Goal: Task Accomplishment & Management: Complete application form

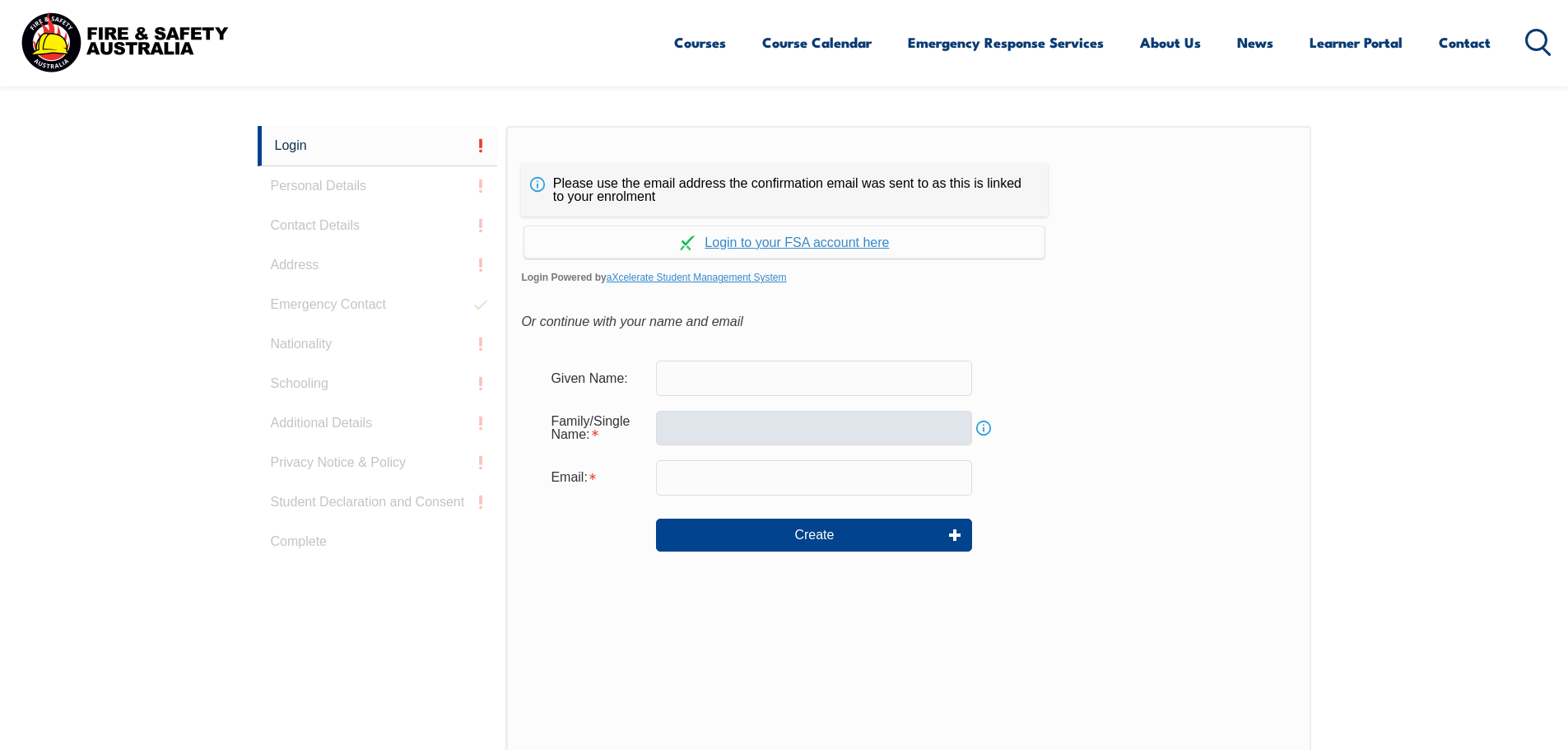
scroll to position [421, 0]
click at [754, 243] on link "Continue with aXcelerate" at bounding box center [784, 243] width 520 height 32
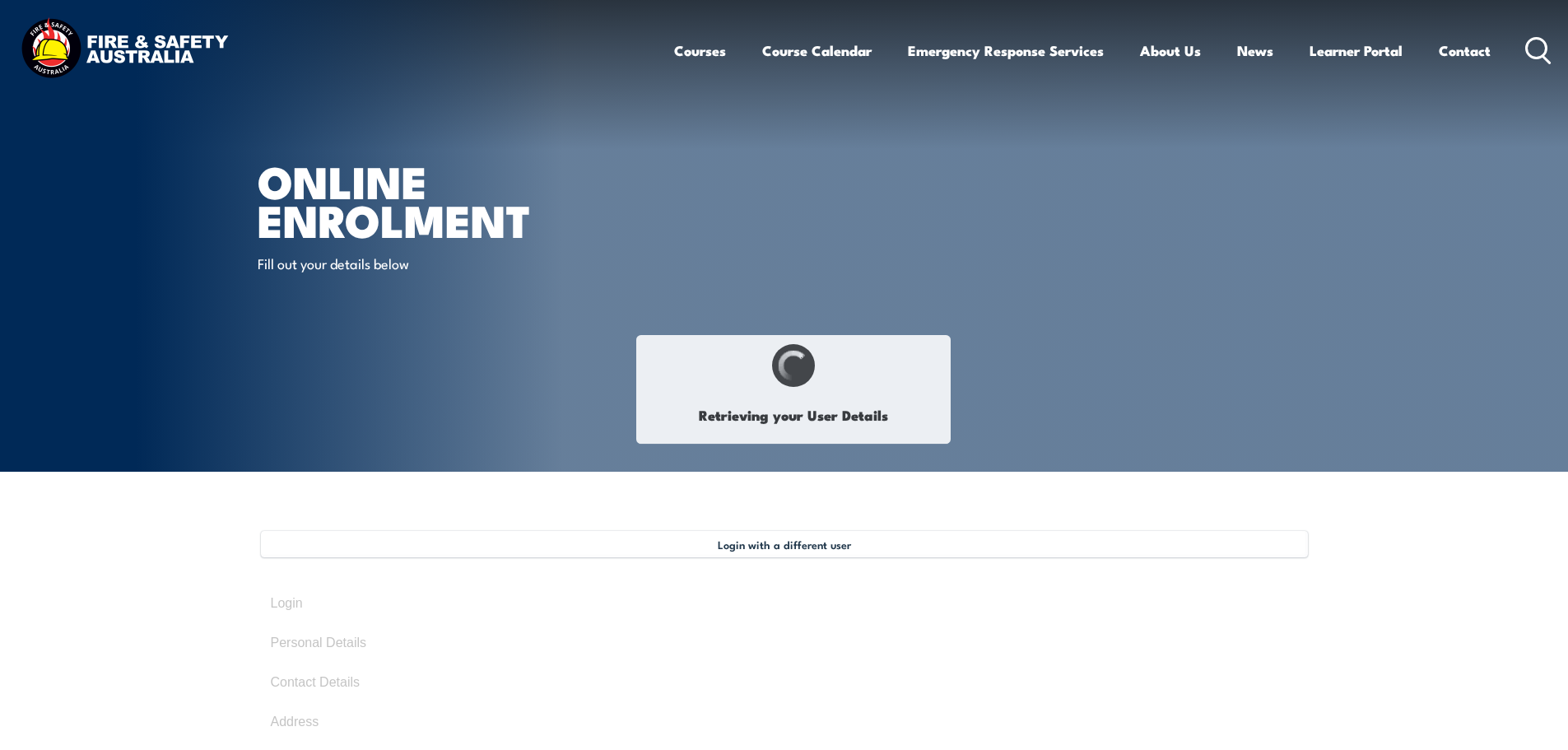
type input "Chiraz"
type input "Al aiach"
type input "[DATE]"
type input "BDQ5C9T7BG"
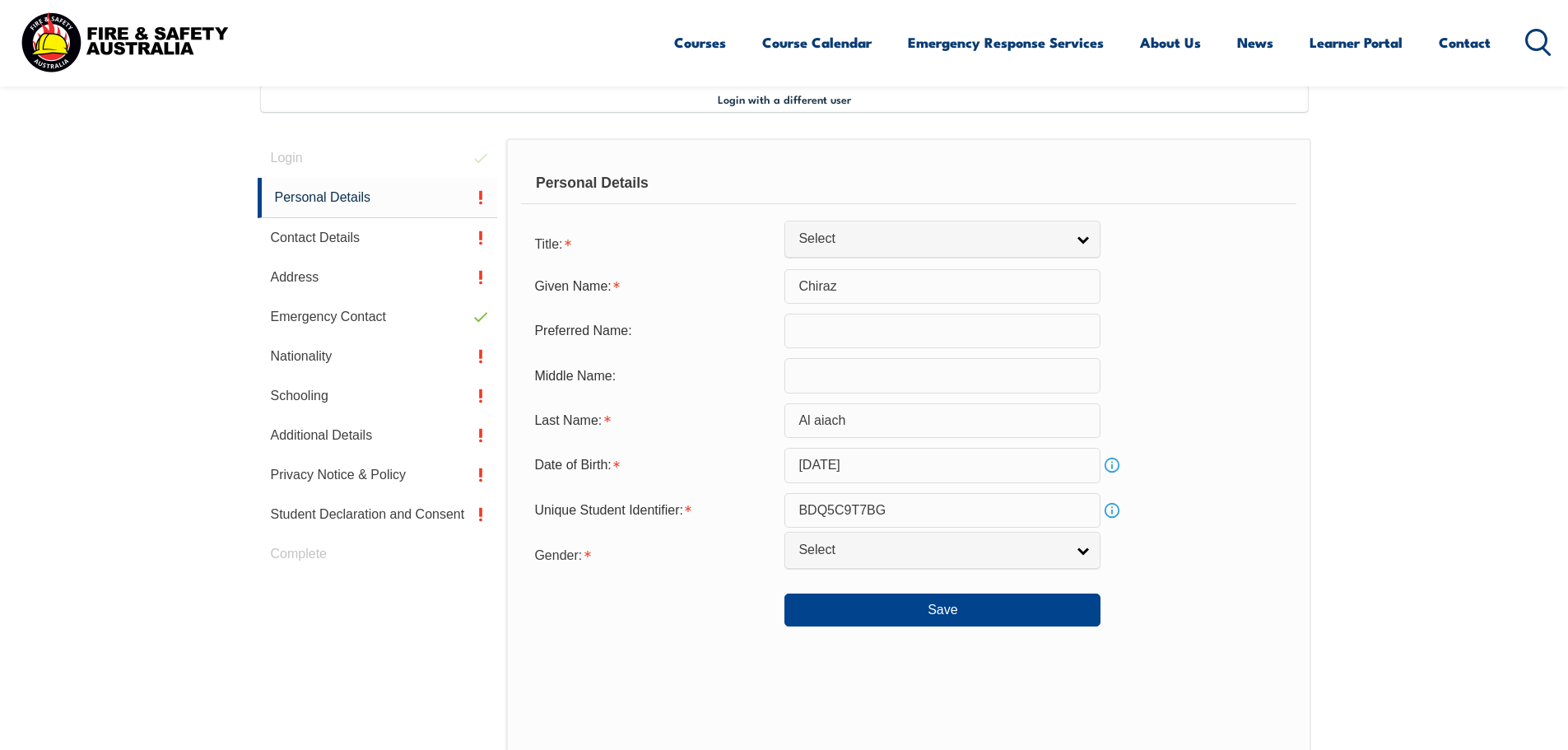
scroll to position [449, 0]
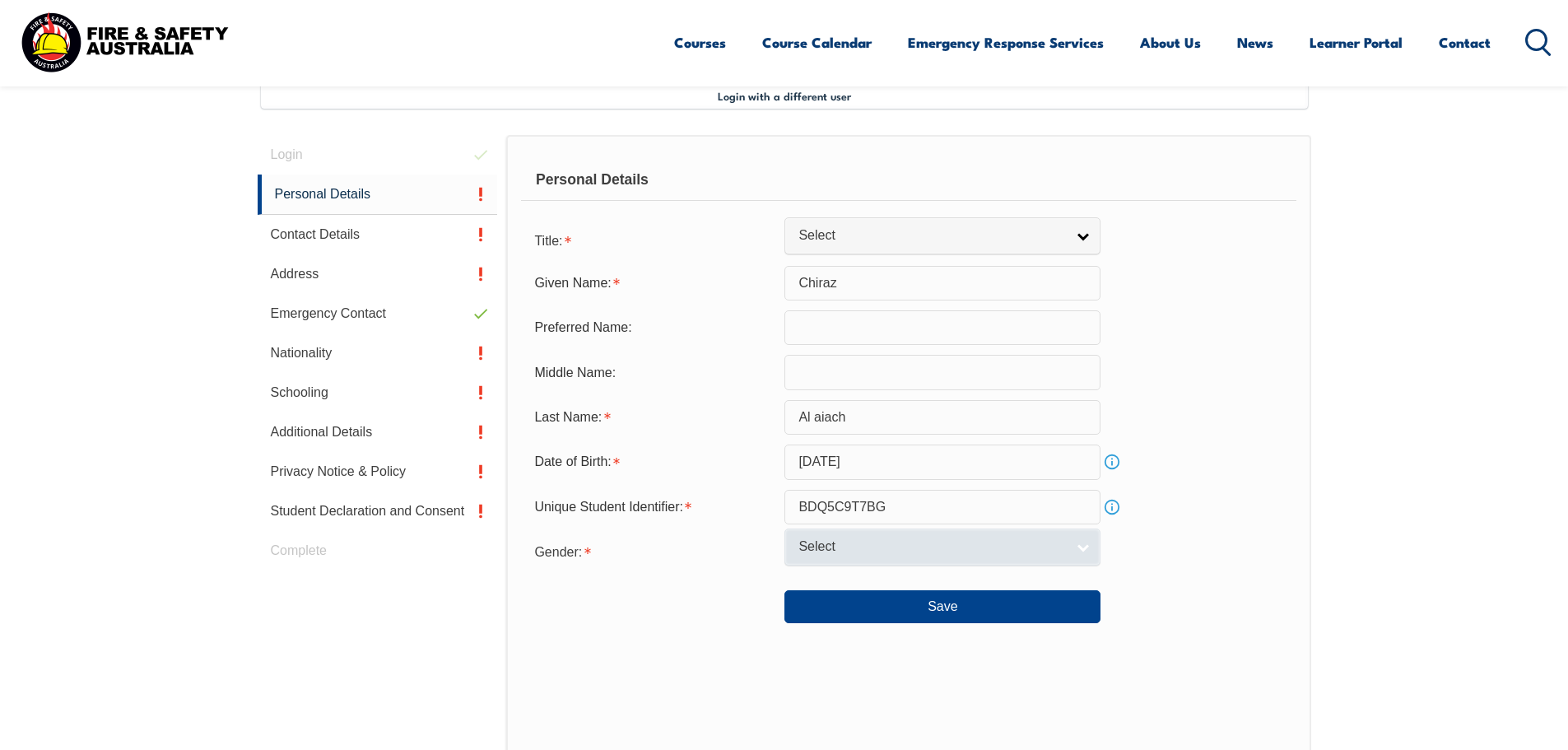
click at [906, 540] on span "Select" at bounding box center [932, 547] width 267 height 18
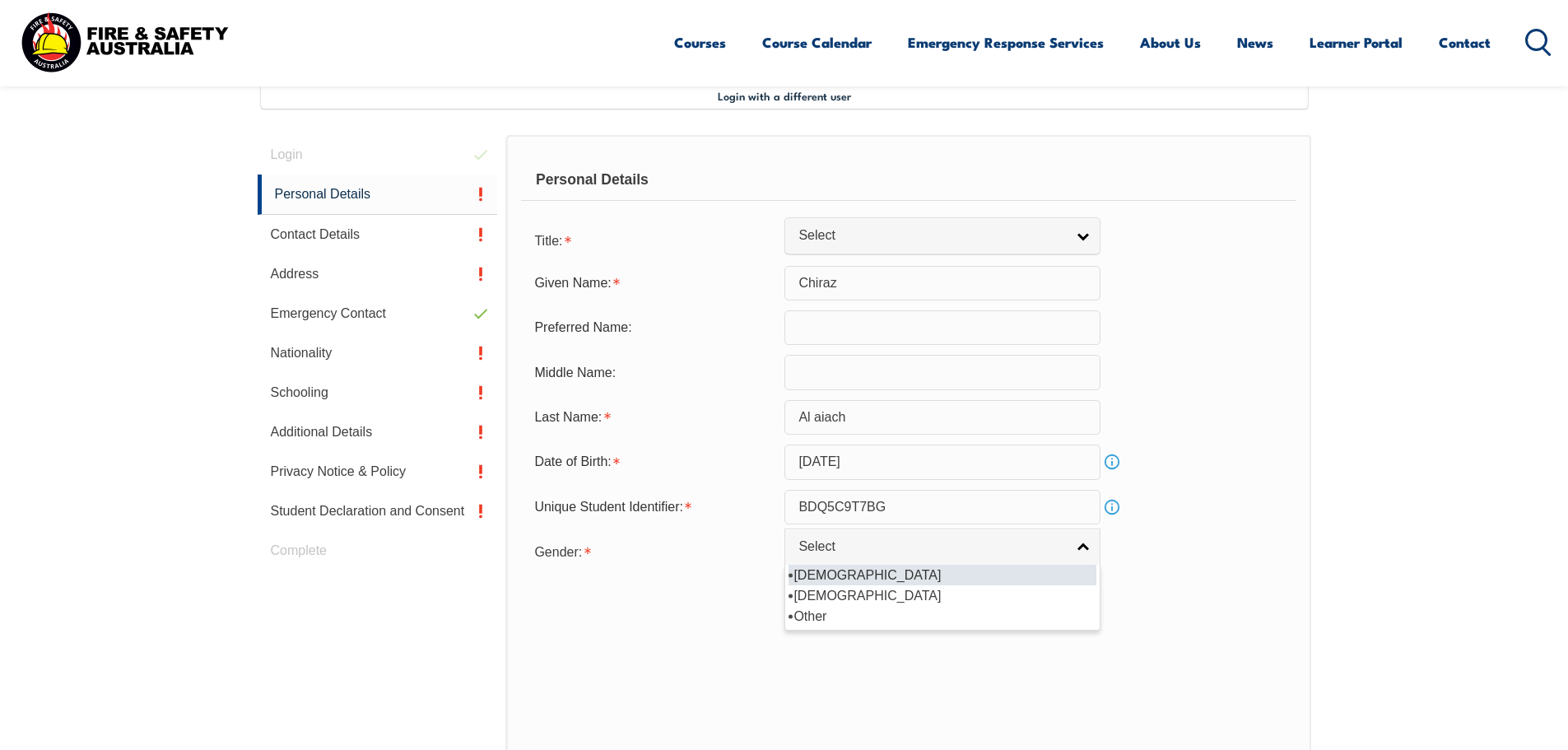
click at [879, 577] on li "[DEMOGRAPHIC_DATA]" at bounding box center [943, 575] width 308 height 20
select select "M"
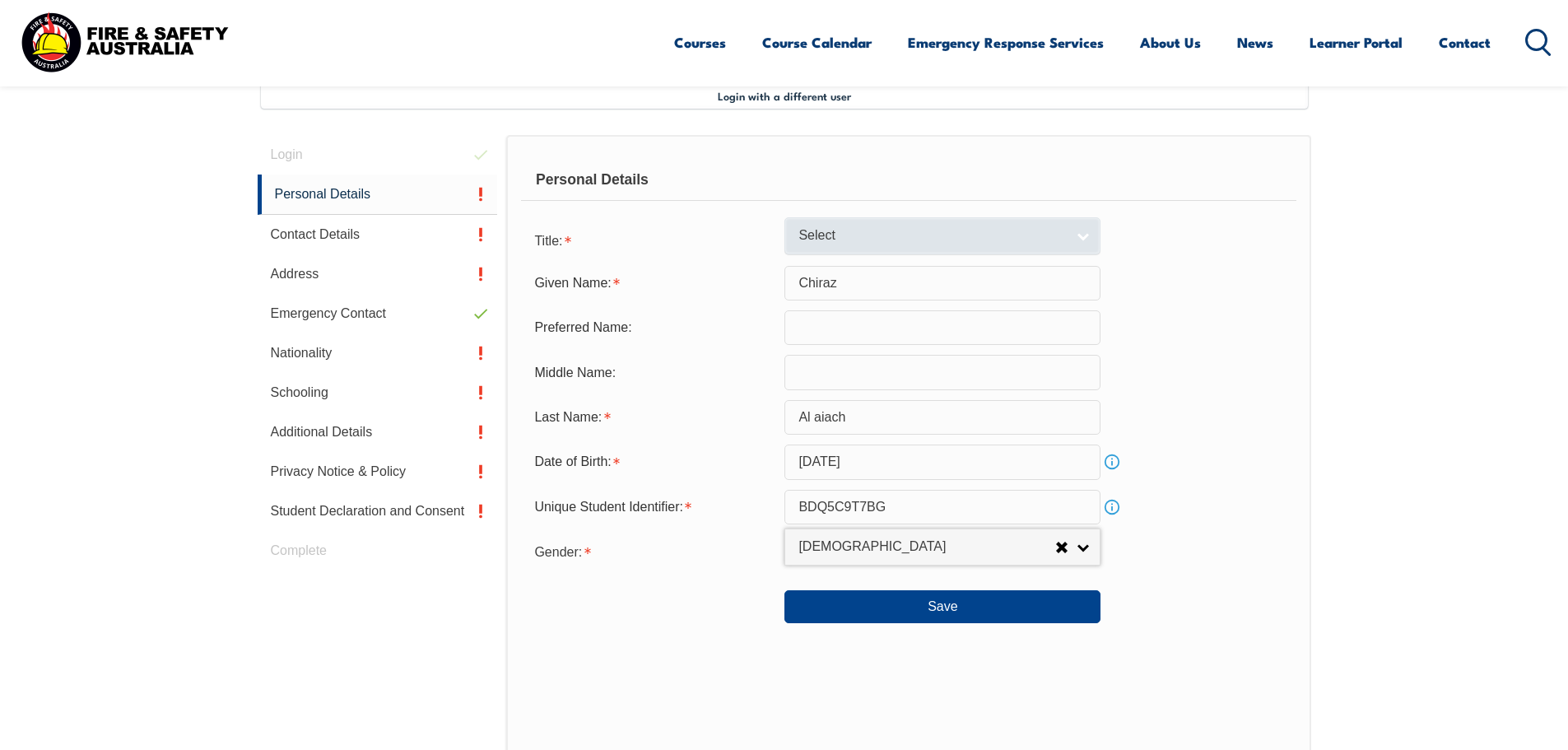
click at [795, 242] on link "Select" at bounding box center [943, 236] width 316 height 37
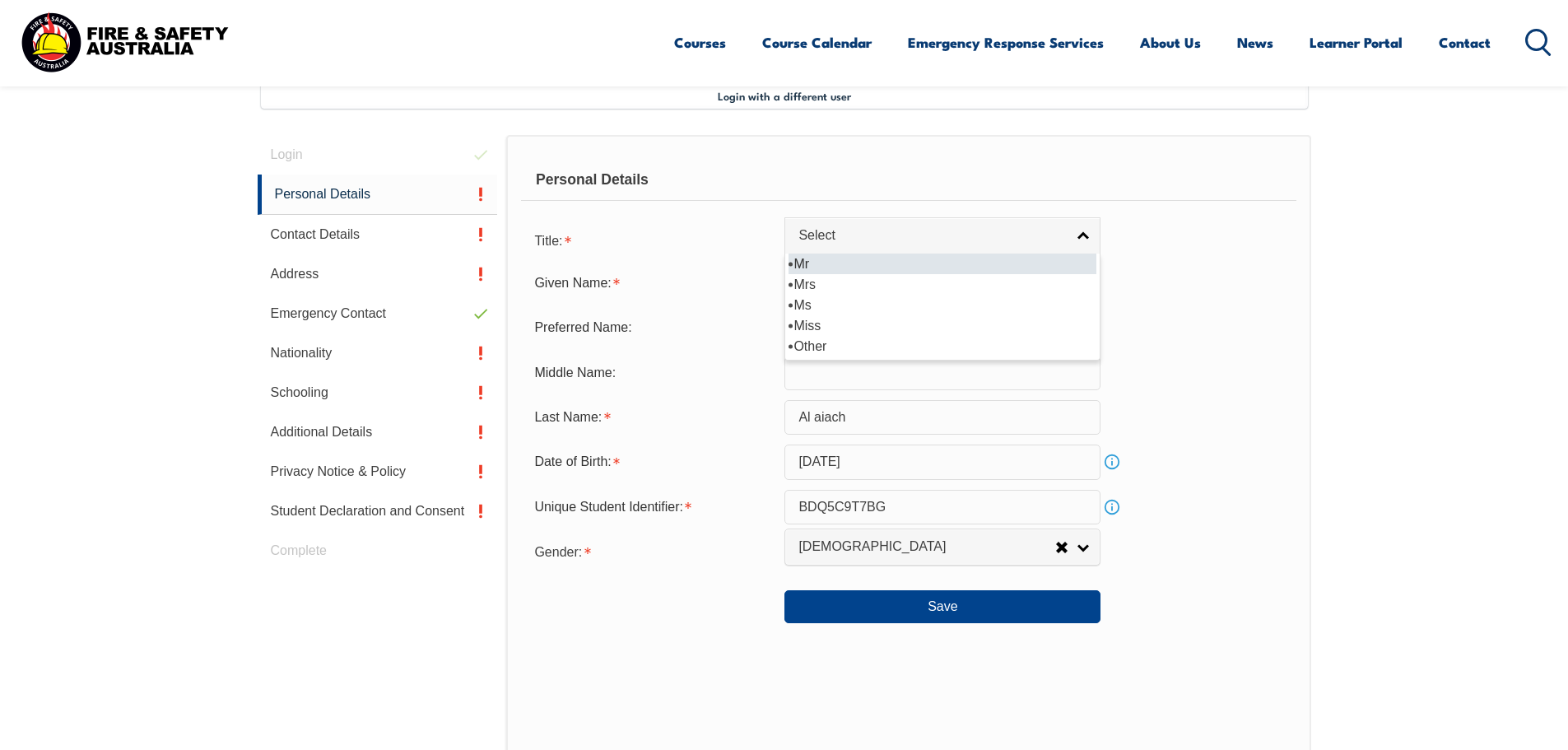
click at [827, 264] on li "Mr" at bounding box center [943, 263] width 308 height 20
select select "Mr"
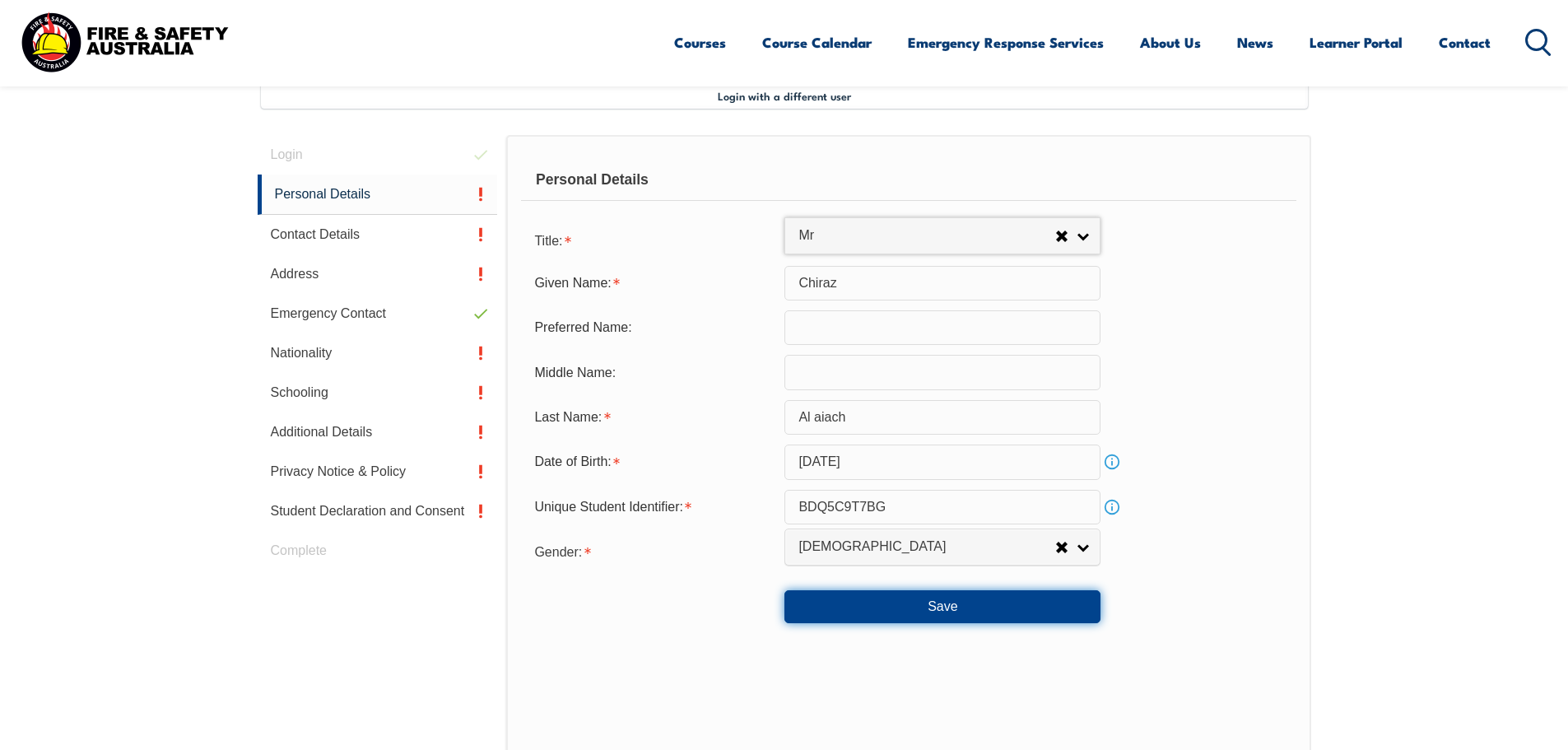
click at [1020, 609] on button "Save" at bounding box center [943, 606] width 316 height 33
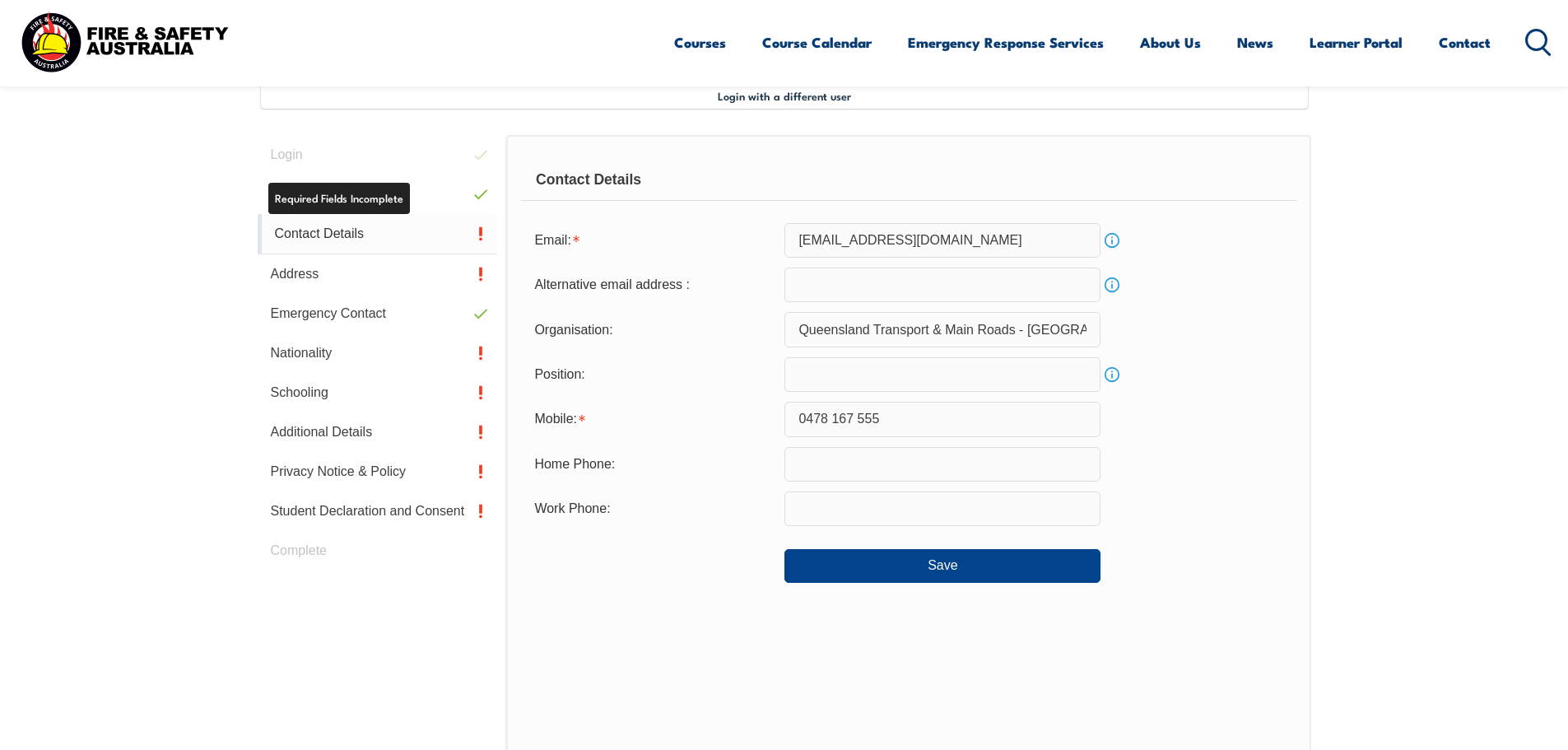
click at [381, 226] on link "Contact Details" at bounding box center [378, 234] width 241 height 40
click at [326, 226] on link "Contact Details" at bounding box center [378, 234] width 241 height 40
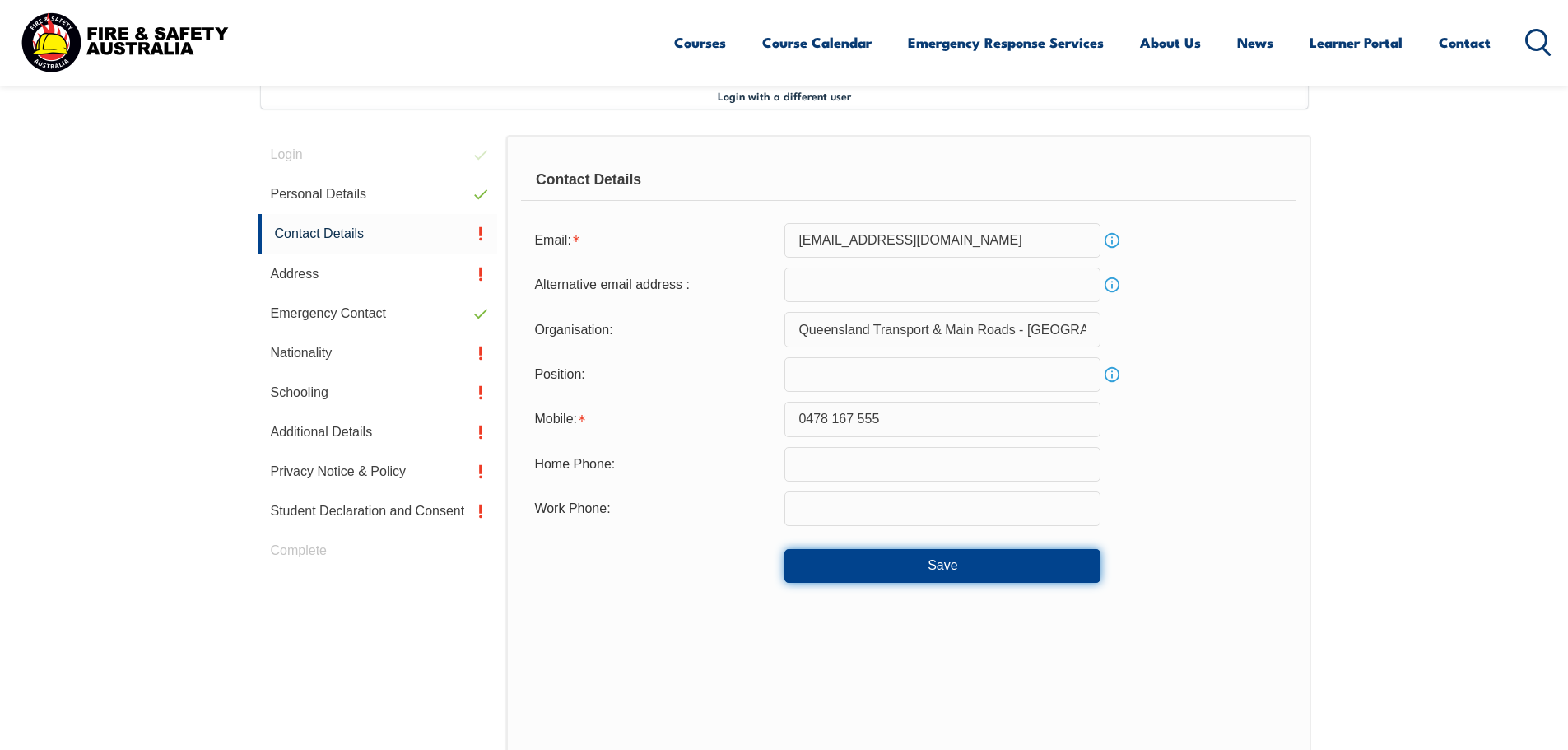
click at [945, 561] on button "Save" at bounding box center [943, 565] width 316 height 33
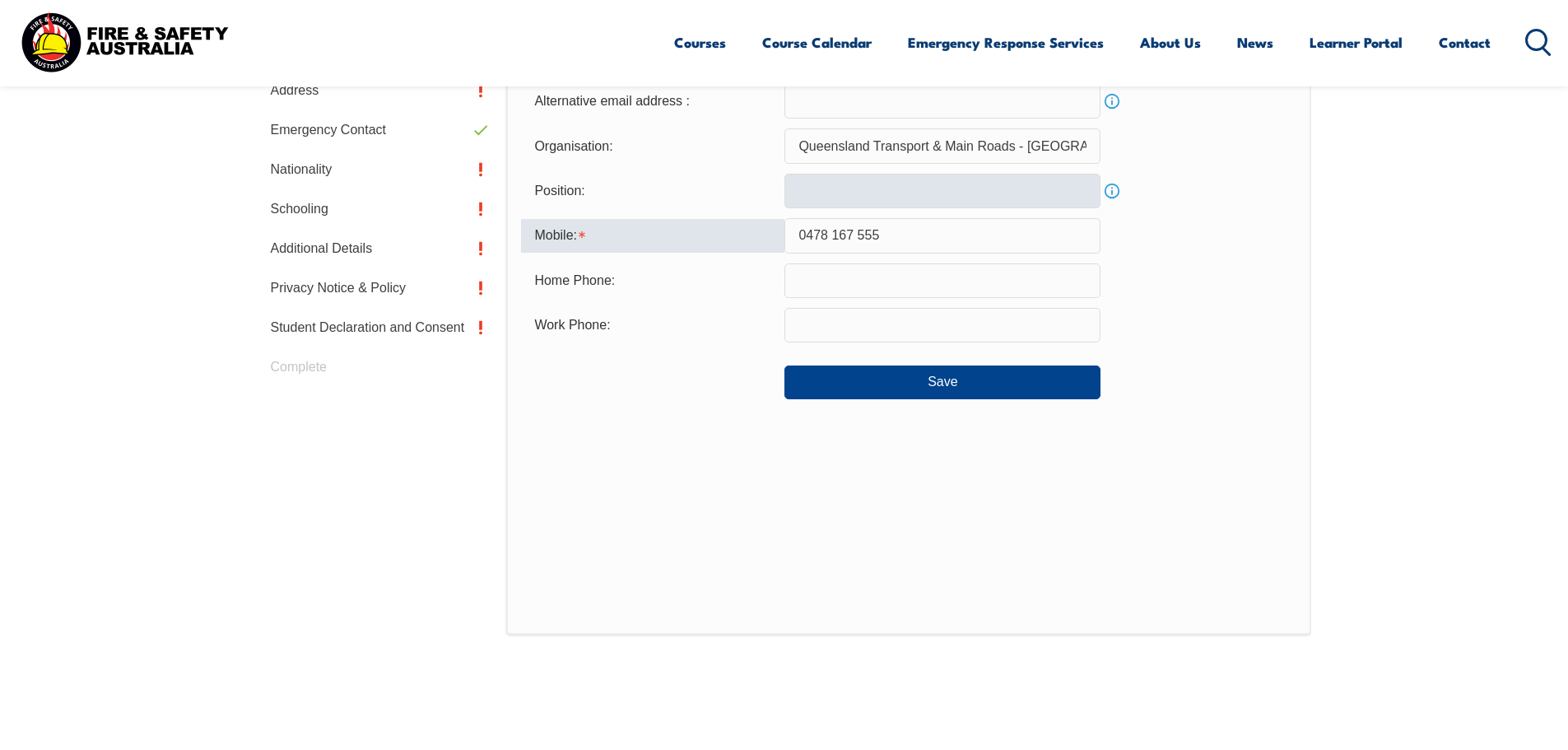
scroll to position [604, 0]
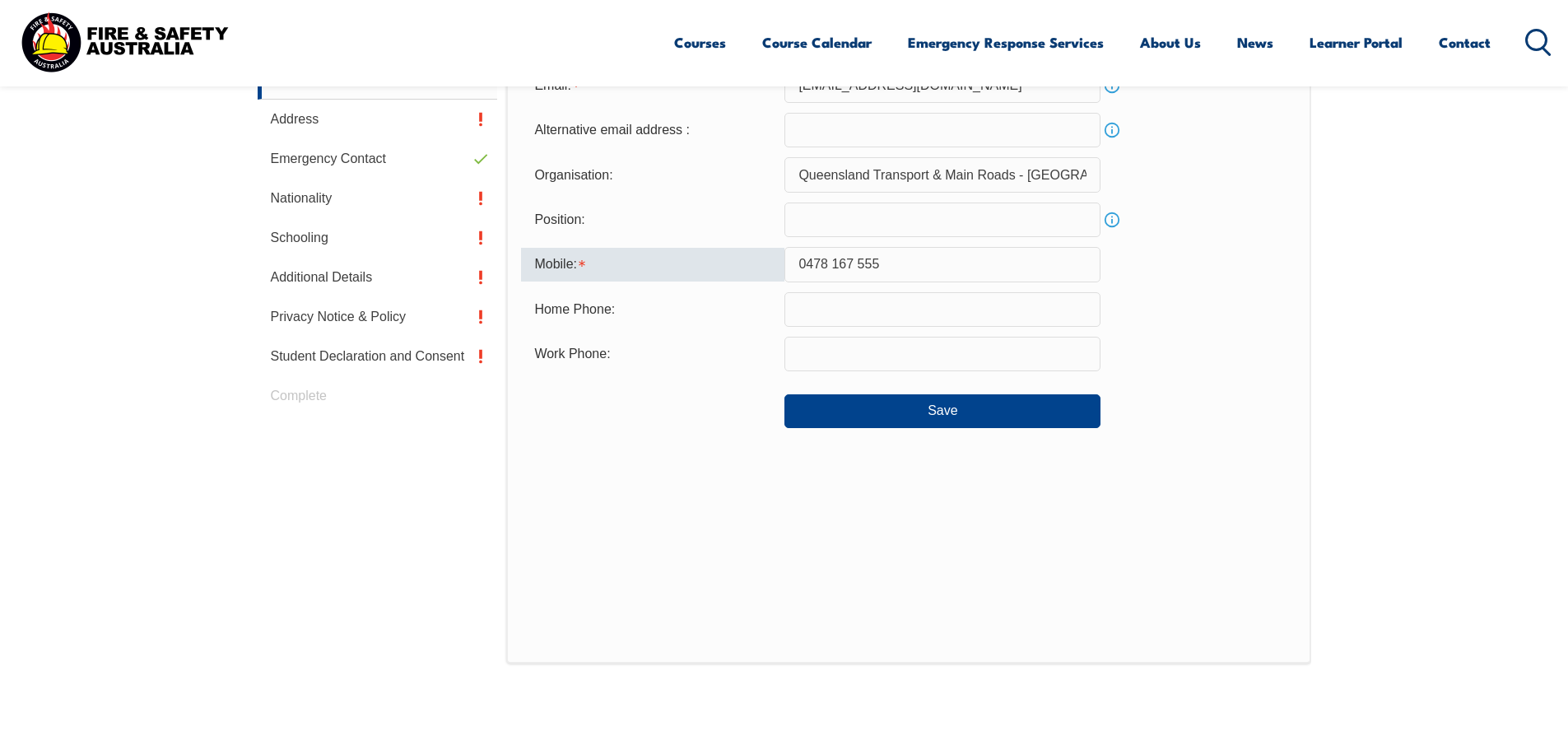
click at [855, 257] on input "0478 167 555" at bounding box center [943, 263] width 316 height 35
click at [859, 263] on input "0478 167 555" at bounding box center [943, 263] width 316 height 35
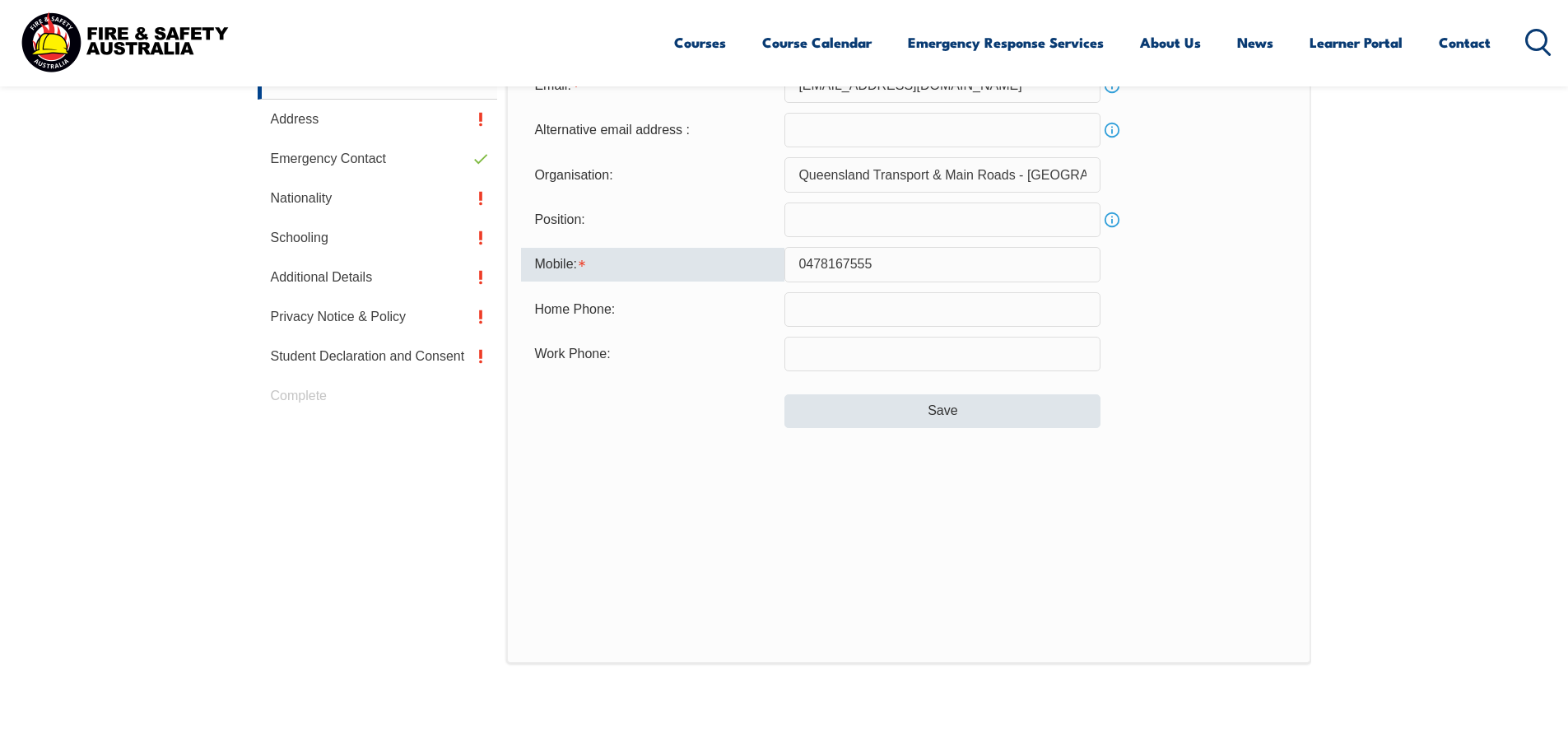
type input "0478167555"
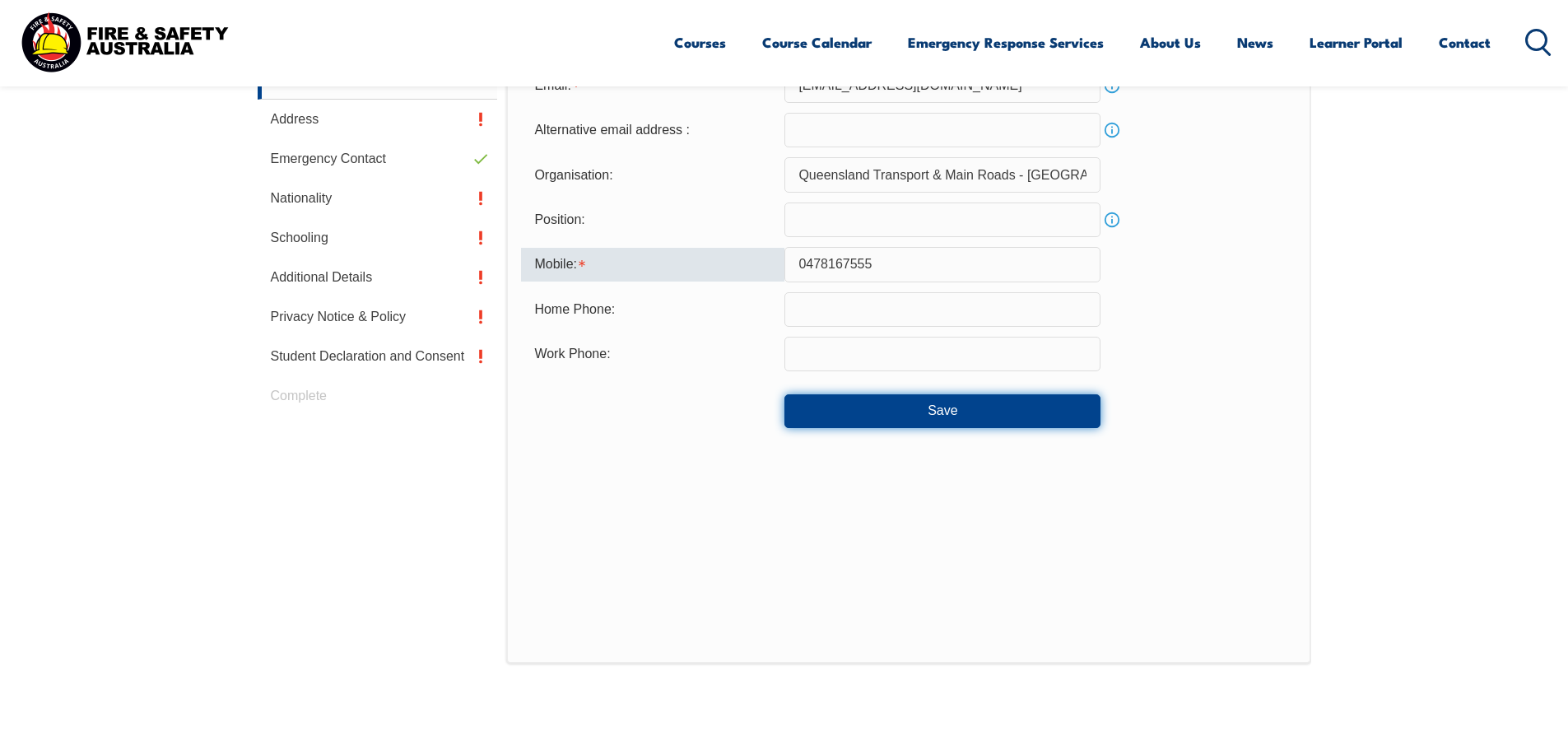
click at [907, 415] on button "Save" at bounding box center [943, 410] width 316 height 33
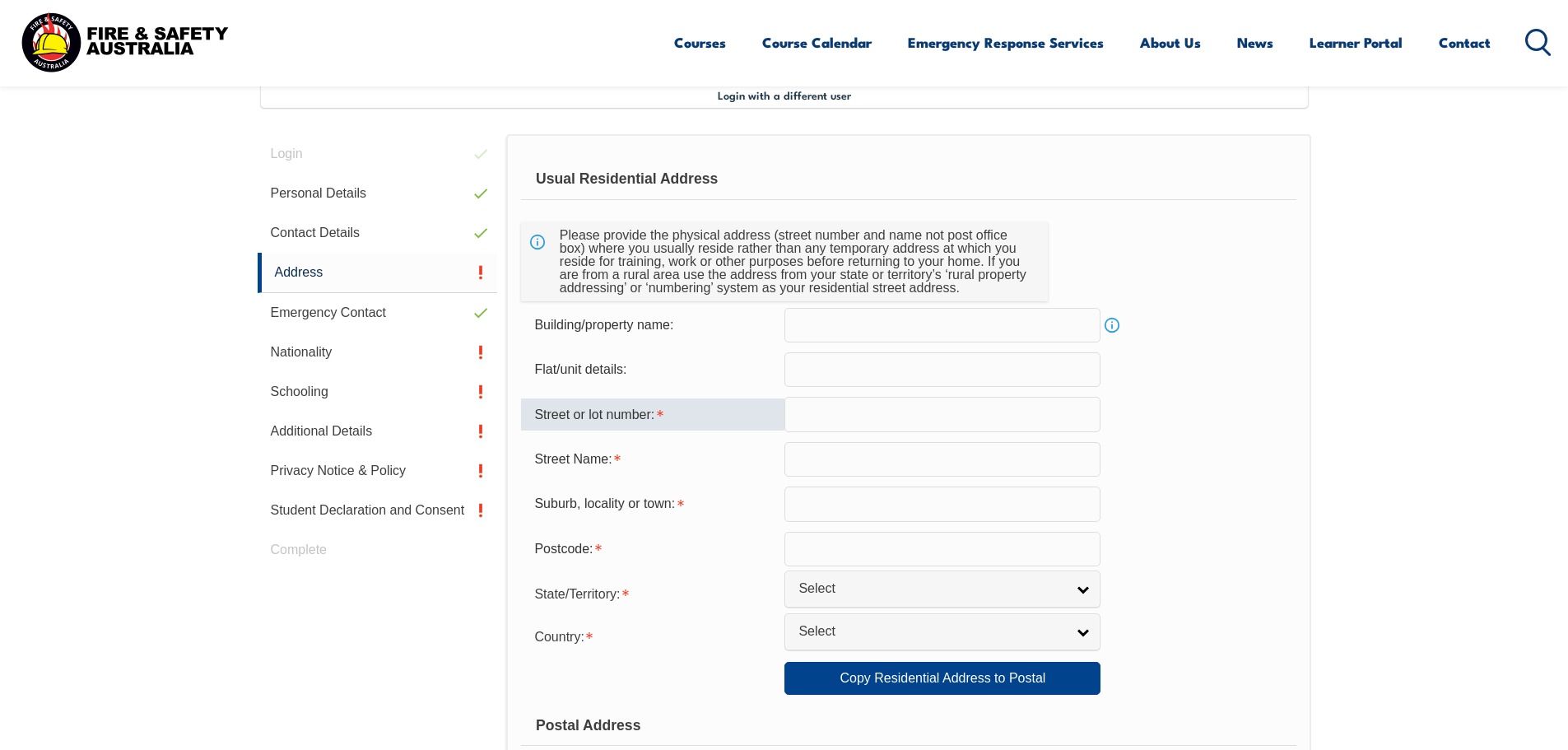
scroll to position [449, 0]
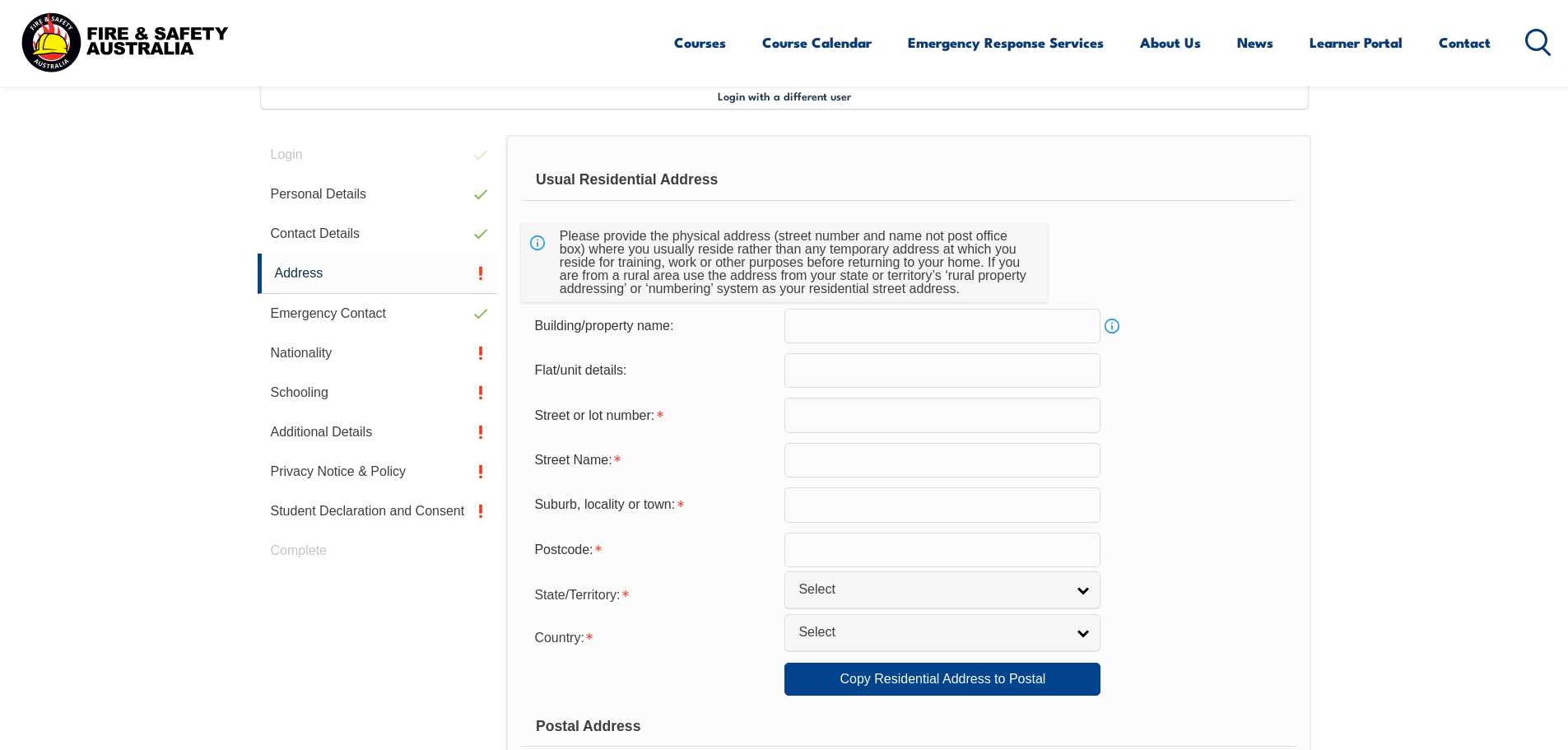
click at [819, 403] on input "text" at bounding box center [943, 414] width 316 height 35
type input "1"
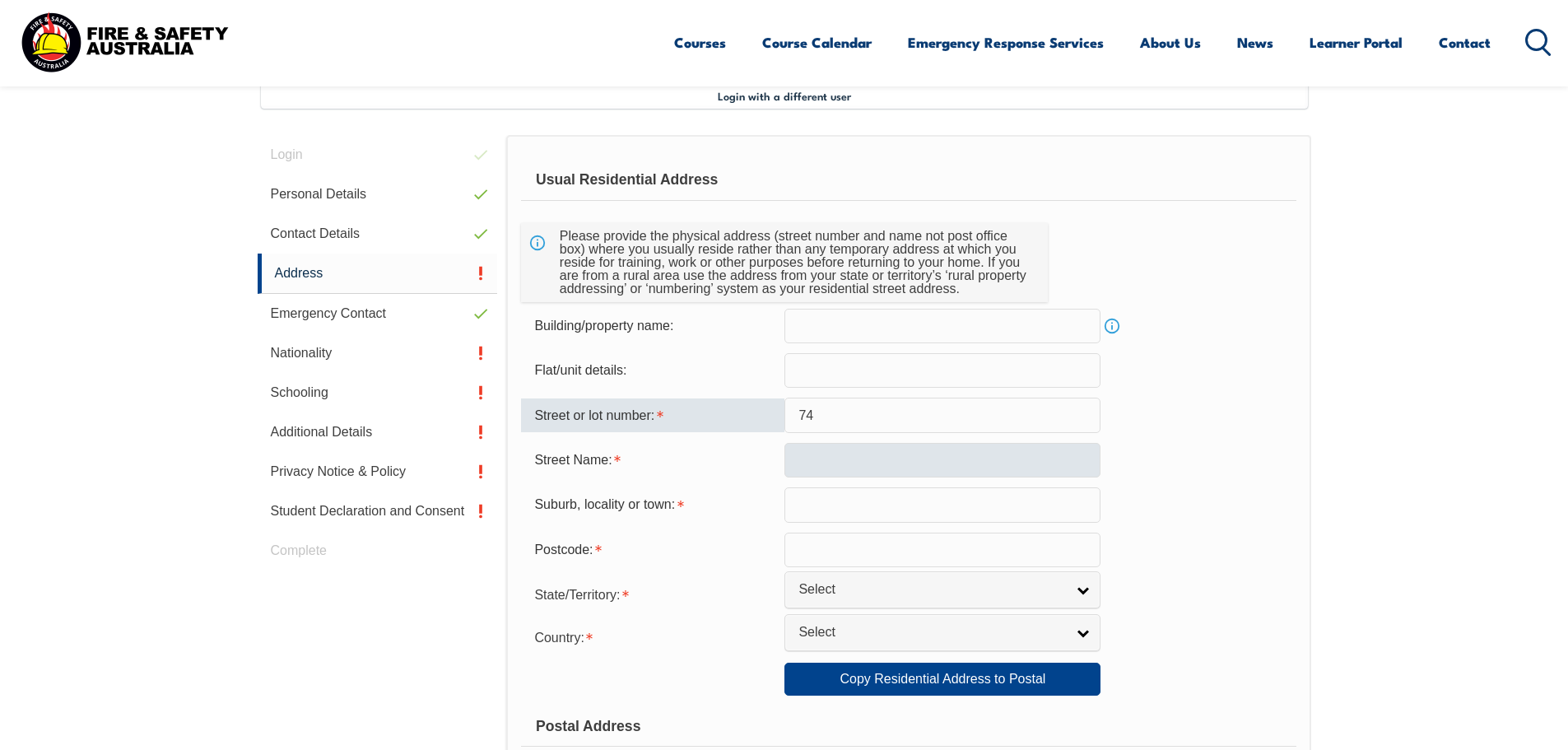
type input "74"
click at [799, 459] on input "text" at bounding box center [943, 460] width 316 height 35
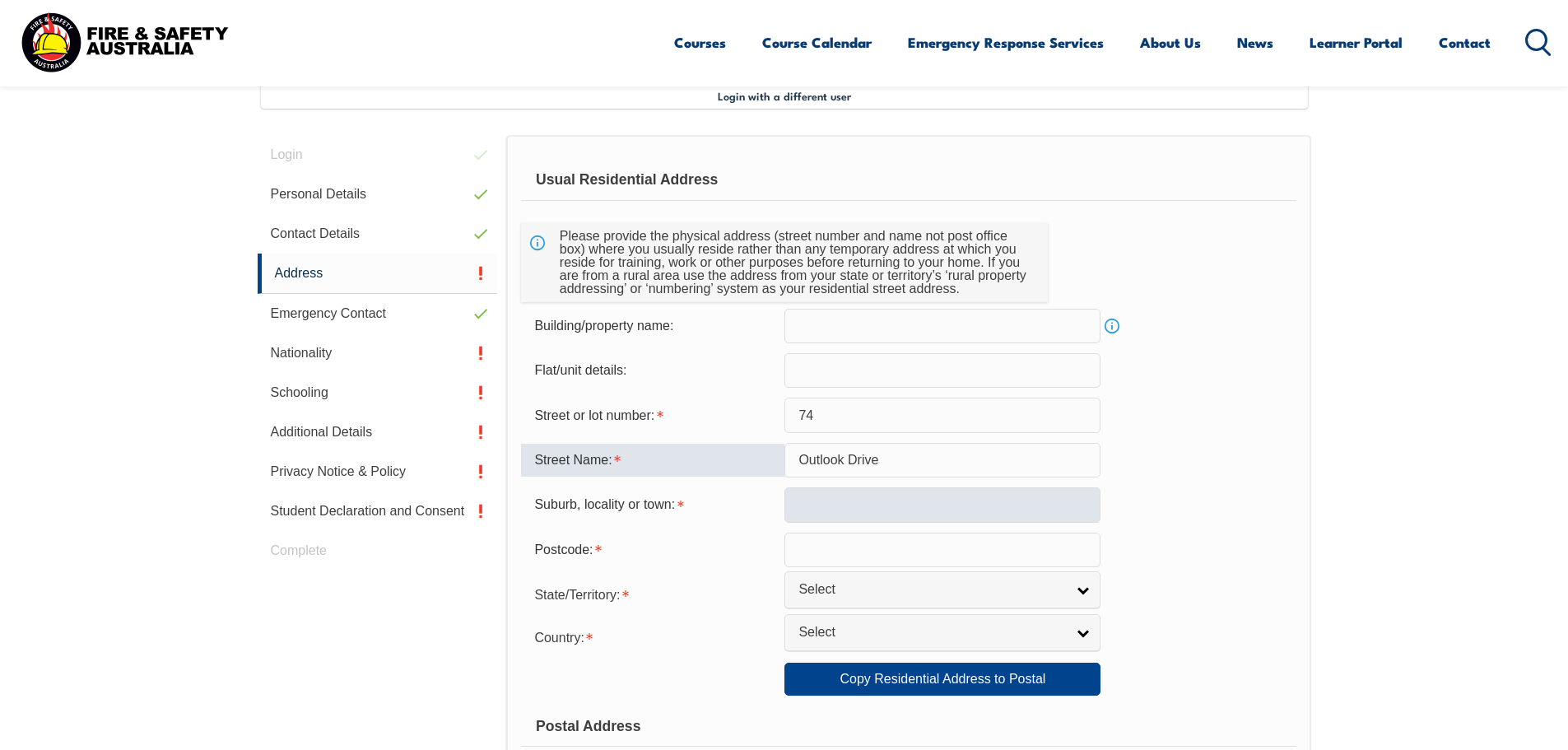
type input "Outlook Drive"
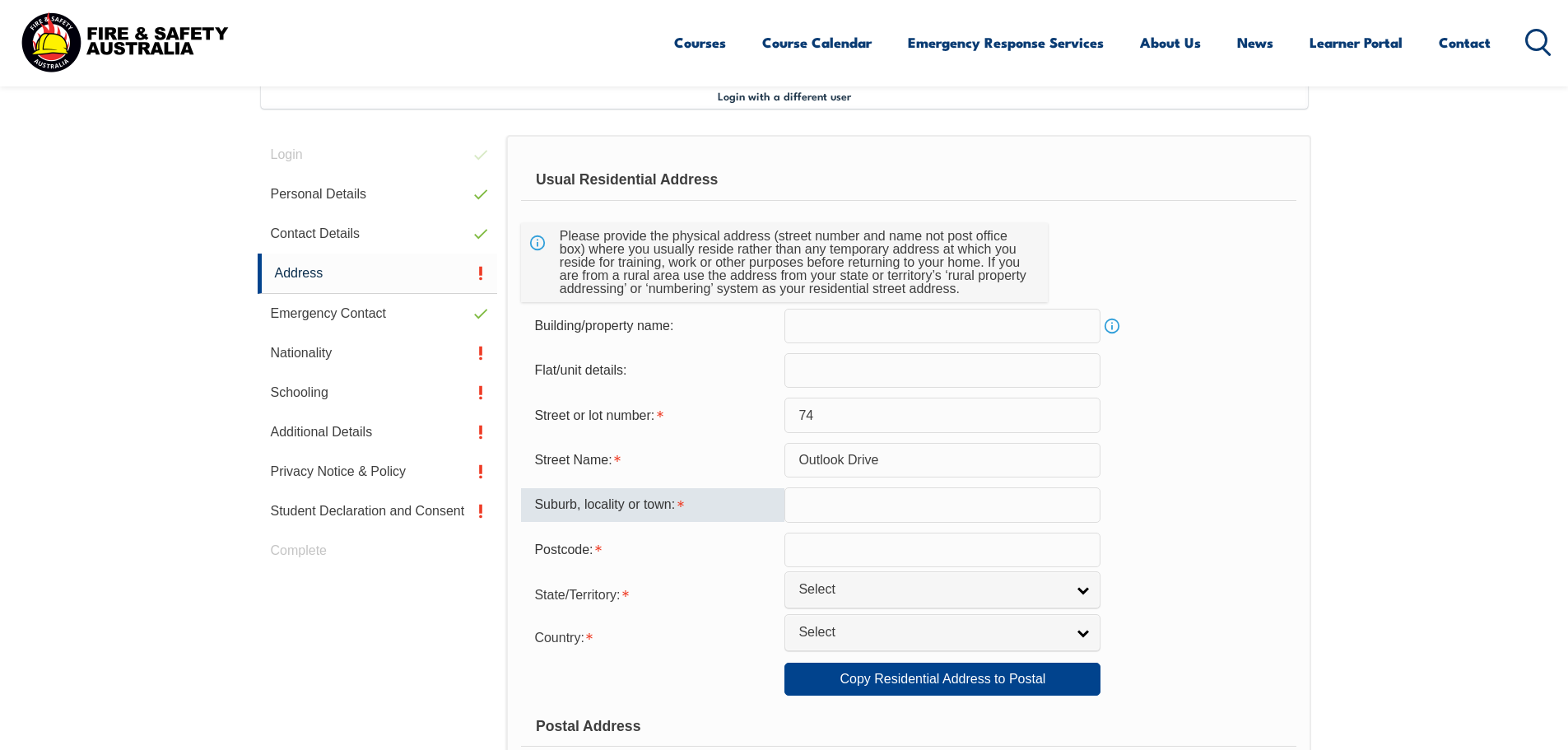
click at [806, 516] on input "text" at bounding box center [943, 504] width 316 height 35
type input "Waterford"
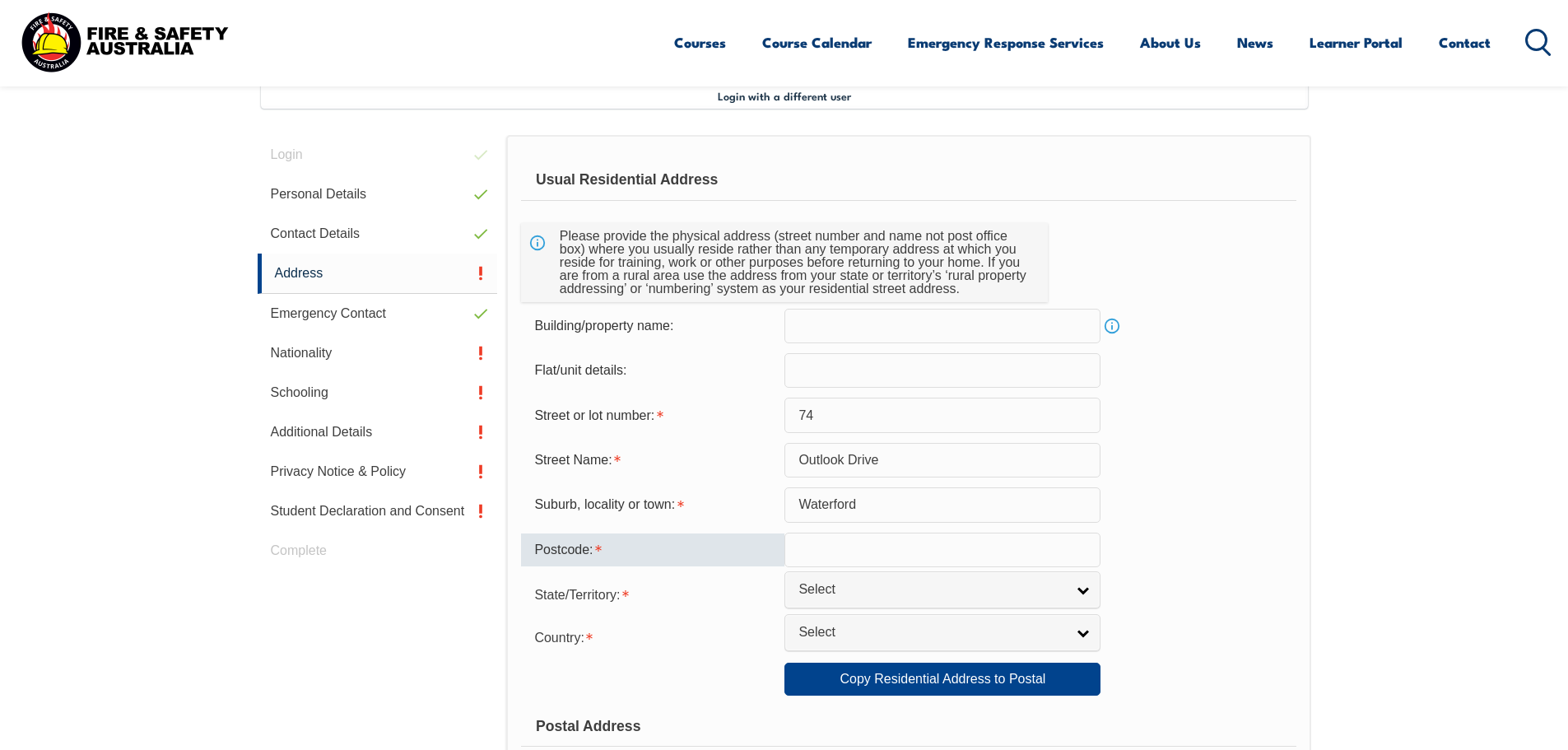
click at [805, 553] on input "text" at bounding box center [943, 550] width 316 height 35
type input "4133"
click at [848, 588] on span "Select" at bounding box center [932, 589] width 267 height 18
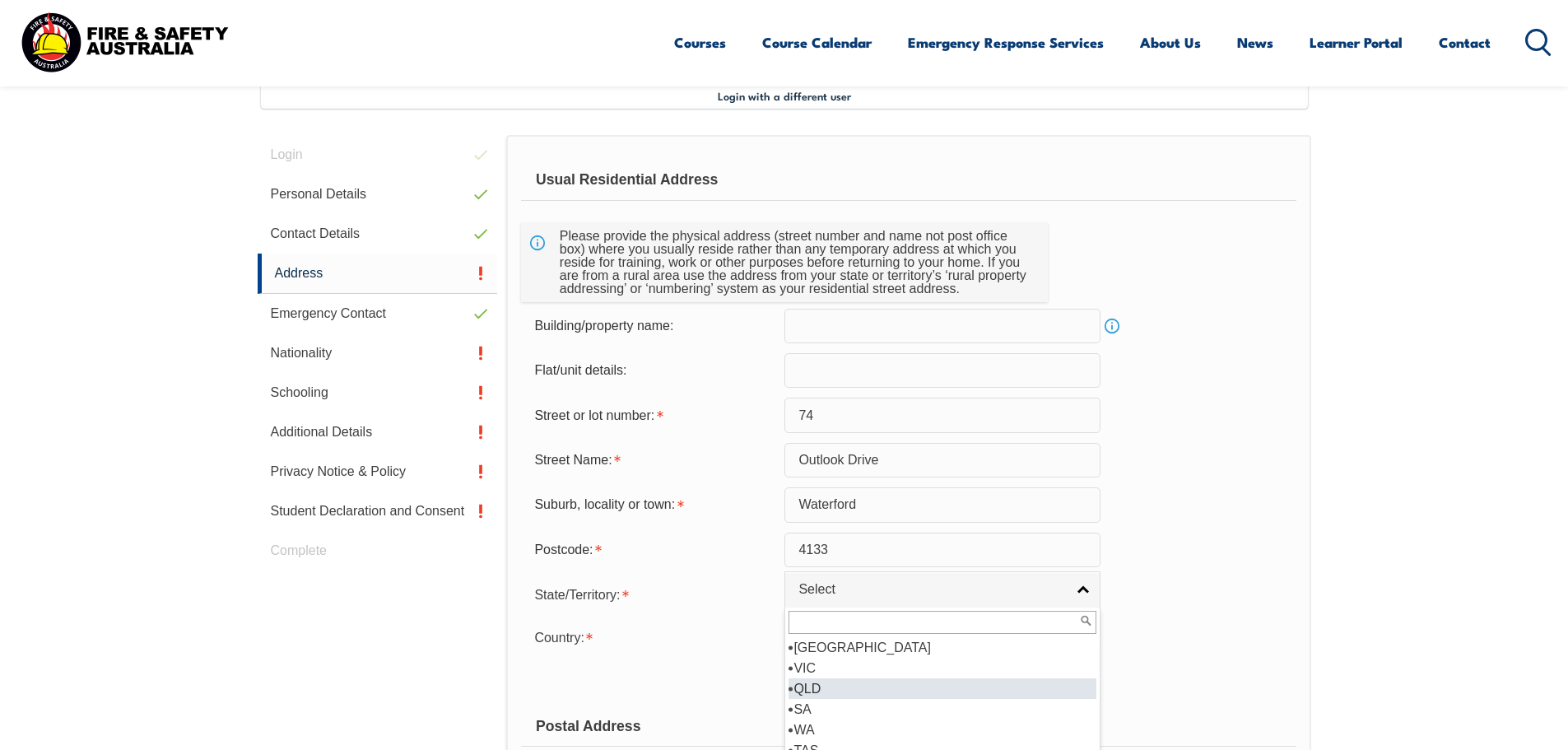
click at [823, 688] on li "QLD" at bounding box center [943, 689] width 308 height 20
select select "QLD"
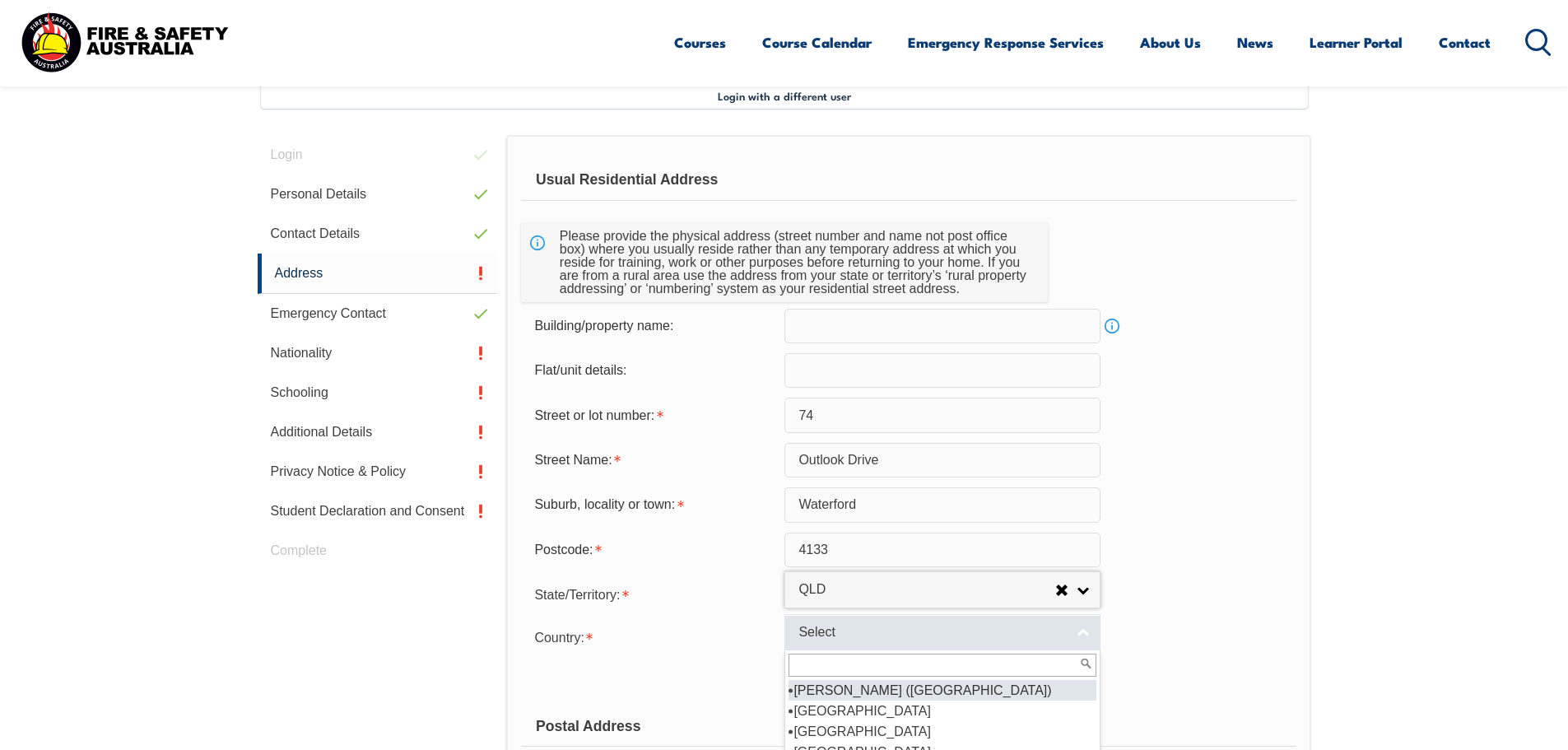
click at [818, 633] on span "Select" at bounding box center [932, 632] width 267 height 18
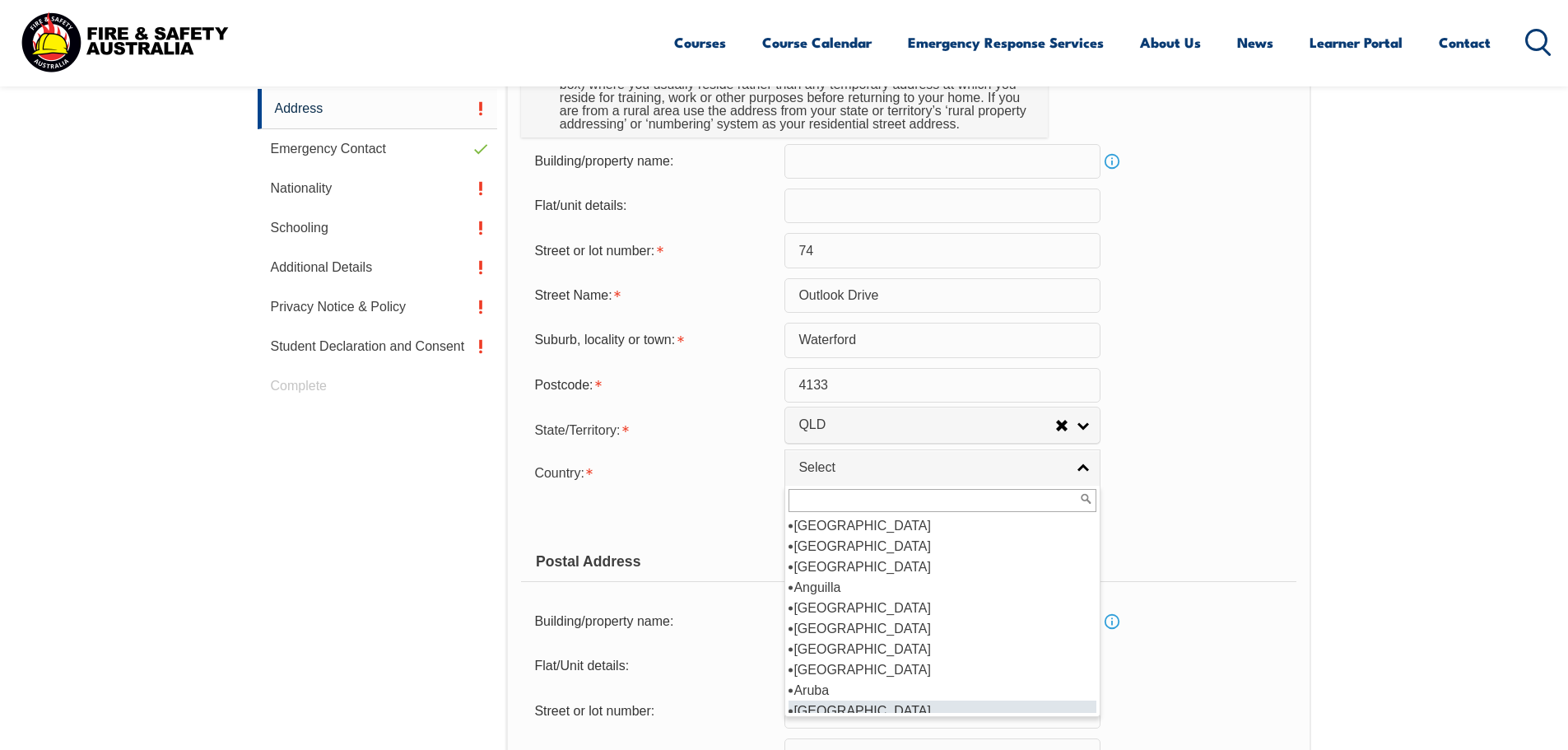
scroll to position [165, 0]
click at [833, 622] on li "[GEOGRAPHIC_DATA]" at bounding box center [943, 628] width 308 height 20
select select "1101"
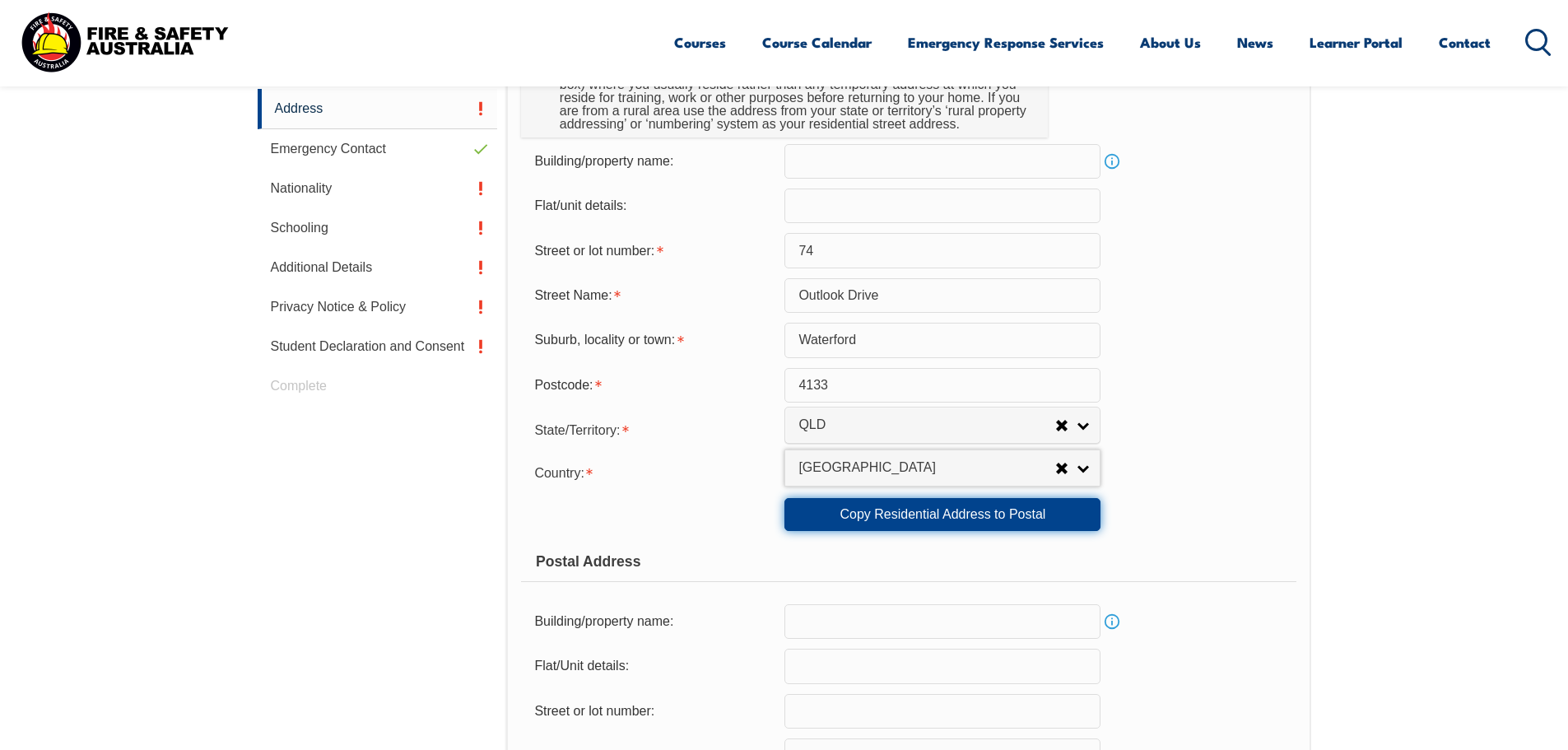
click at [869, 509] on link "Copy Residential Address to Postal" at bounding box center [943, 514] width 316 height 33
type input "74"
type input "Outlook Drive"
type input "Waterford"
select select "QLD"
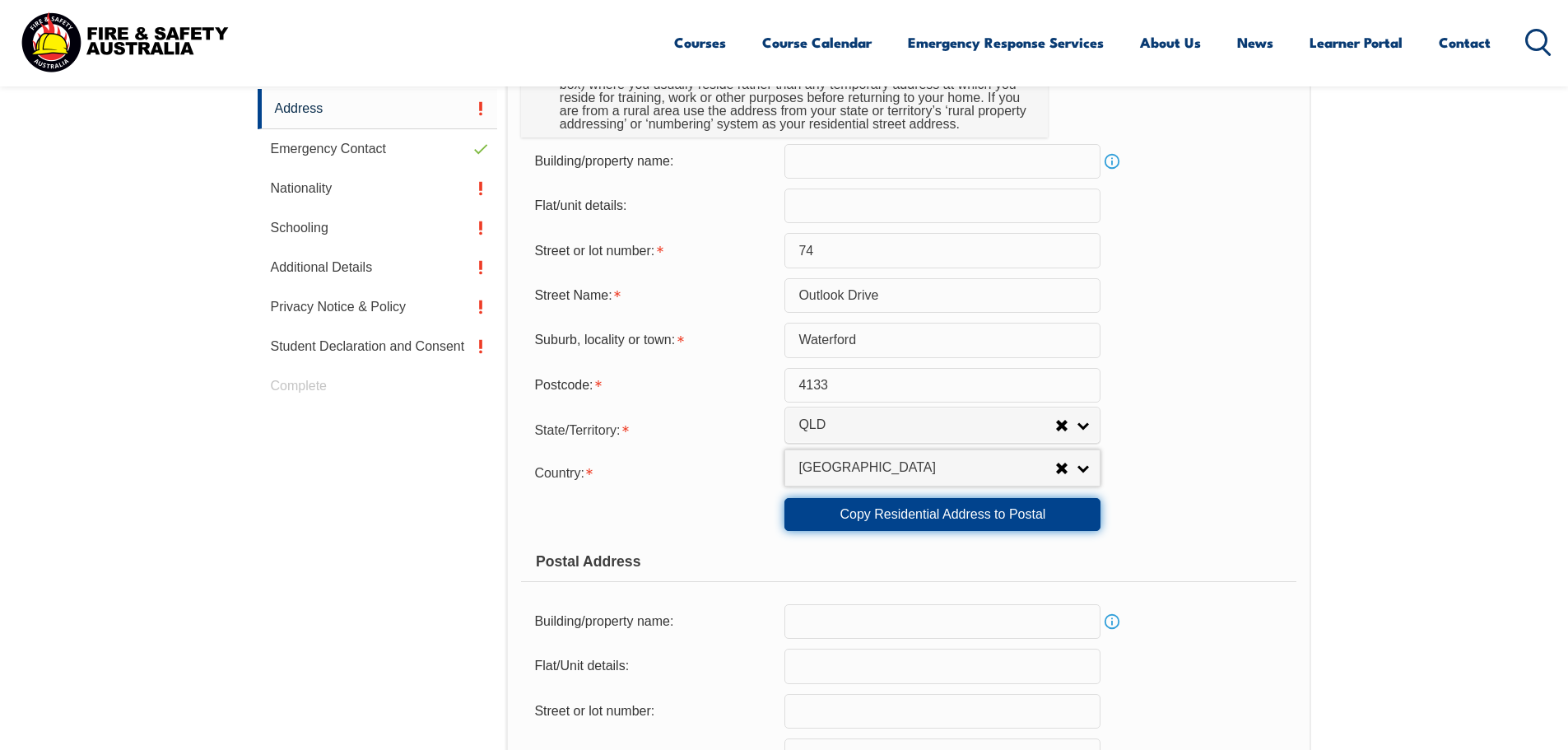
type input "4133"
select select "1101"
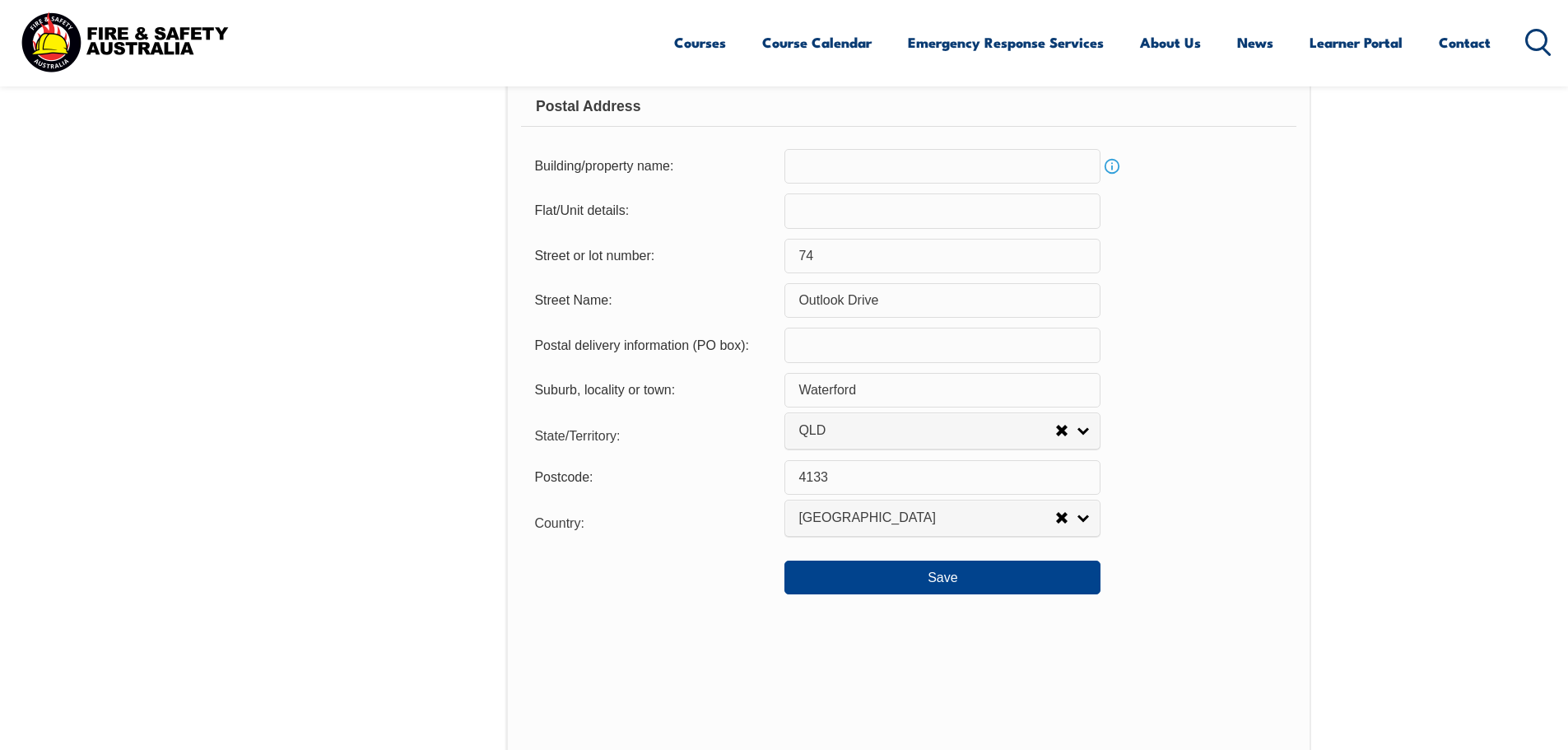
scroll to position [1107, 0]
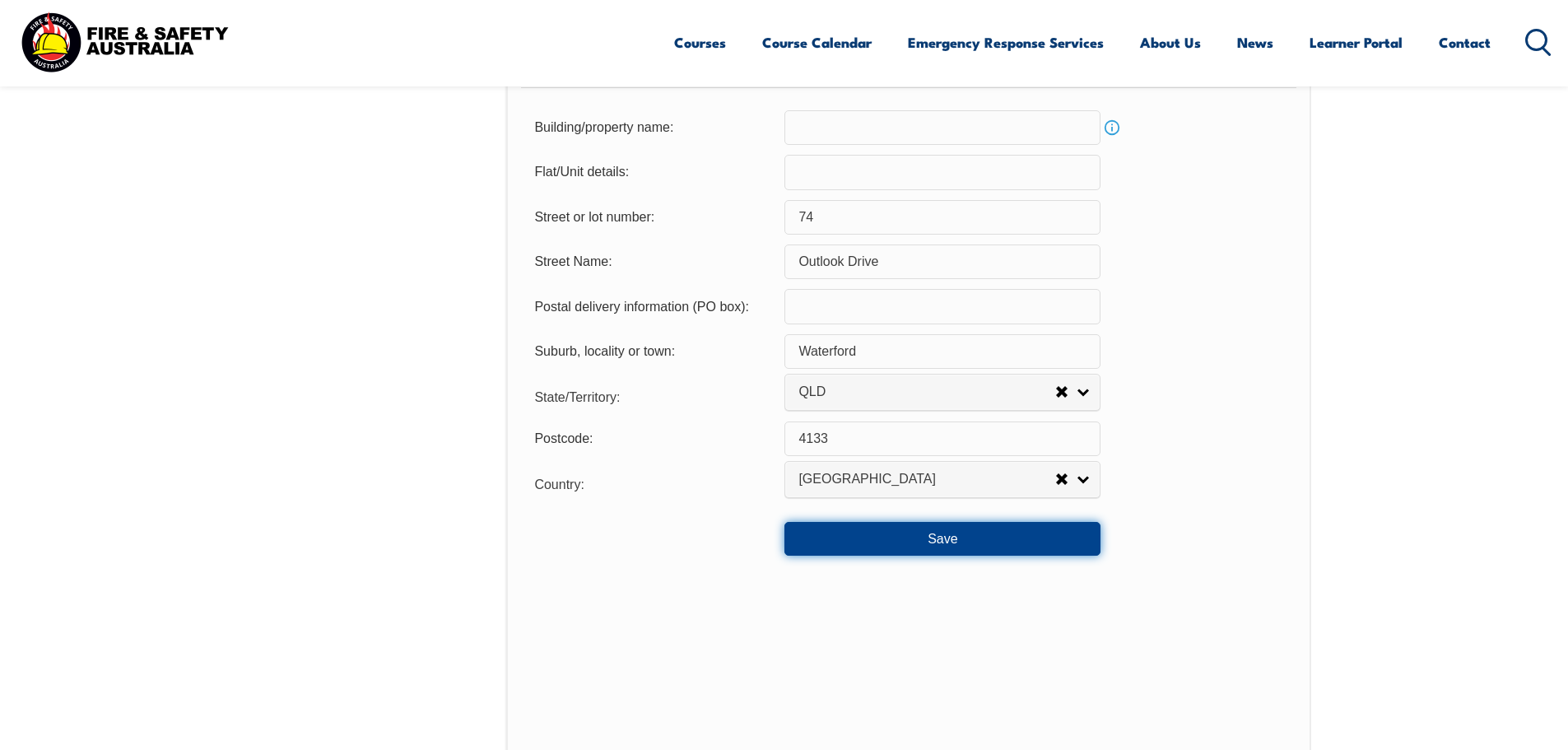
click at [914, 546] on button "Save" at bounding box center [943, 538] width 316 height 33
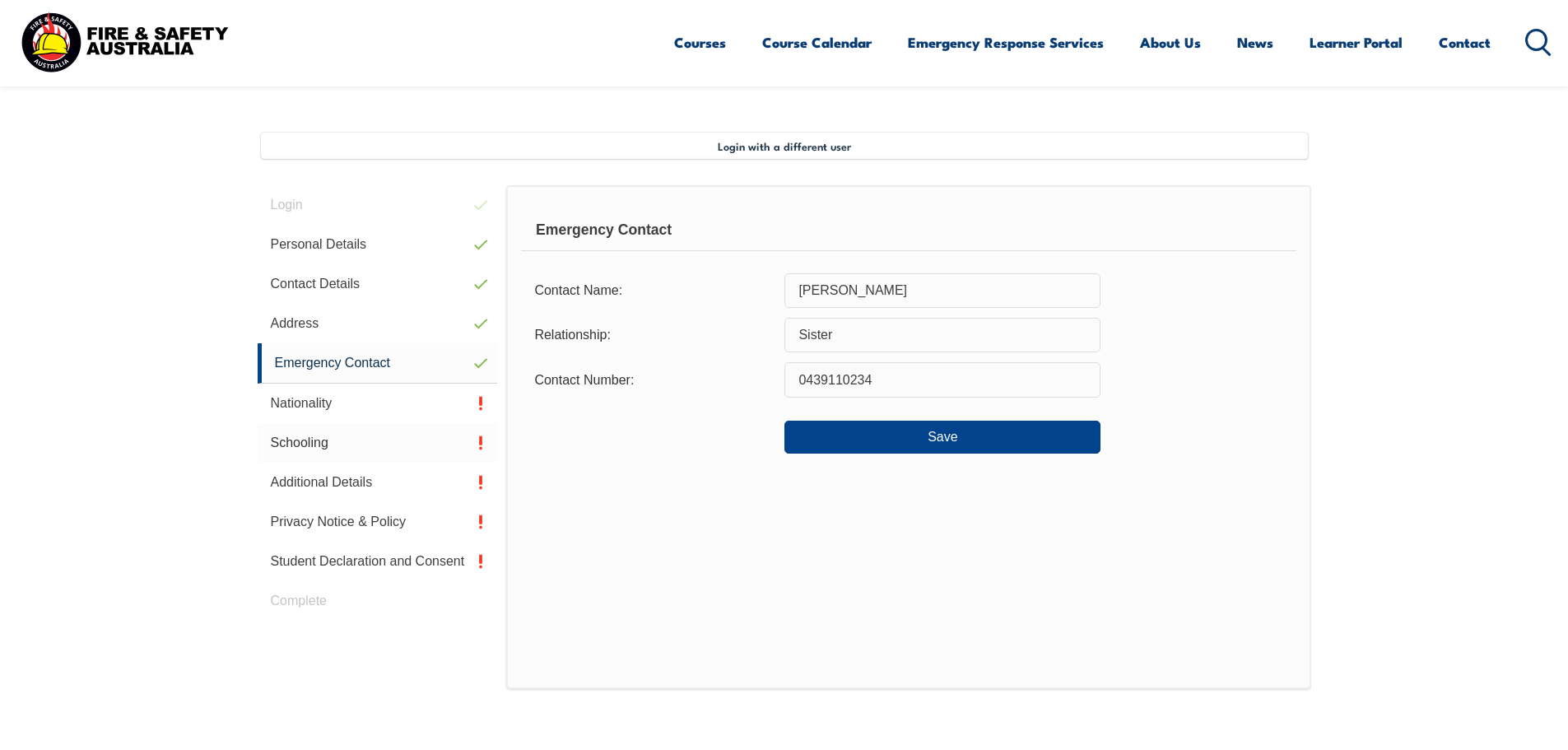
scroll to position [465, 0]
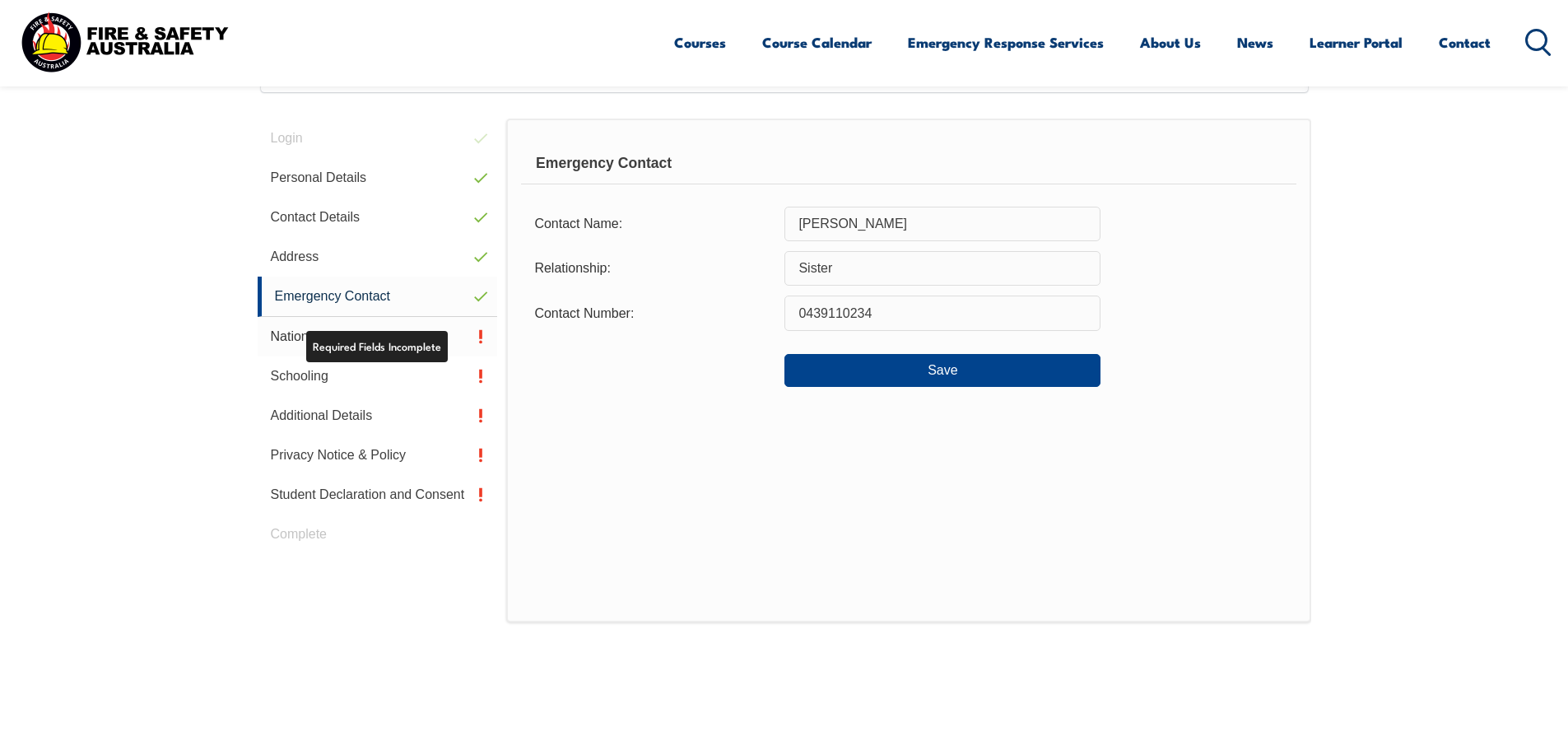
click at [284, 331] on link "Nationality" at bounding box center [378, 337] width 241 height 40
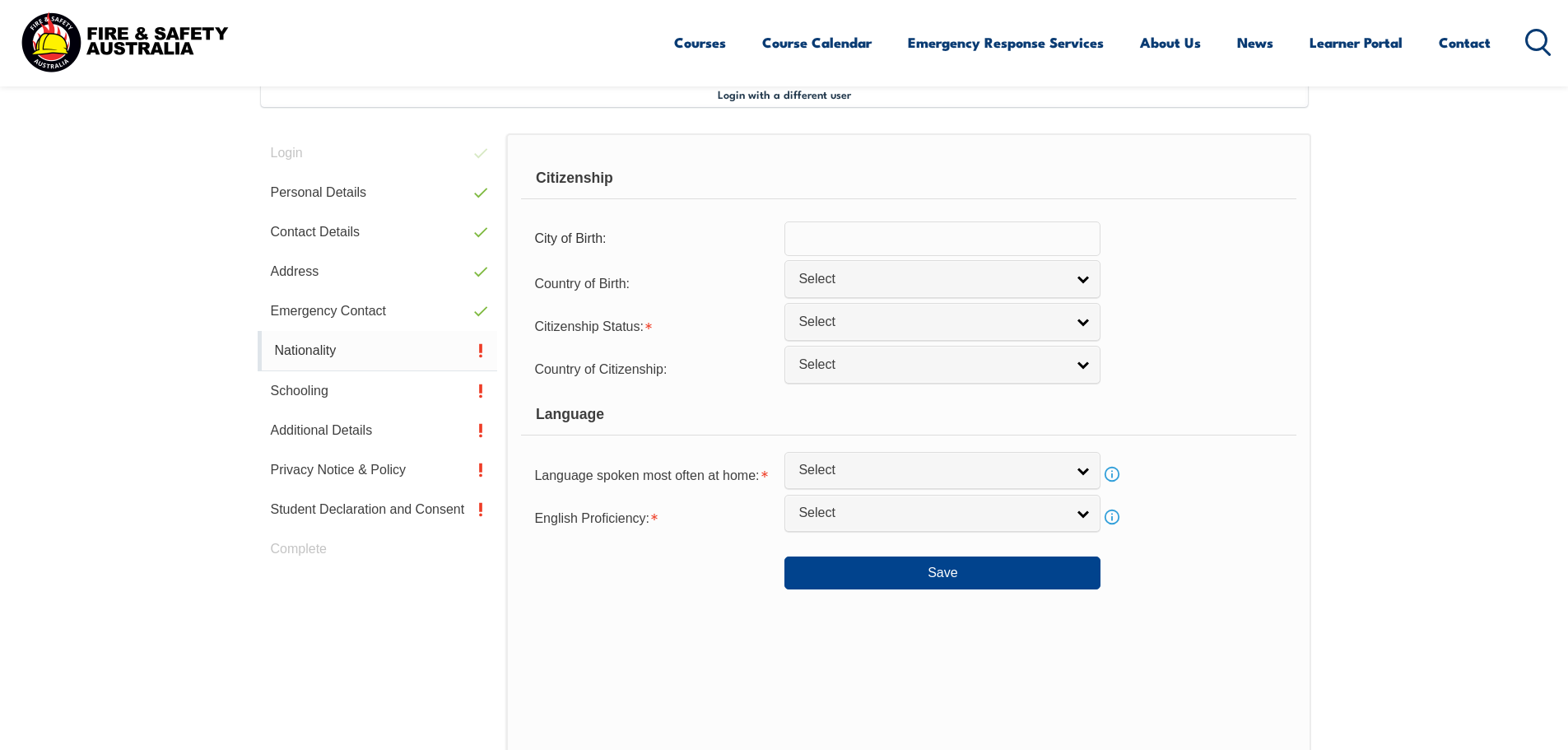
scroll to position [449, 0]
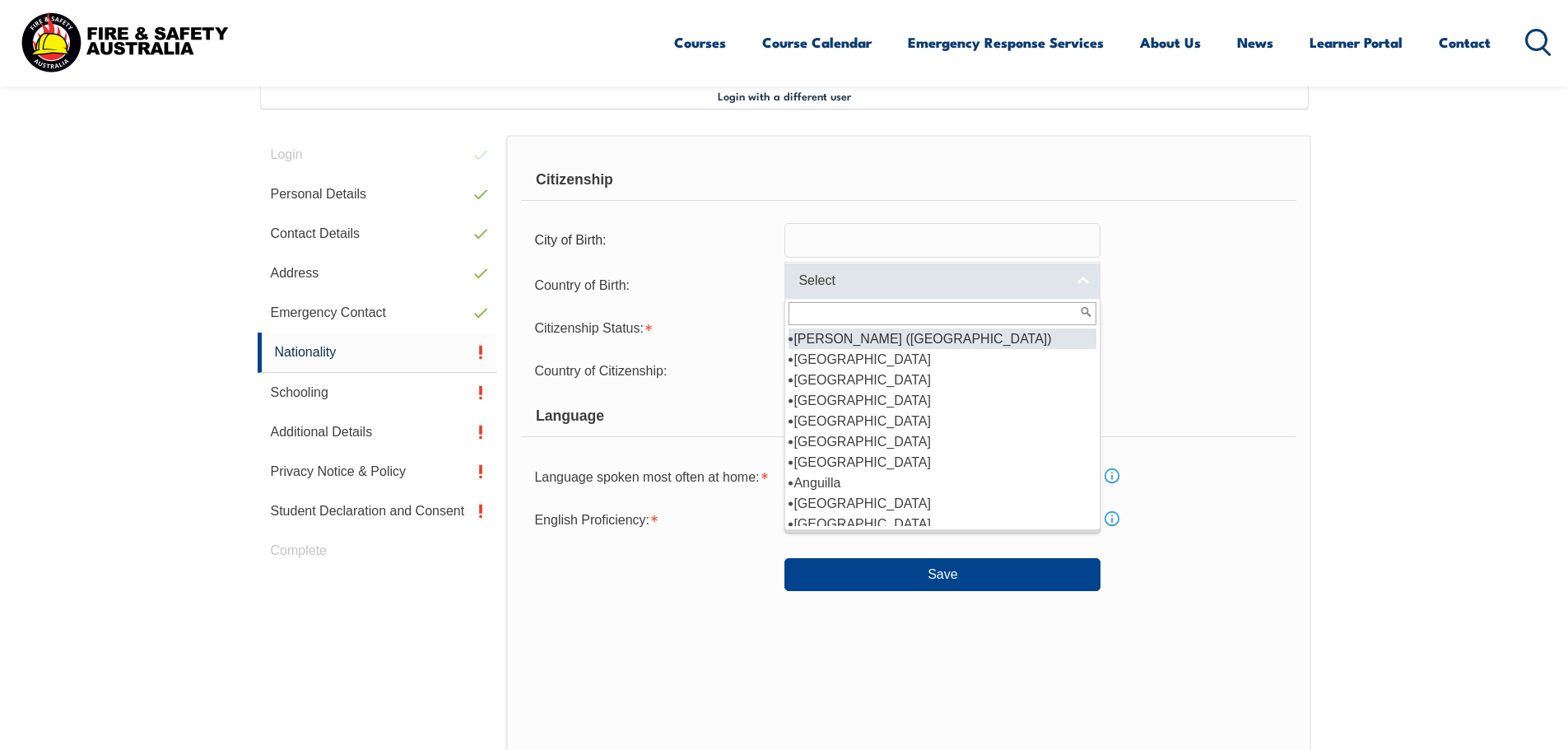
click at [815, 282] on span "Select" at bounding box center [932, 281] width 267 height 18
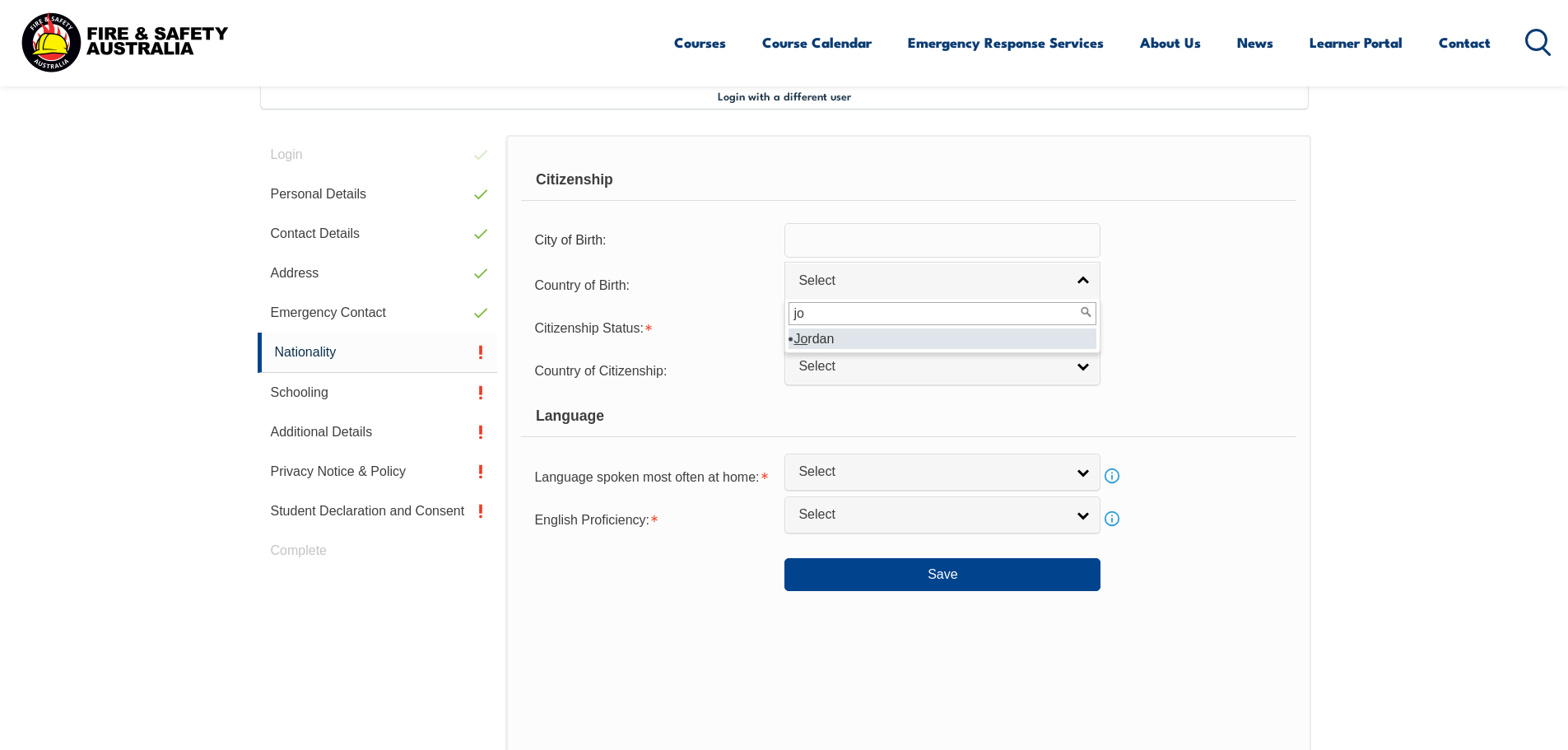
type input "jo"
click at [837, 337] on li "Jo rdan" at bounding box center [943, 338] width 308 height 20
select select "4206"
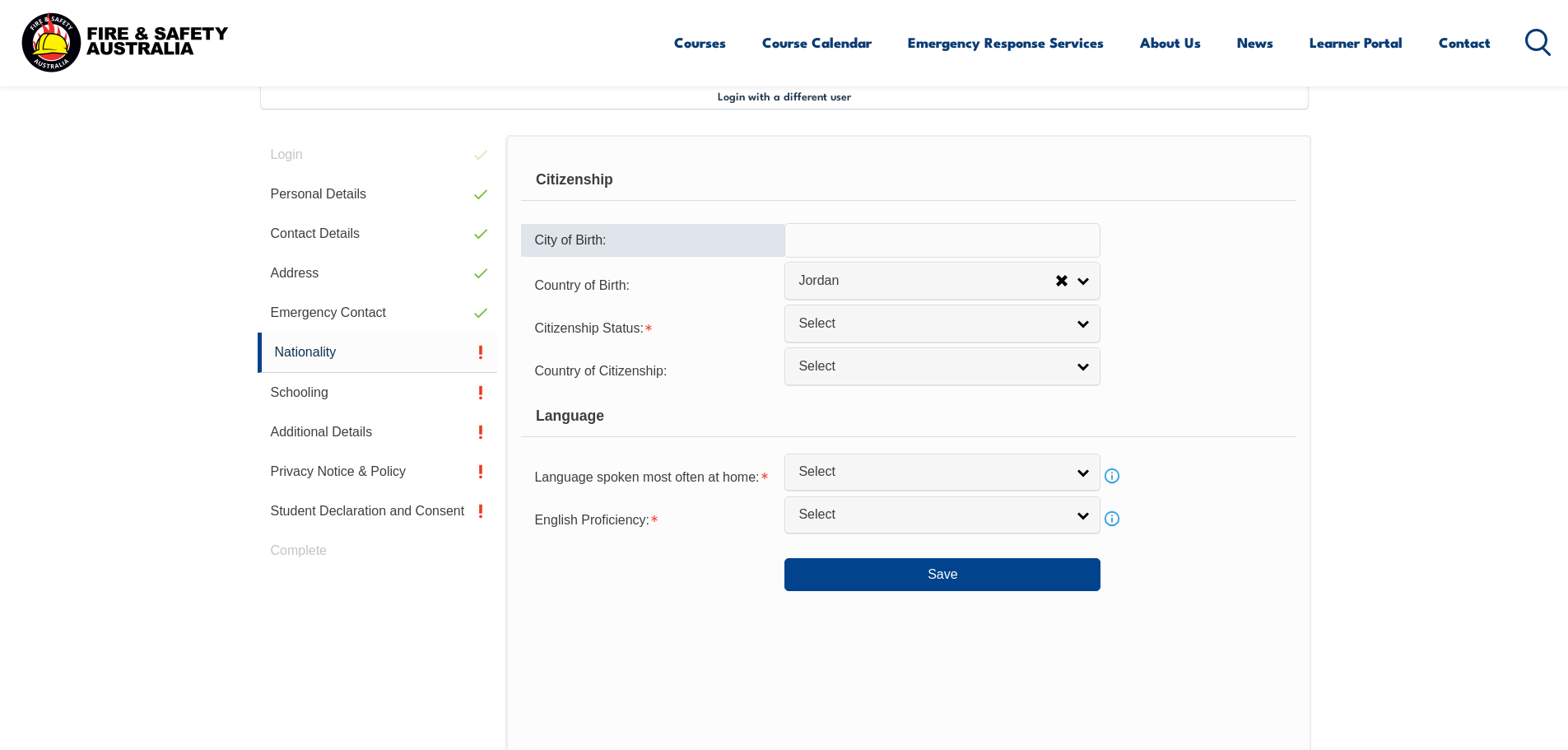
click at [834, 245] on input "text" at bounding box center [943, 240] width 316 height 35
type input "Russeifa"
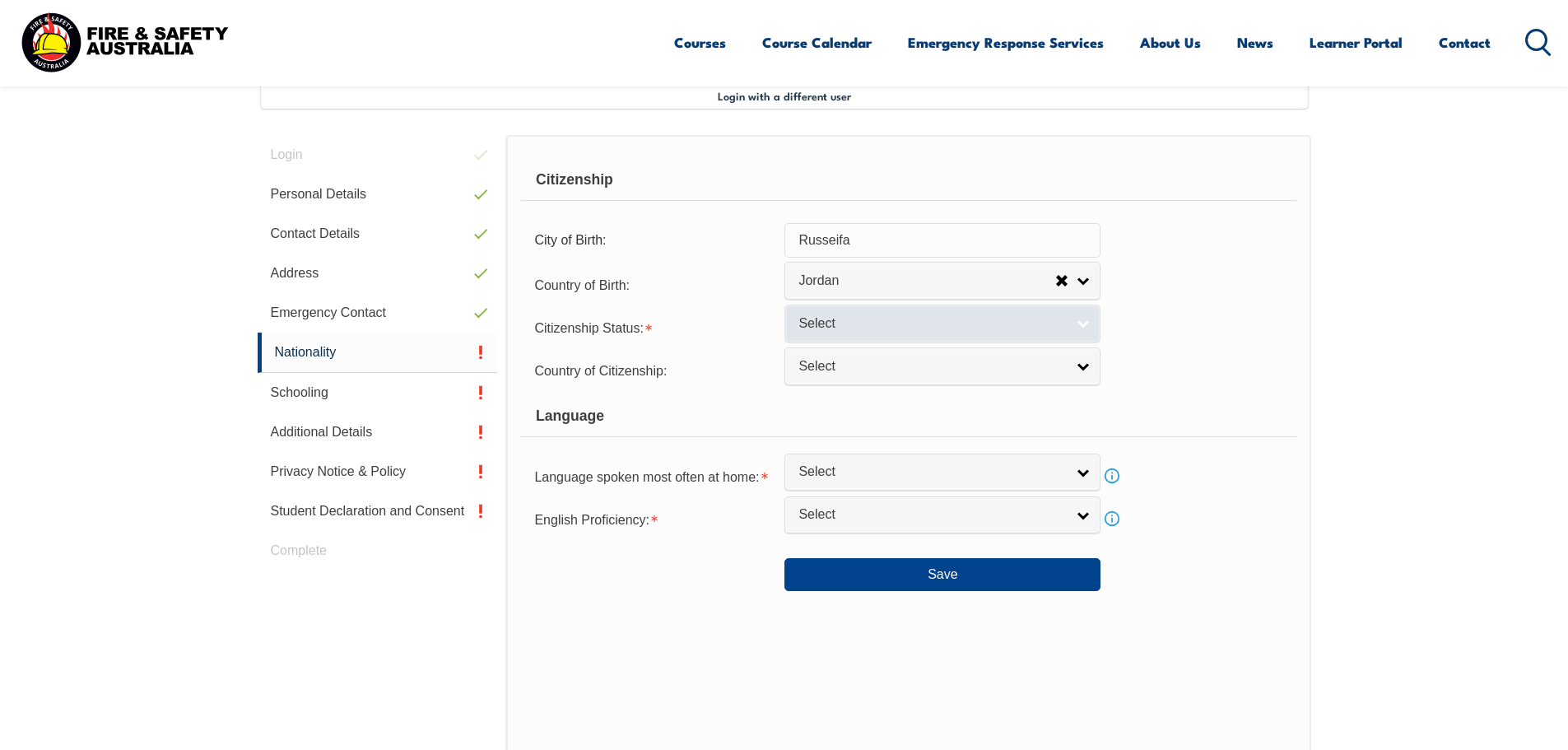
click at [837, 322] on span "Select" at bounding box center [932, 324] width 267 height 18
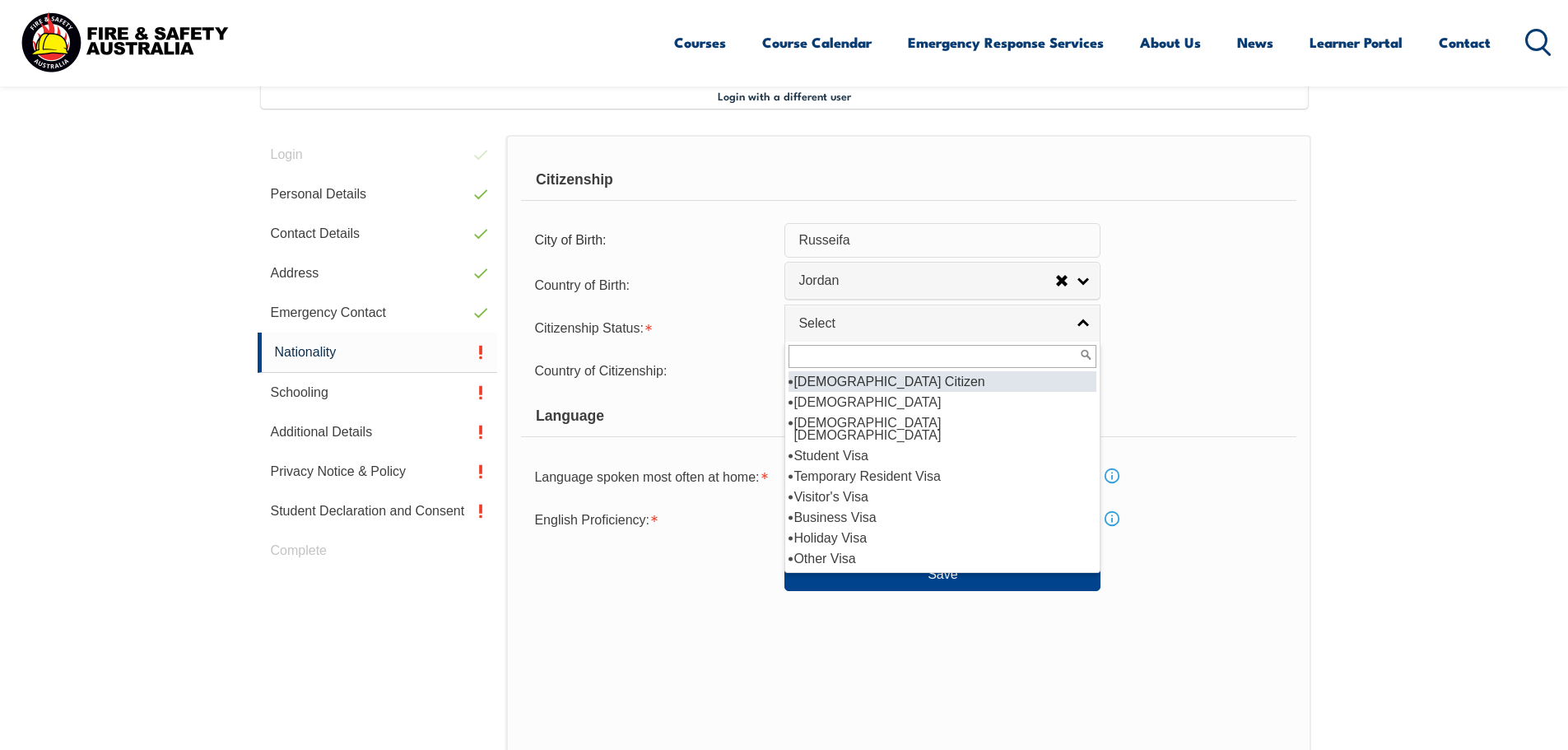
click at [887, 386] on li "[DEMOGRAPHIC_DATA] Citizen" at bounding box center [943, 381] width 308 height 20
select select "1"
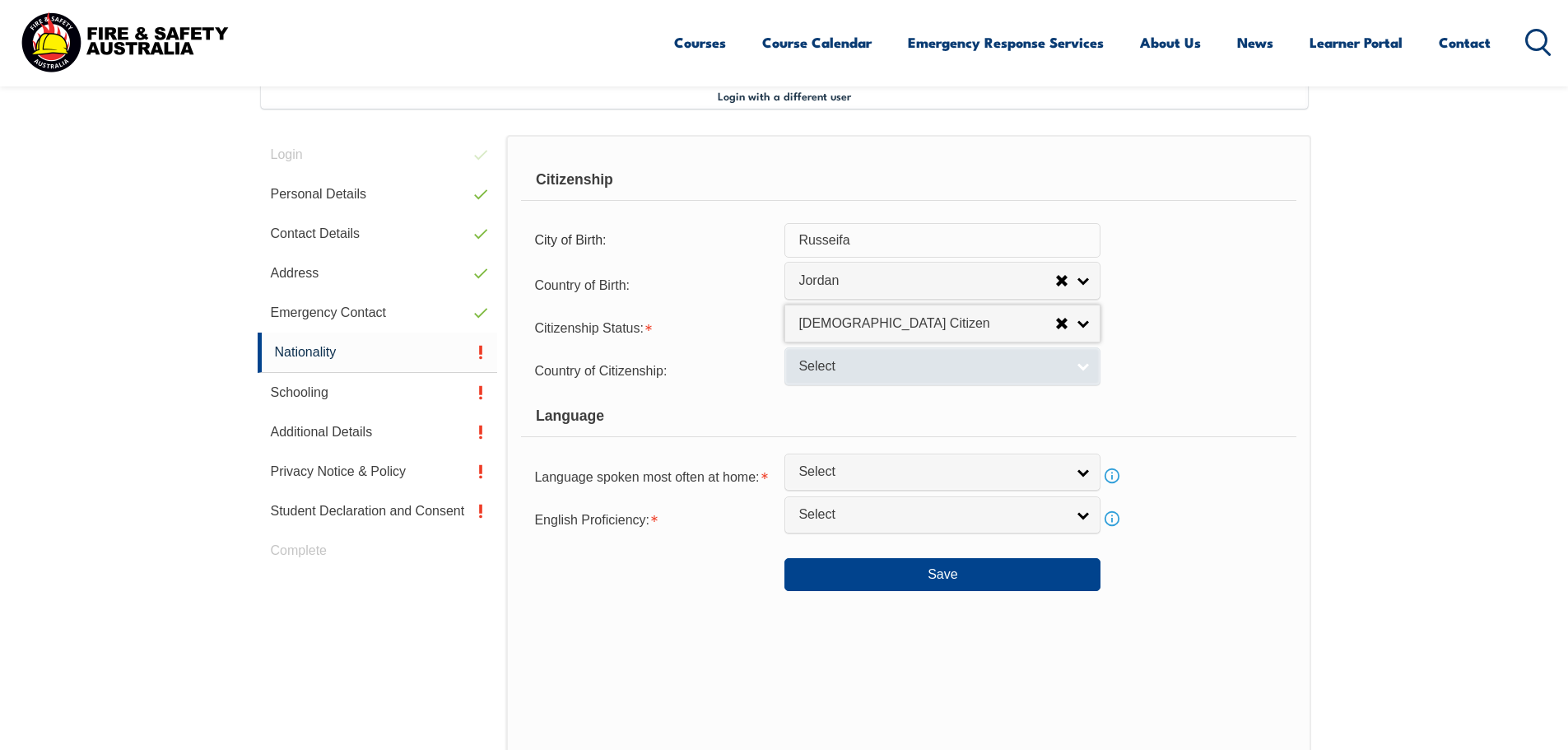
click at [883, 366] on span "Select" at bounding box center [932, 366] width 267 height 18
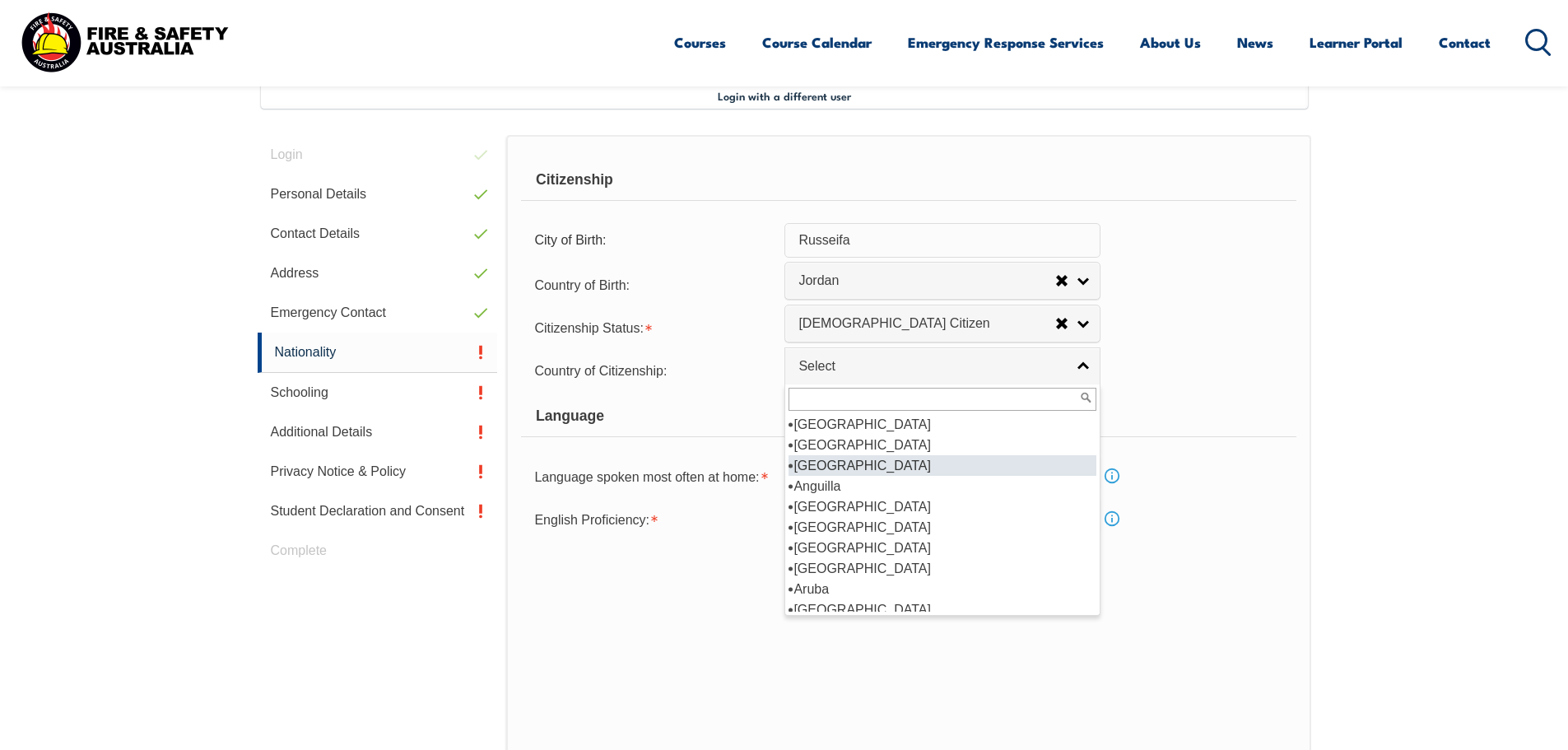
scroll to position [165, 0]
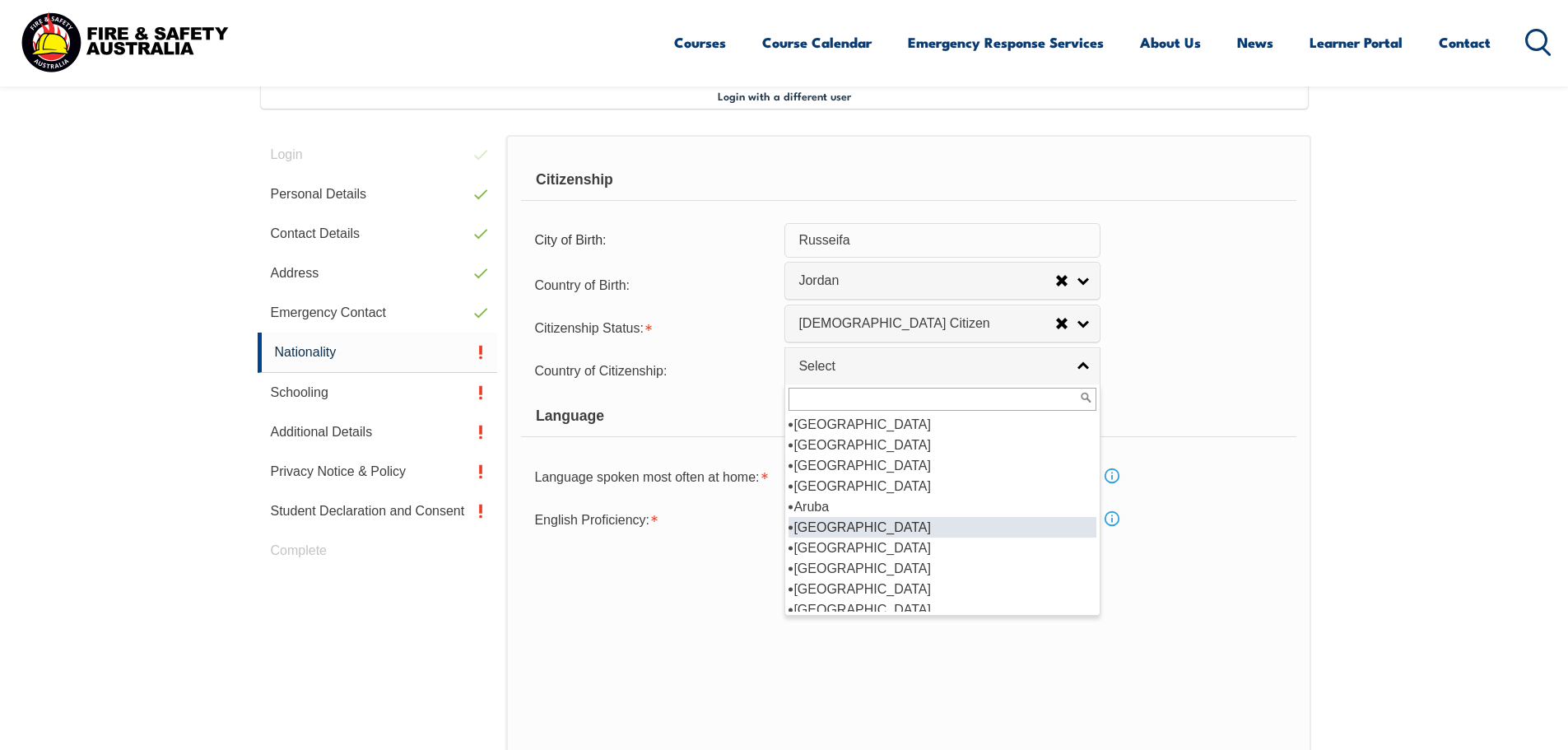
click at [848, 533] on li "[GEOGRAPHIC_DATA]" at bounding box center [943, 527] width 308 height 20
select select "1101"
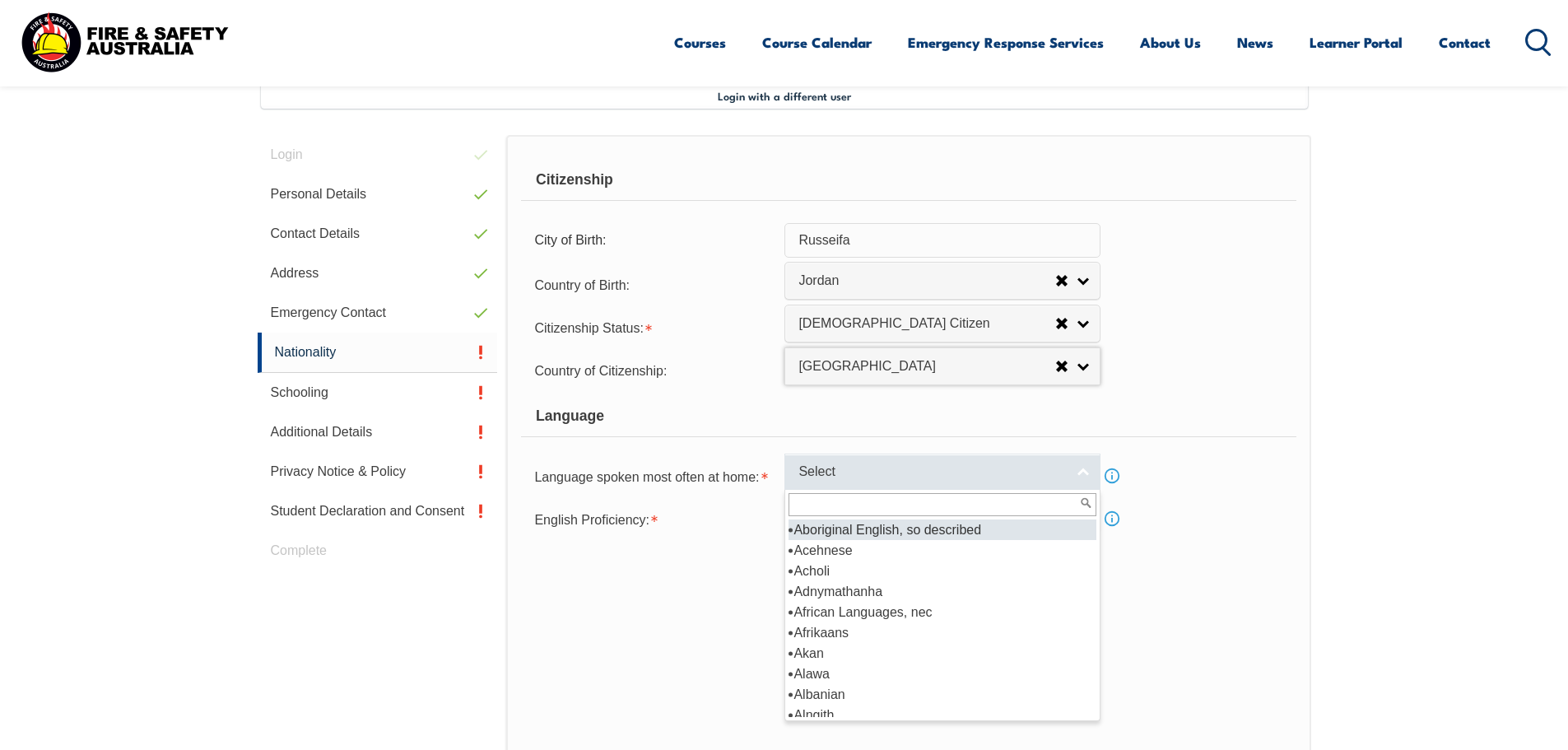
click at [867, 473] on span "Select" at bounding box center [932, 472] width 267 height 18
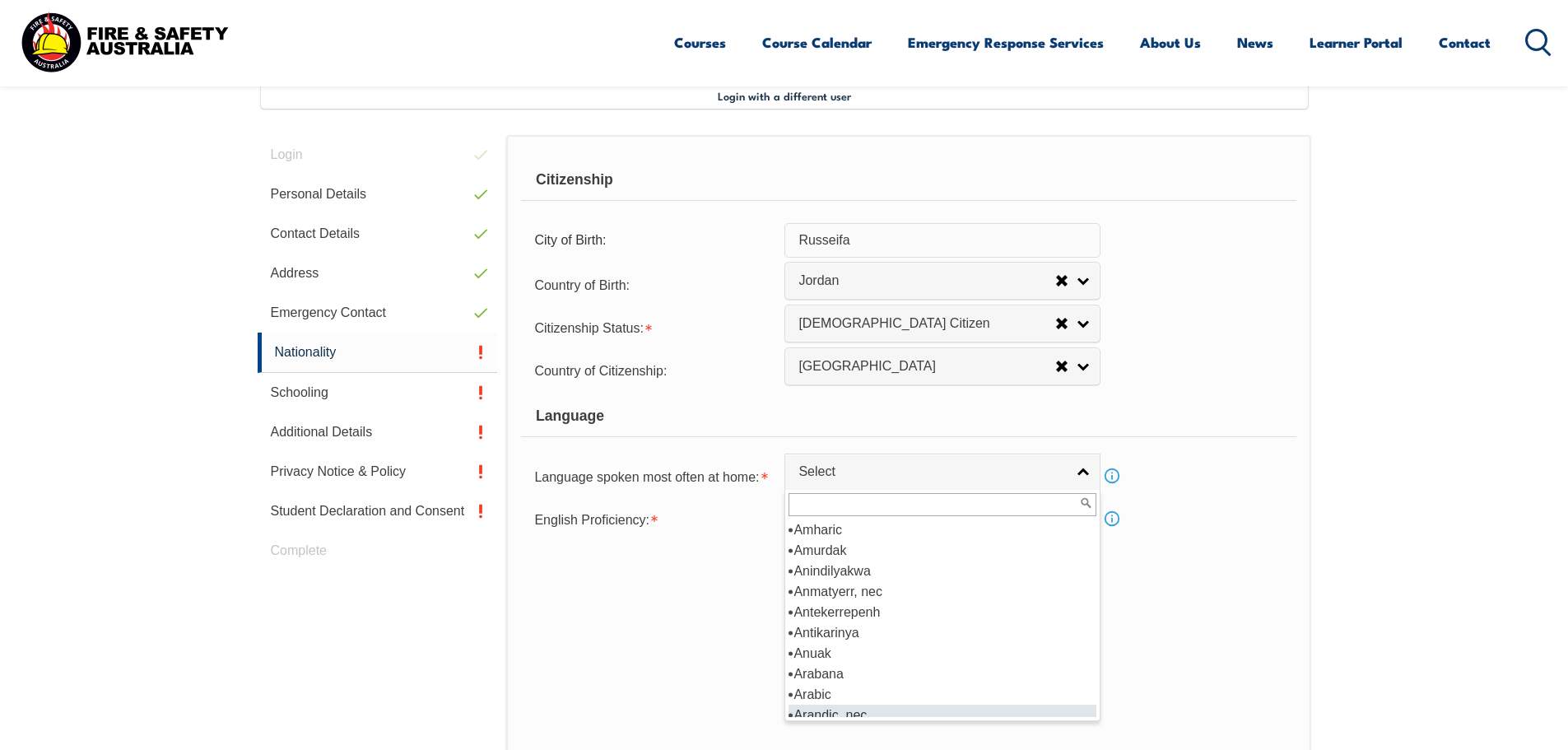
scroll to position [329, 0]
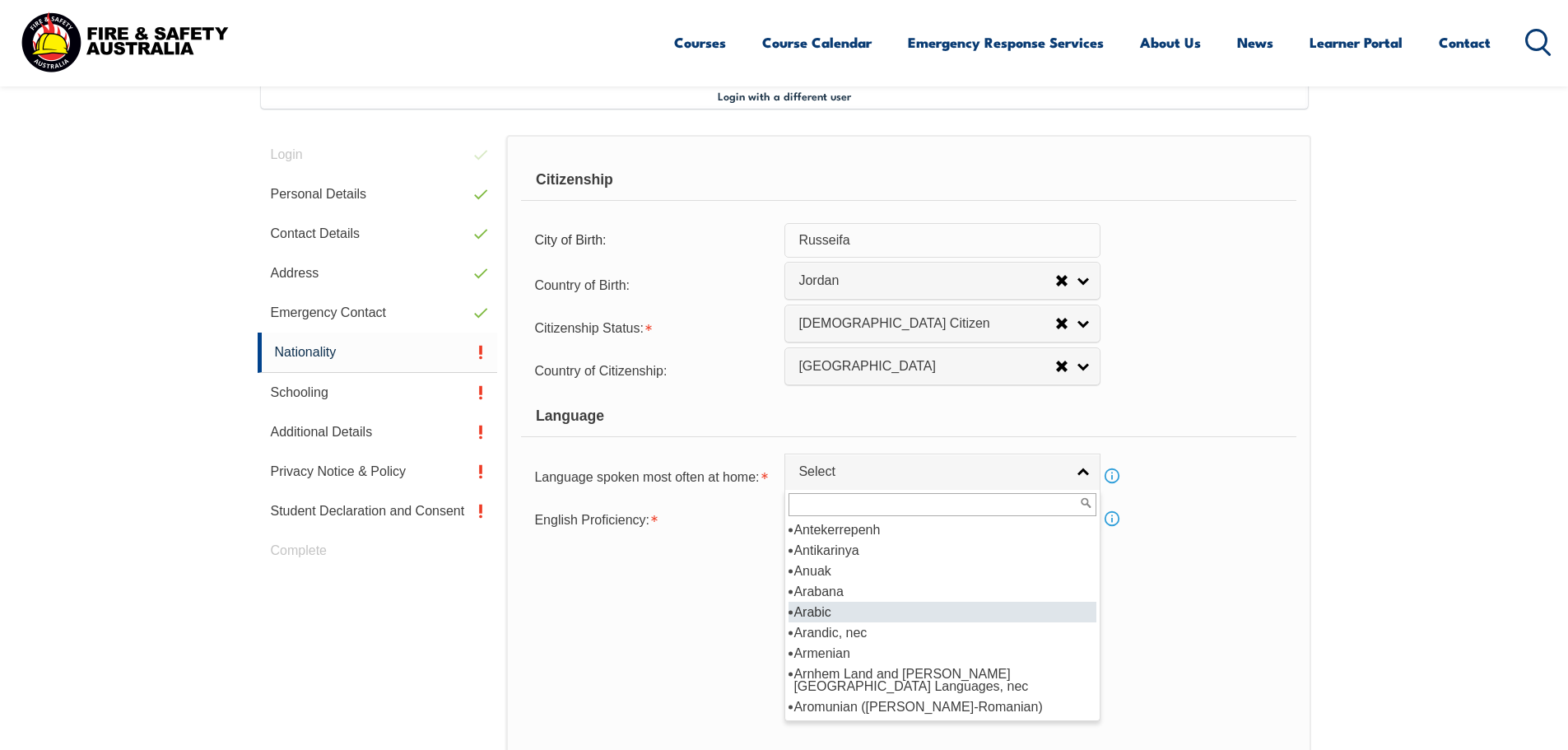
click at [829, 611] on li "Arabic" at bounding box center [943, 612] width 308 height 20
select select "4202"
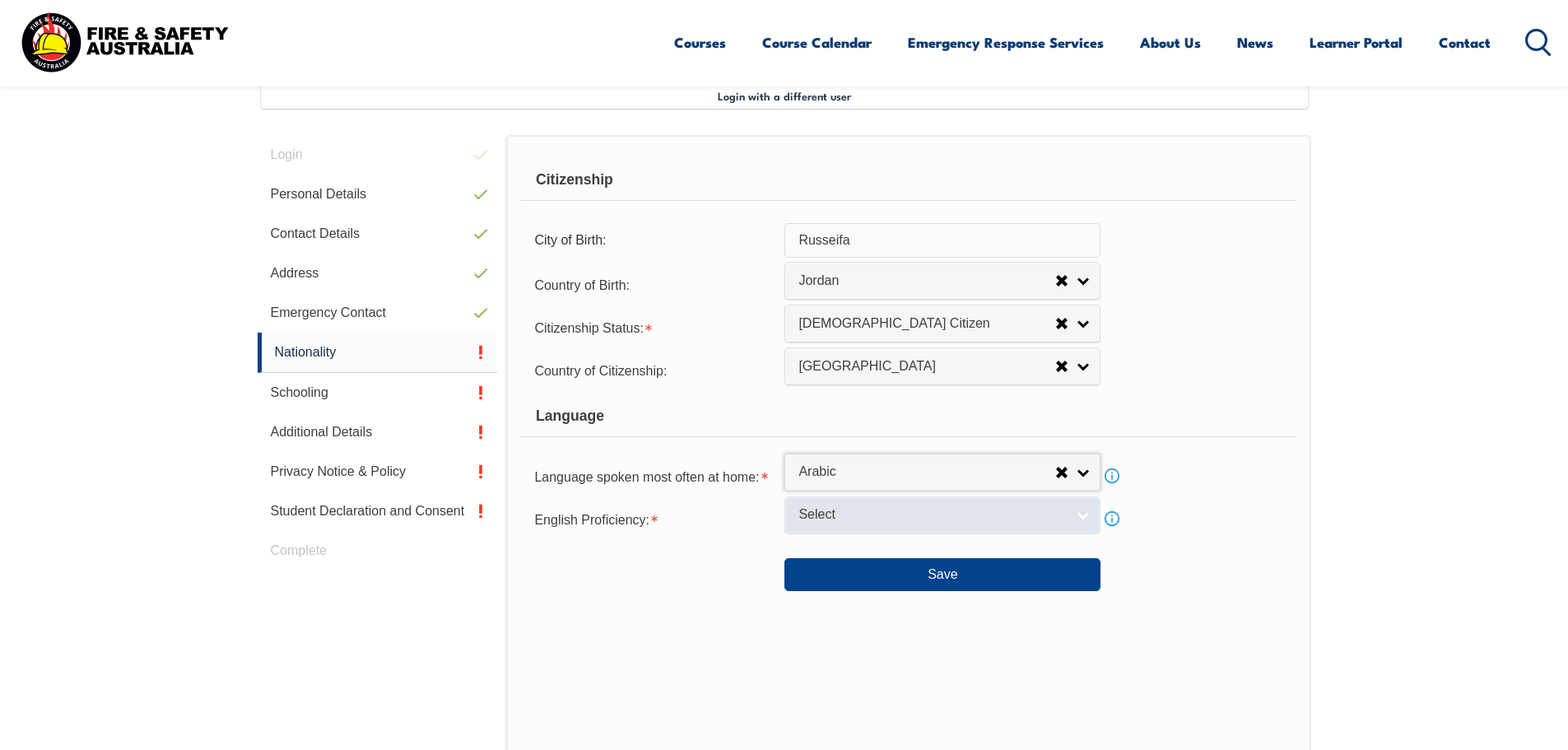
click at [844, 520] on span "Select" at bounding box center [932, 514] width 267 height 18
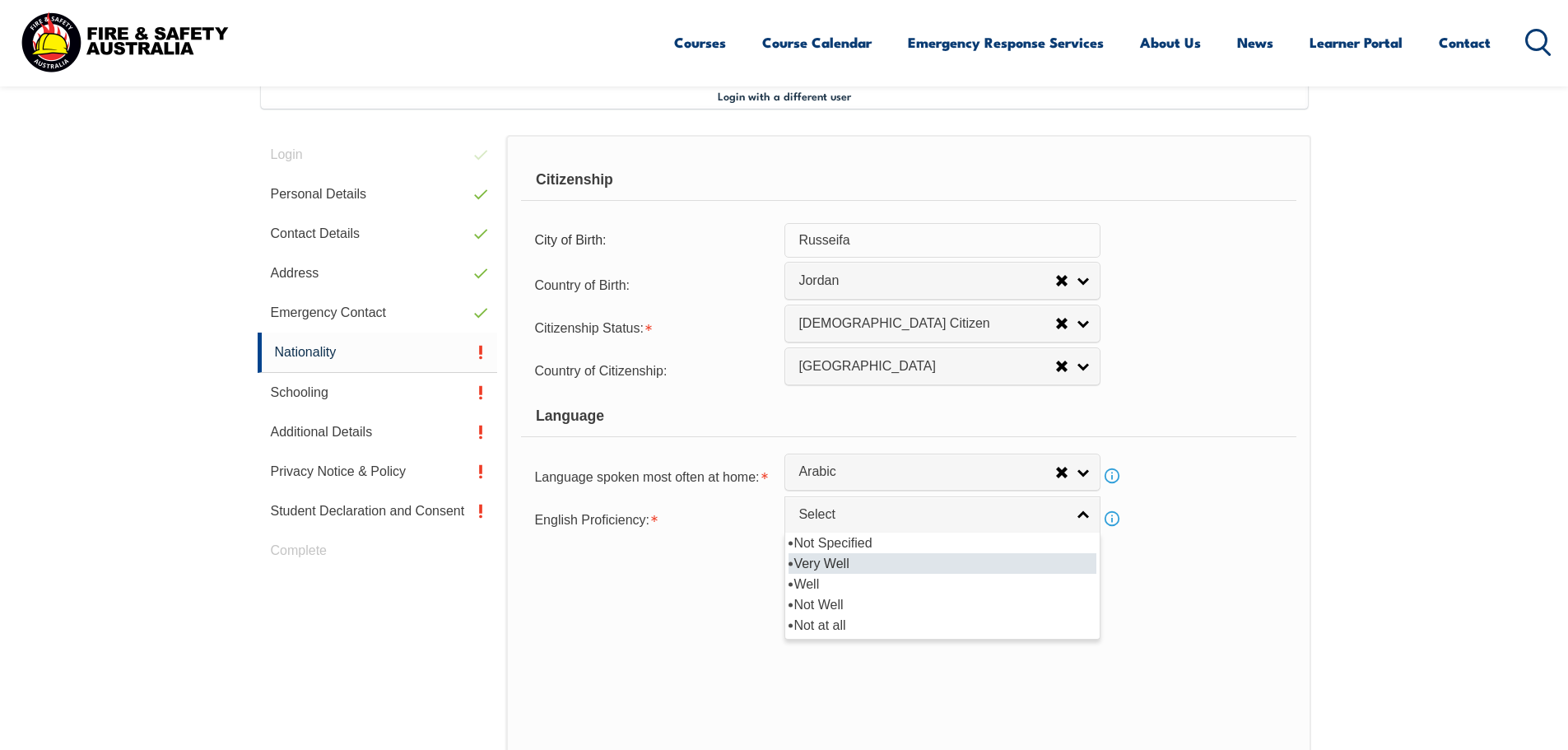
click at [837, 566] on li "Very Well" at bounding box center [943, 563] width 308 height 20
select select "1"
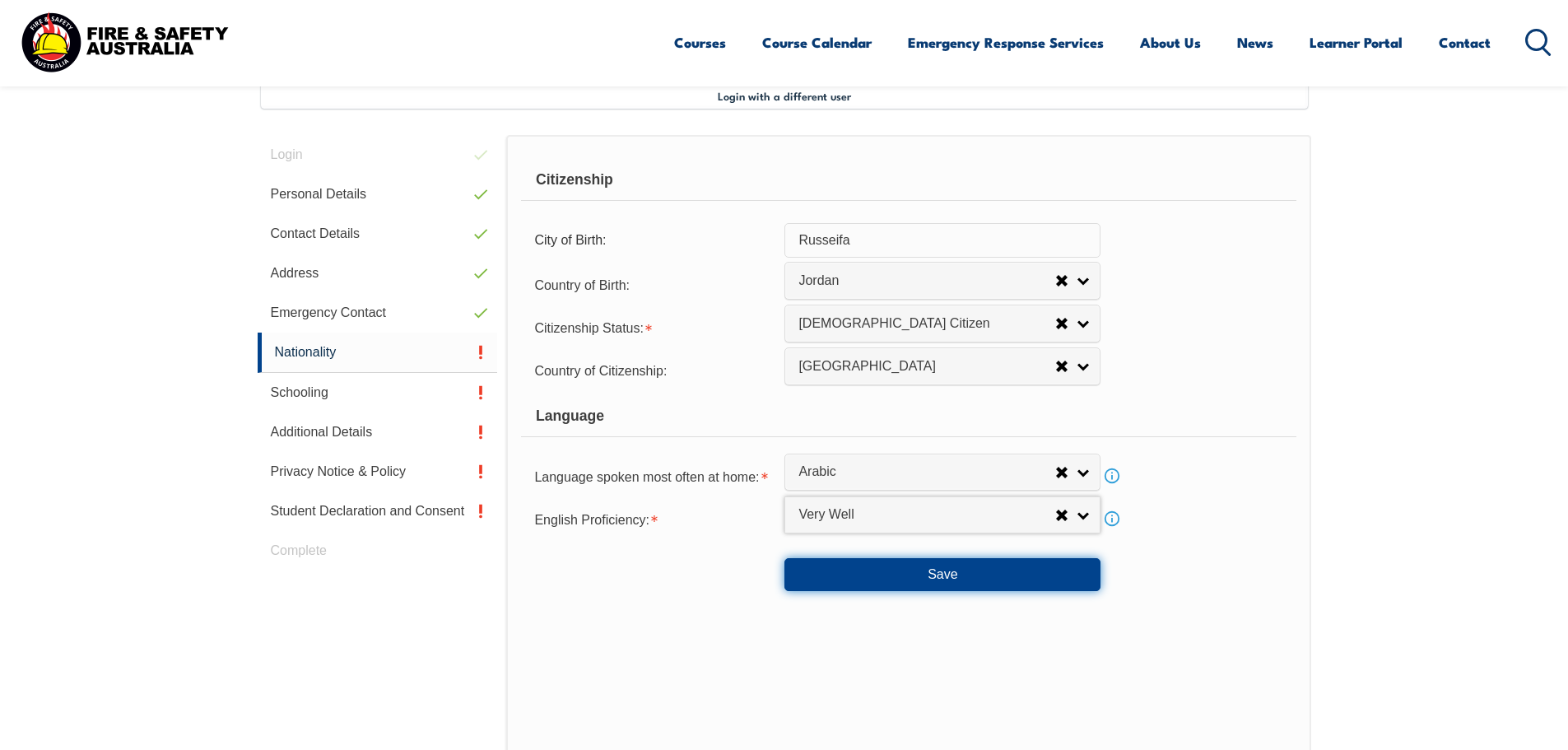
click at [898, 574] on button "Save" at bounding box center [943, 574] width 316 height 33
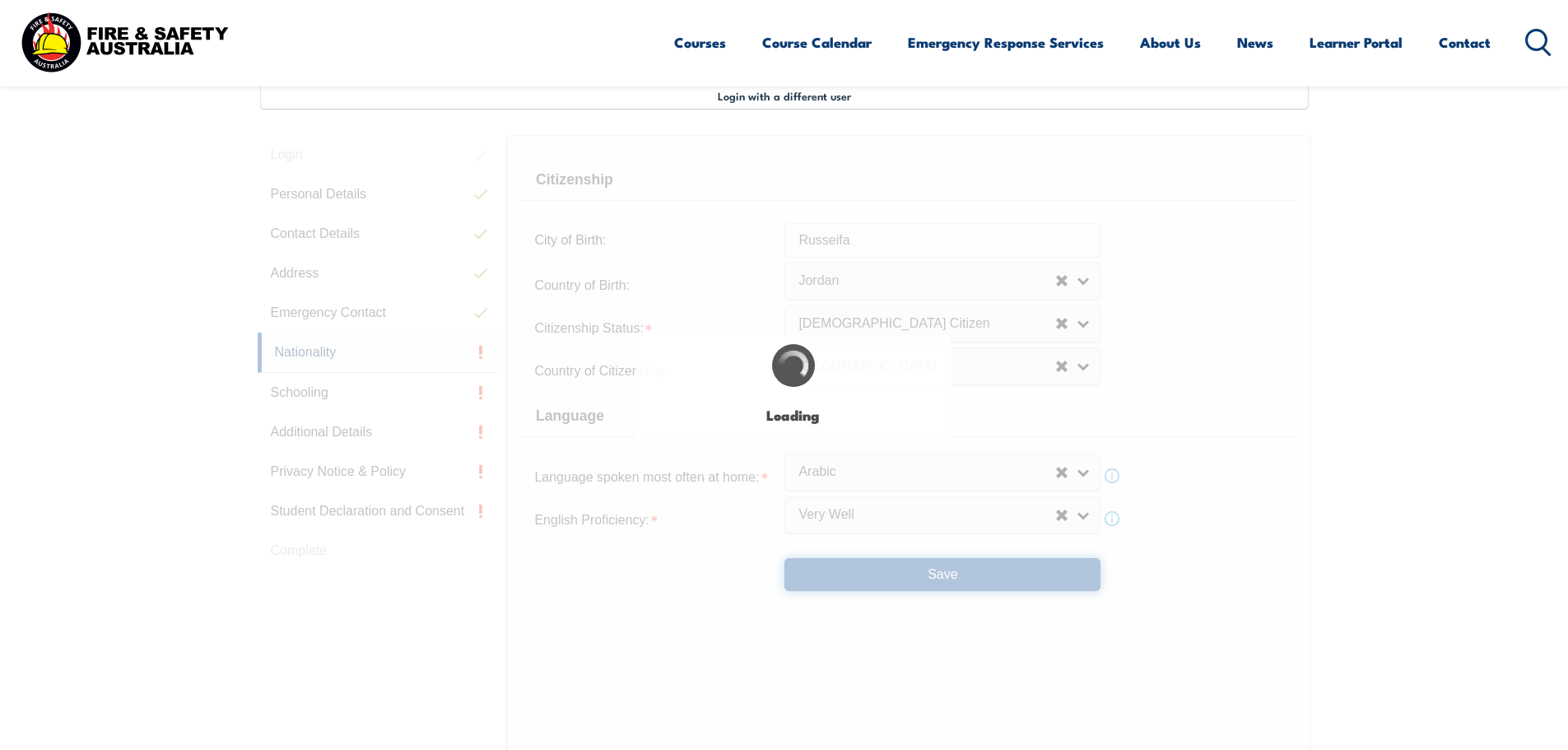
scroll to position [0, 0]
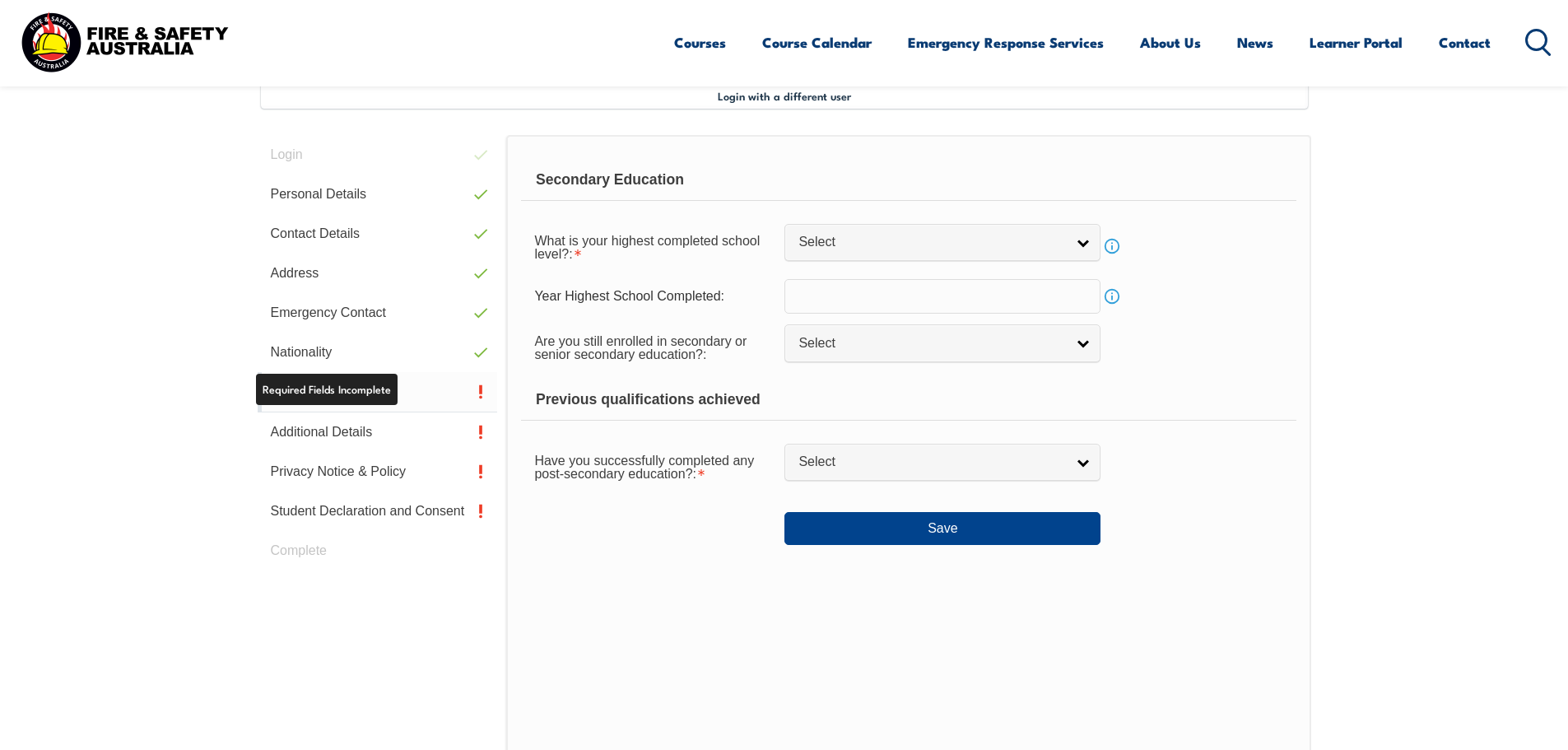
click at [366, 391] on link "Schooling" at bounding box center [378, 392] width 241 height 40
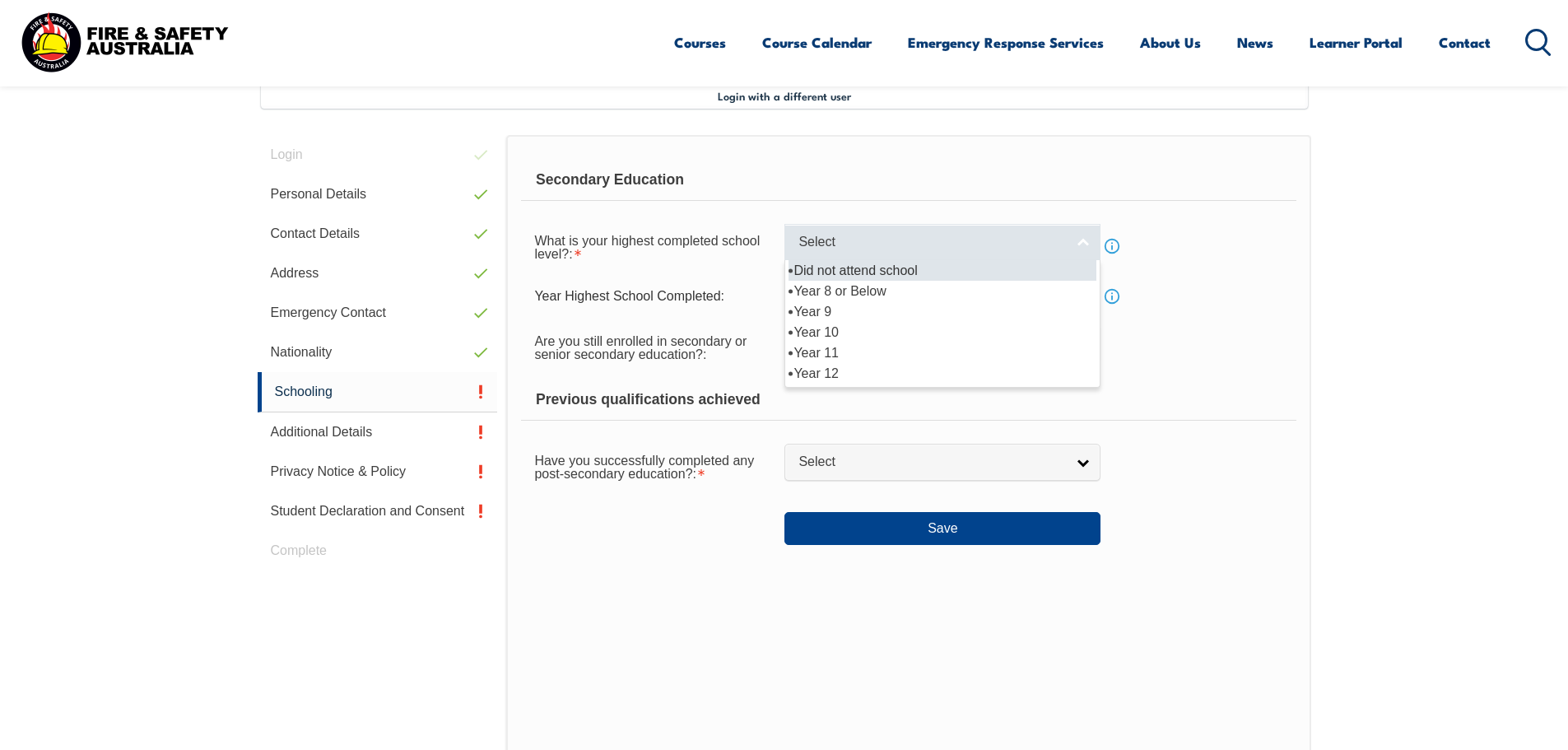
click at [901, 244] on span "Select" at bounding box center [932, 242] width 267 height 18
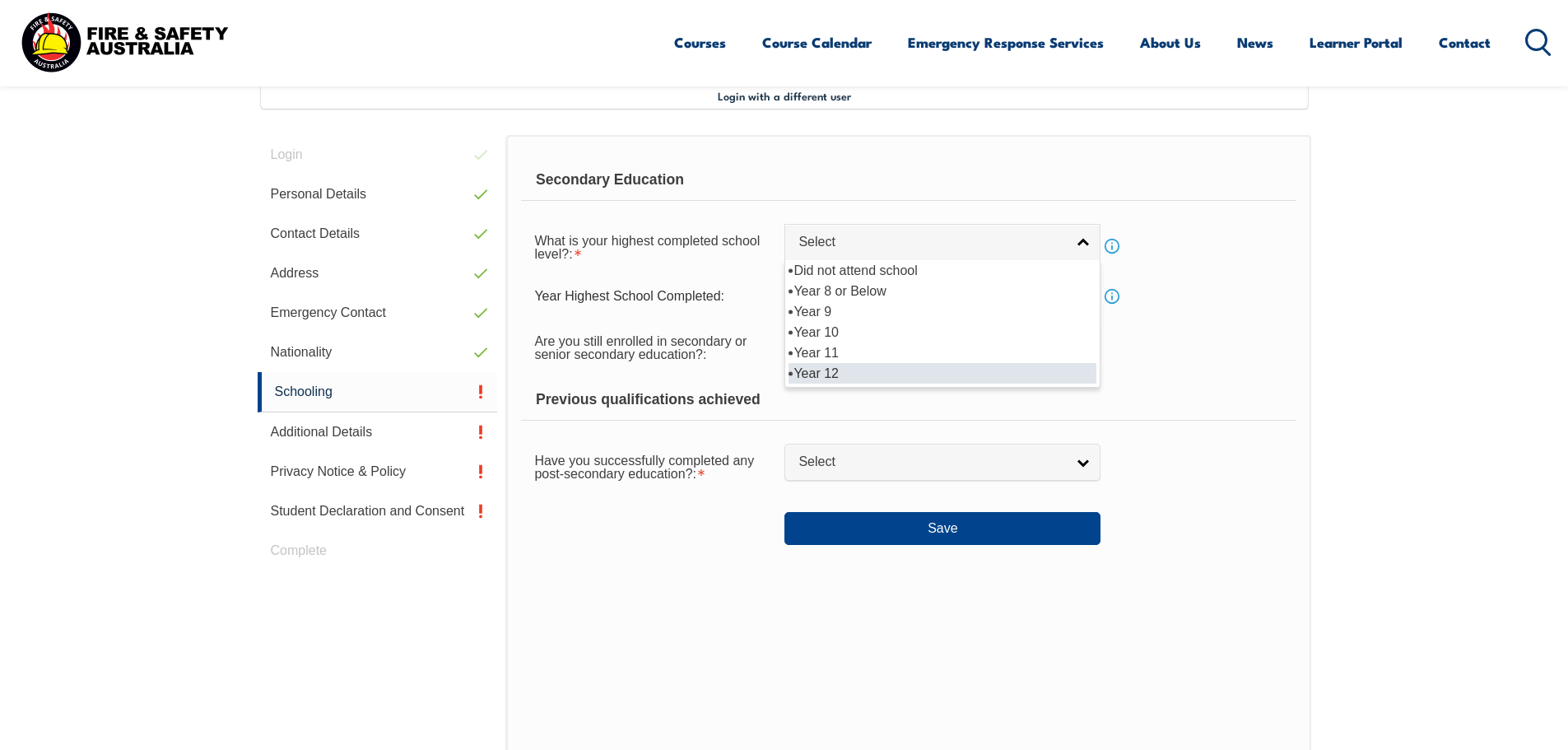
click at [820, 375] on li "Year 12" at bounding box center [943, 373] width 308 height 20
select select "12"
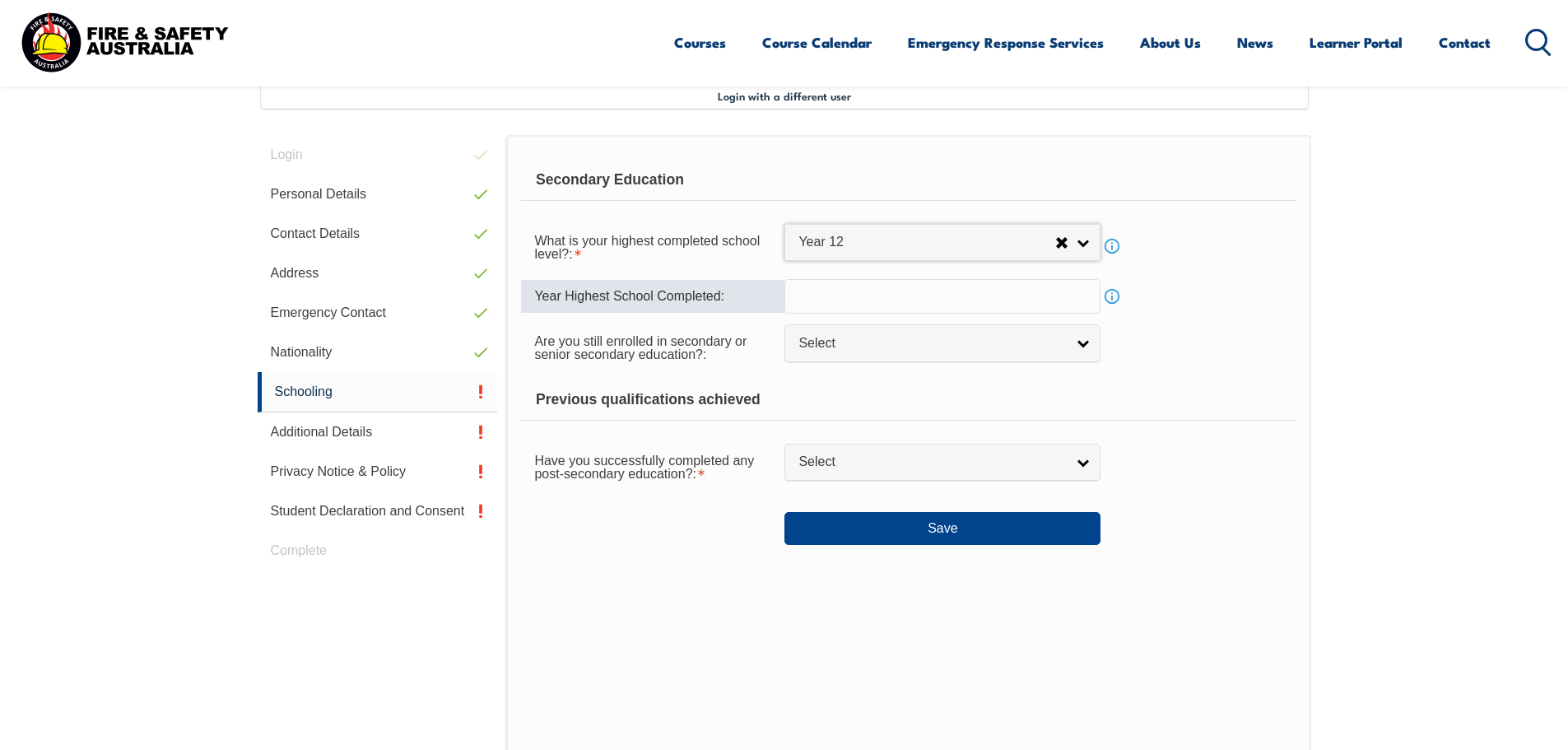
click at [842, 288] on input "text" at bounding box center [943, 296] width 316 height 35
type input "2006"
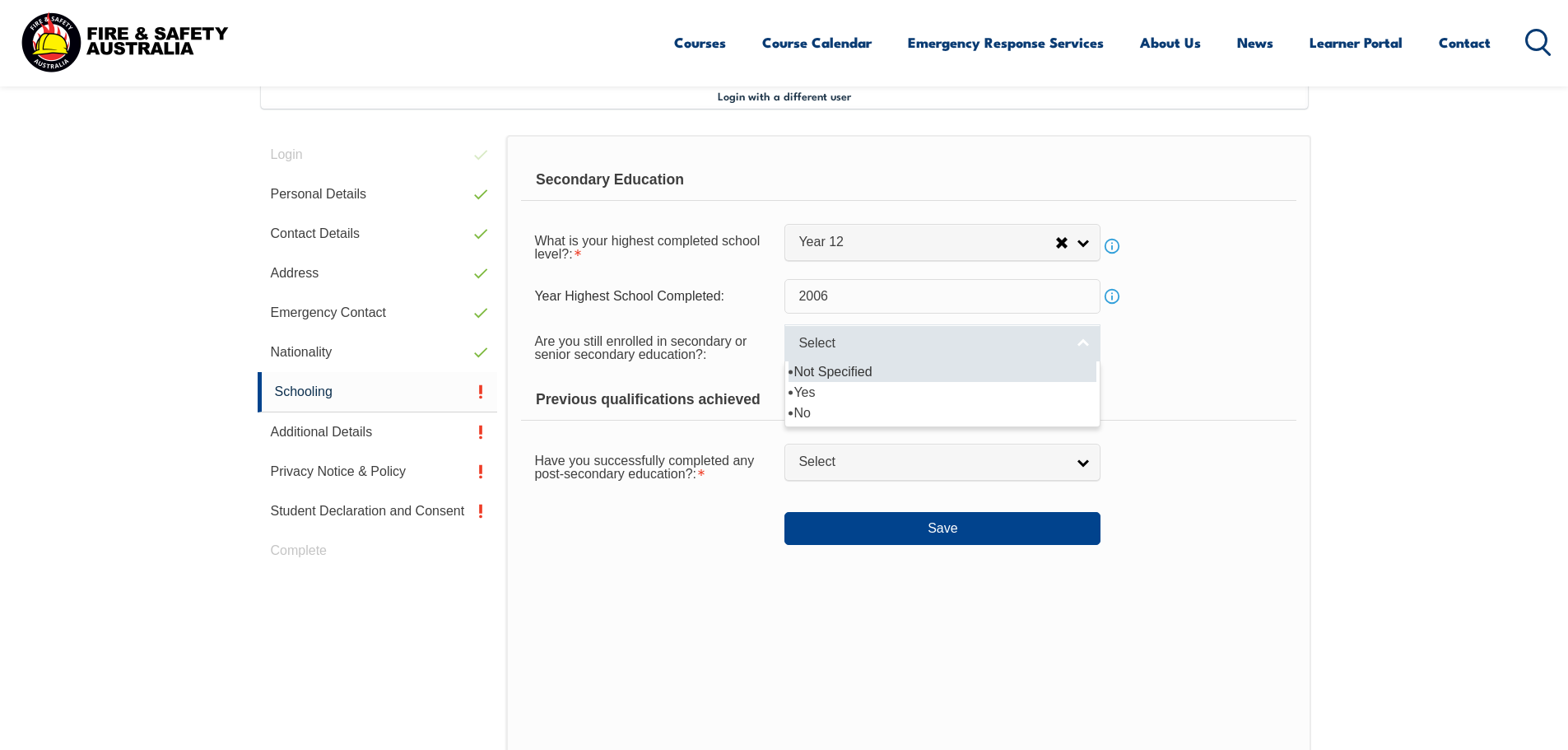
click at [894, 348] on span "Select" at bounding box center [932, 343] width 267 height 18
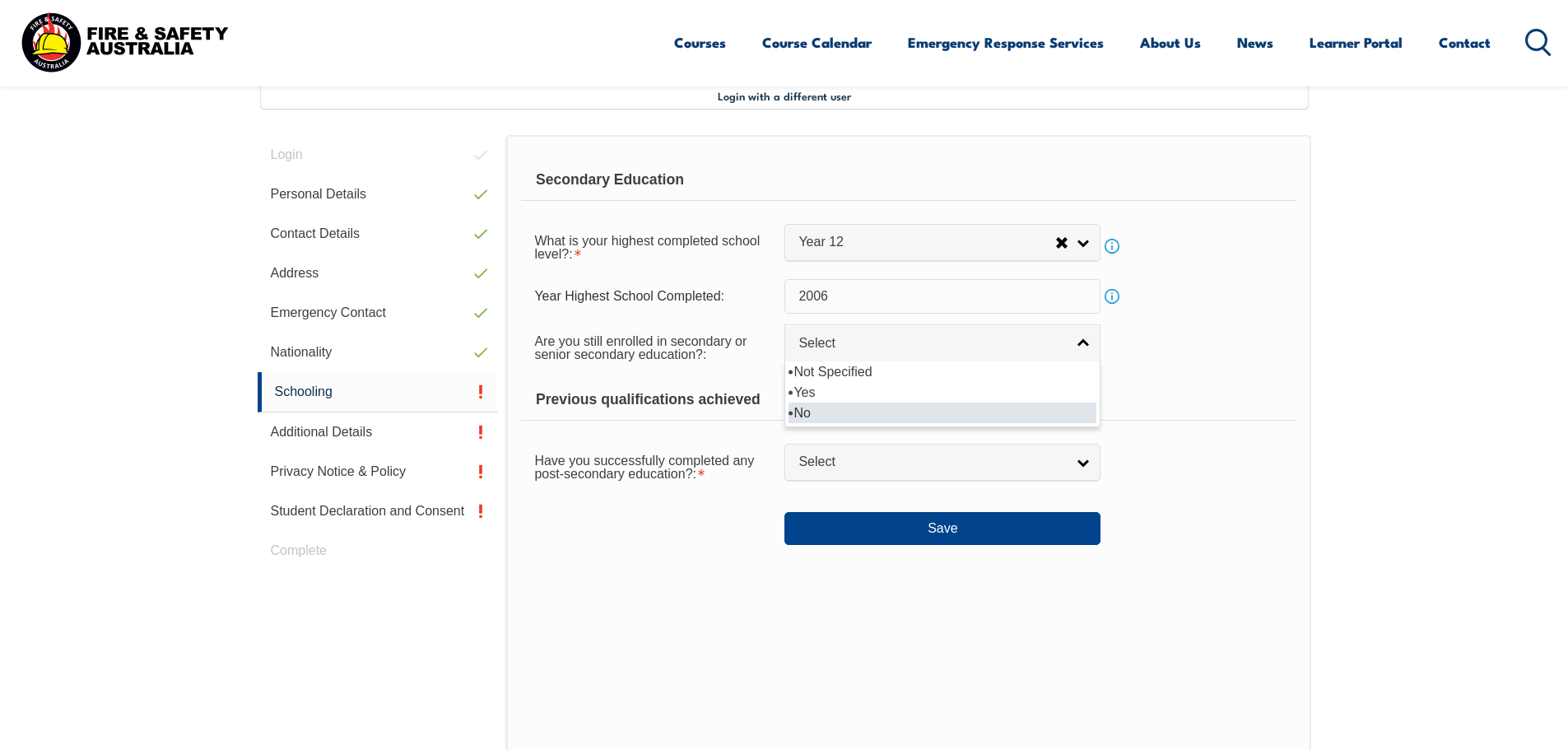
click at [842, 410] on li "No" at bounding box center [943, 412] width 308 height 20
select select "false"
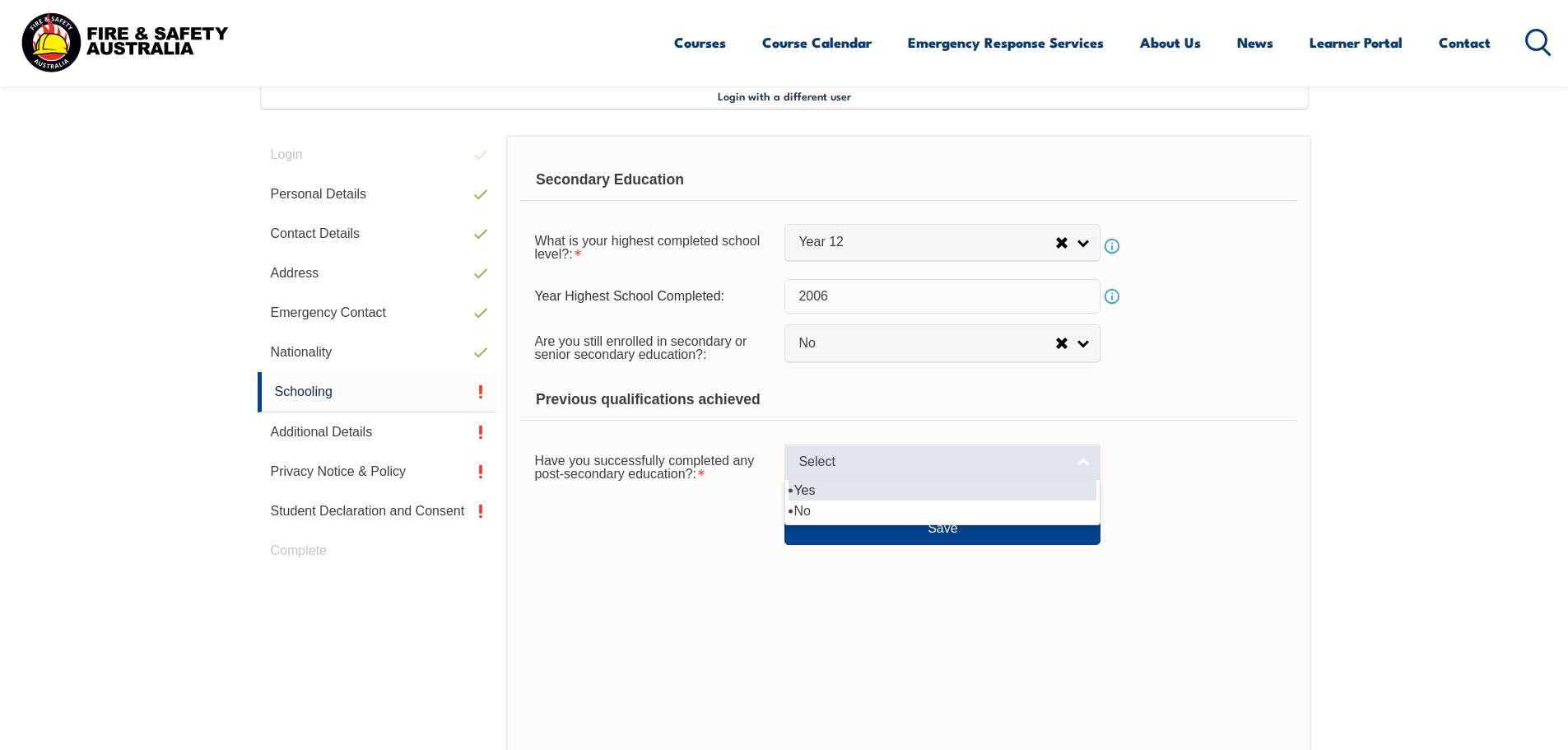
click at [841, 452] on link "Select" at bounding box center [943, 462] width 316 height 37
click at [821, 490] on li "Yes" at bounding box center [943, 490] width 308 height 20
select select "true"
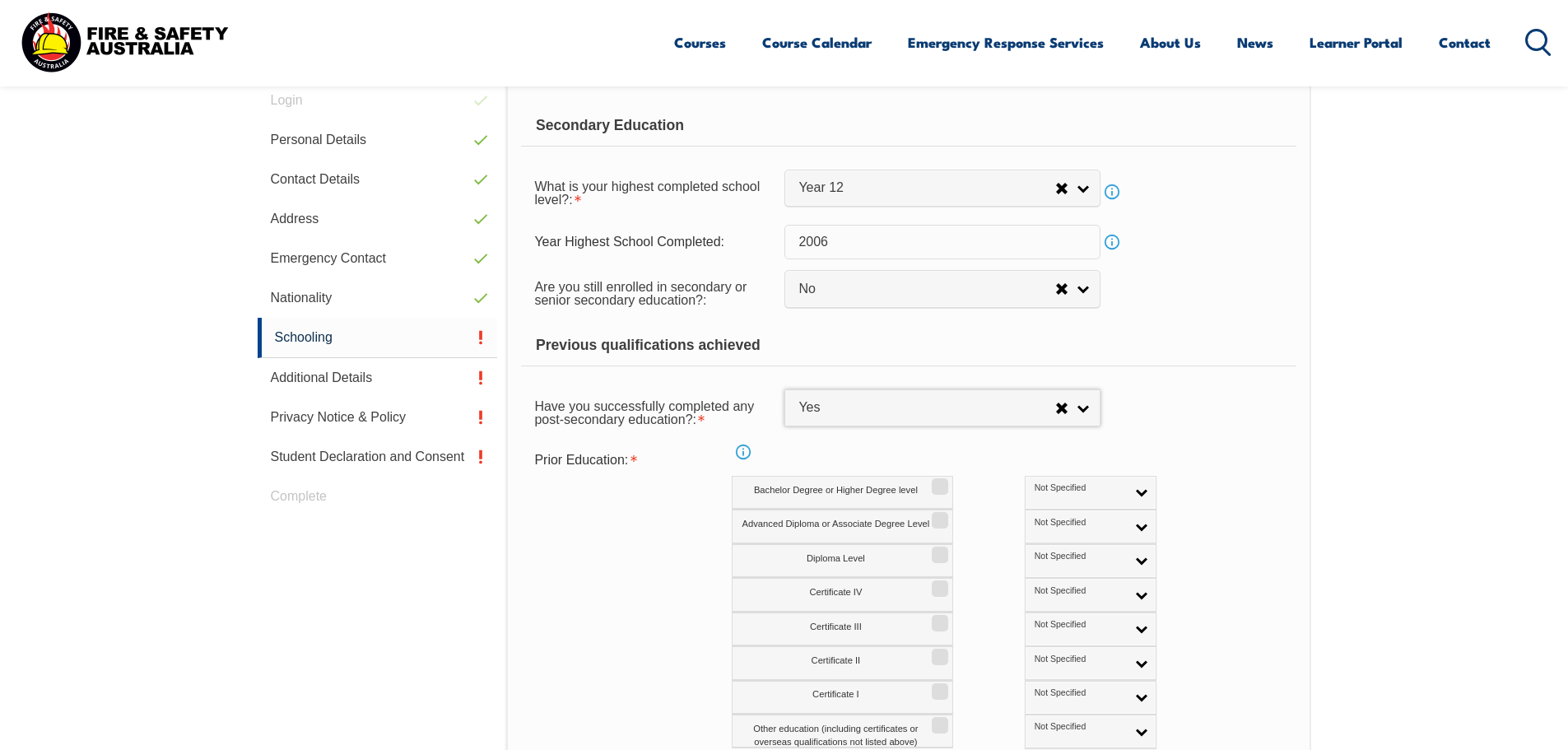
scroll to position [614, 0]
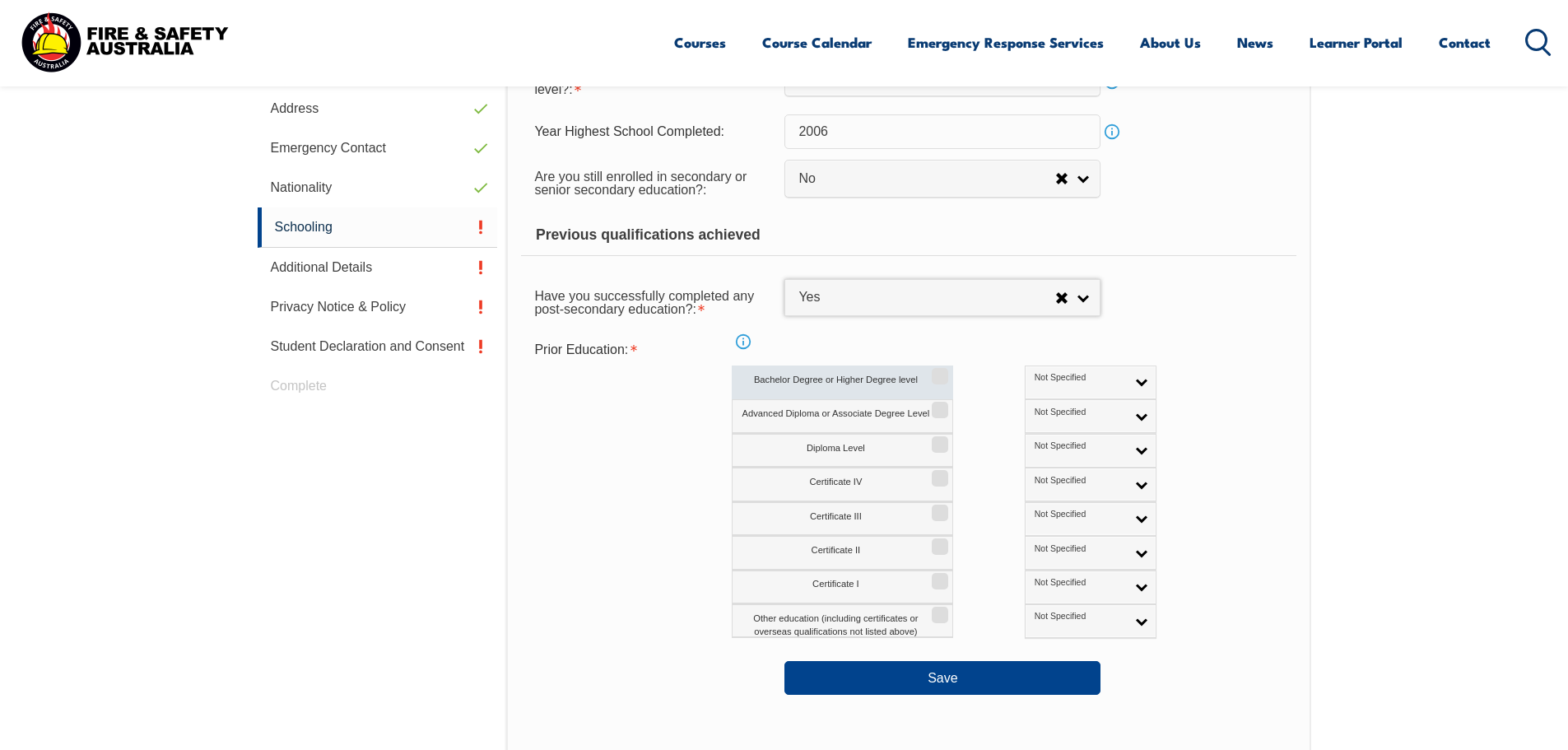
click at [938, 371] on input "Bachelor Degree or Higher Degree level" at bounding box center [938, 370] width 10 height 2
checkbox input "true"
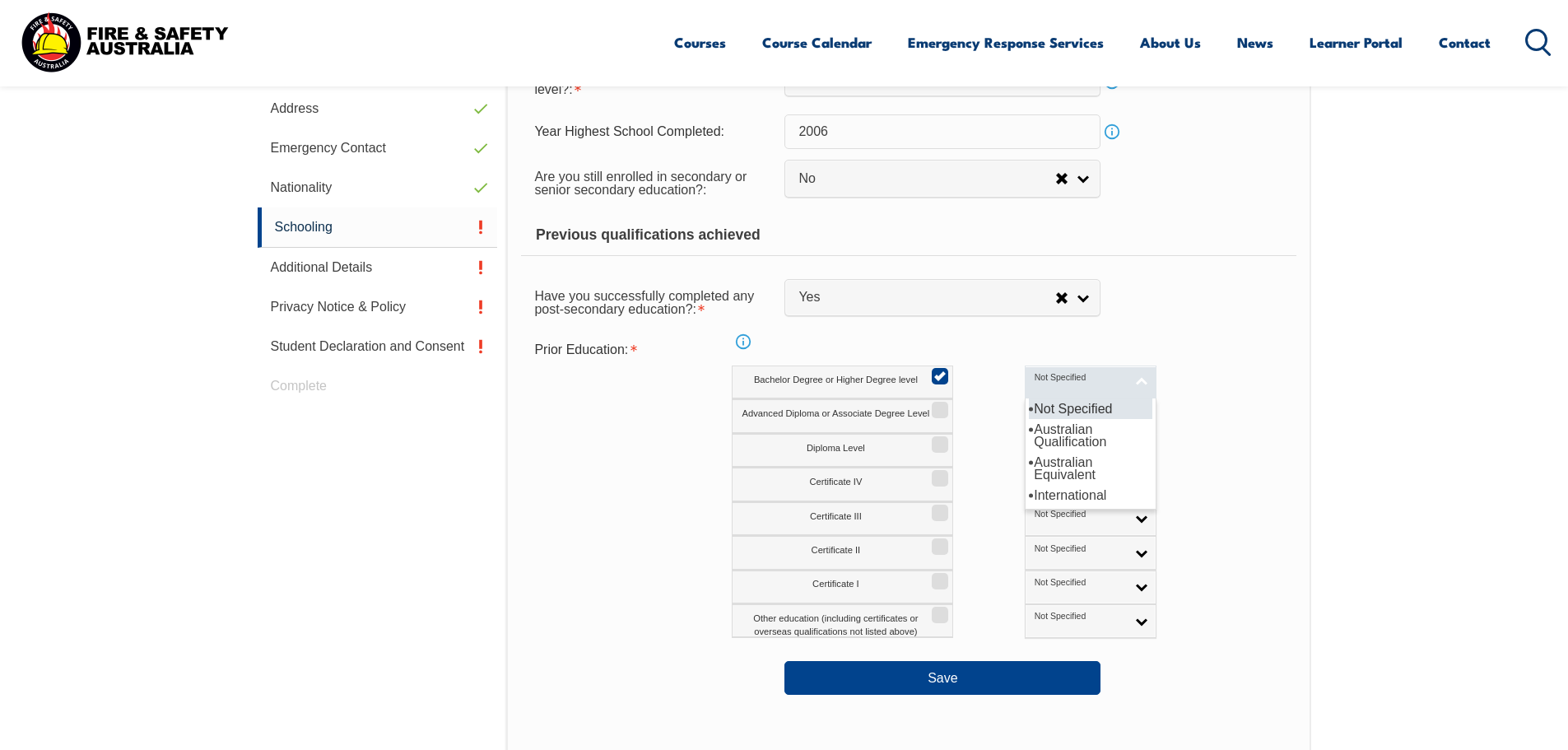
click at [1034, 383] on span "Not Specified" at bounding box center [1080, 378] width 92 height 12
click at [1044, 373] on span "Not Specified" at bounding box center [1080, 378] width 92 height 12
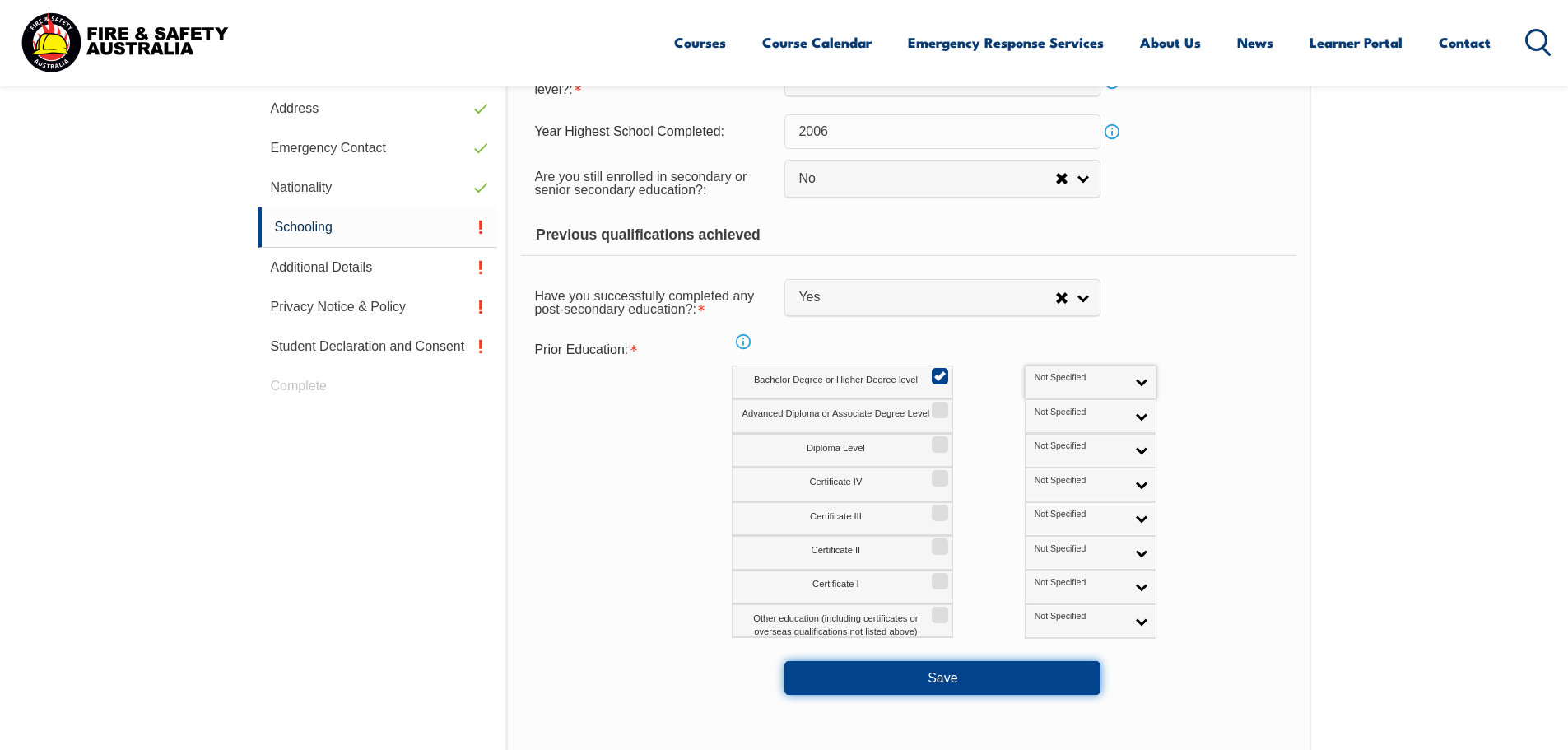
click at [906, 674] on button "Save" at bounding box center [943, 677] width 316 height 33
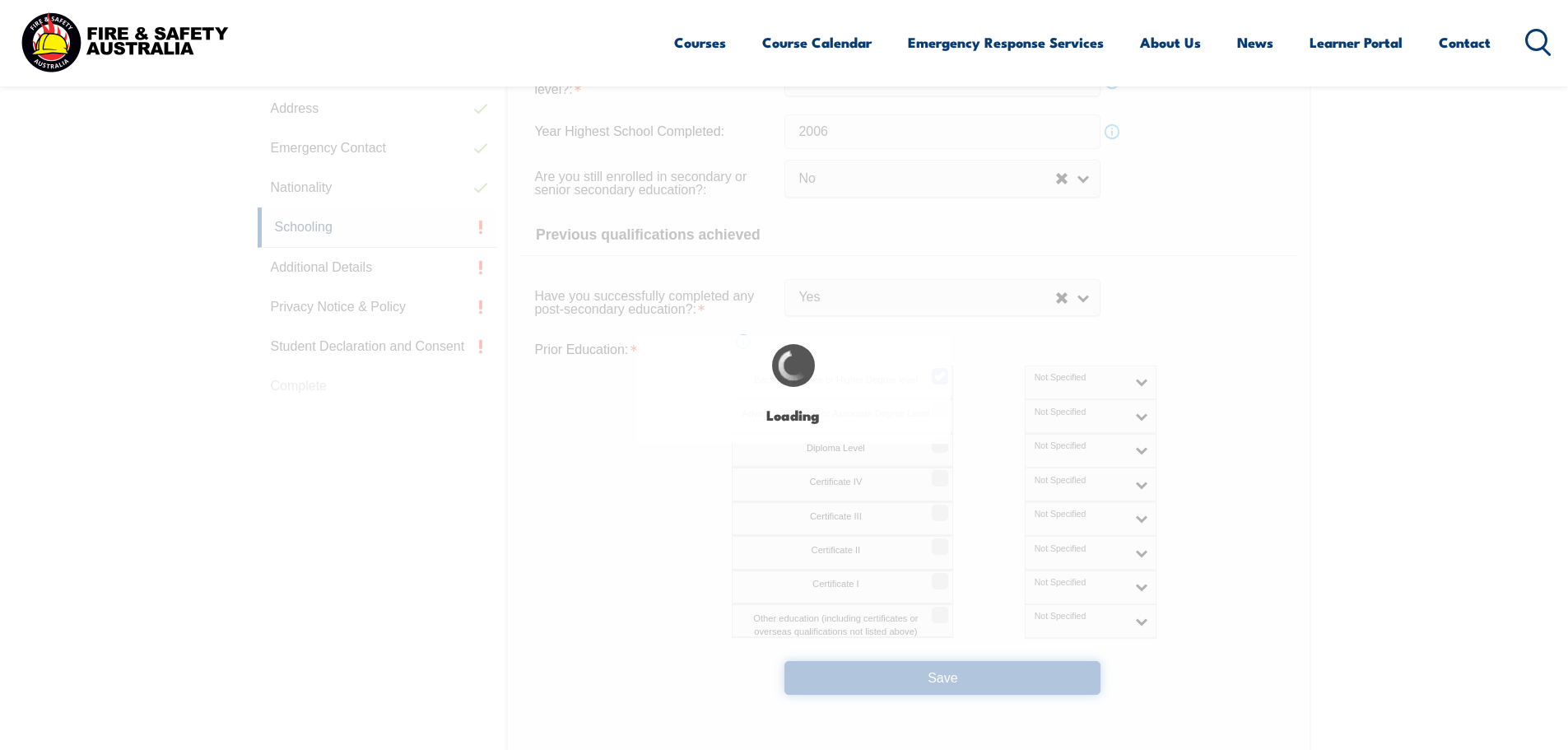
select select
select select "false"
select select "true"
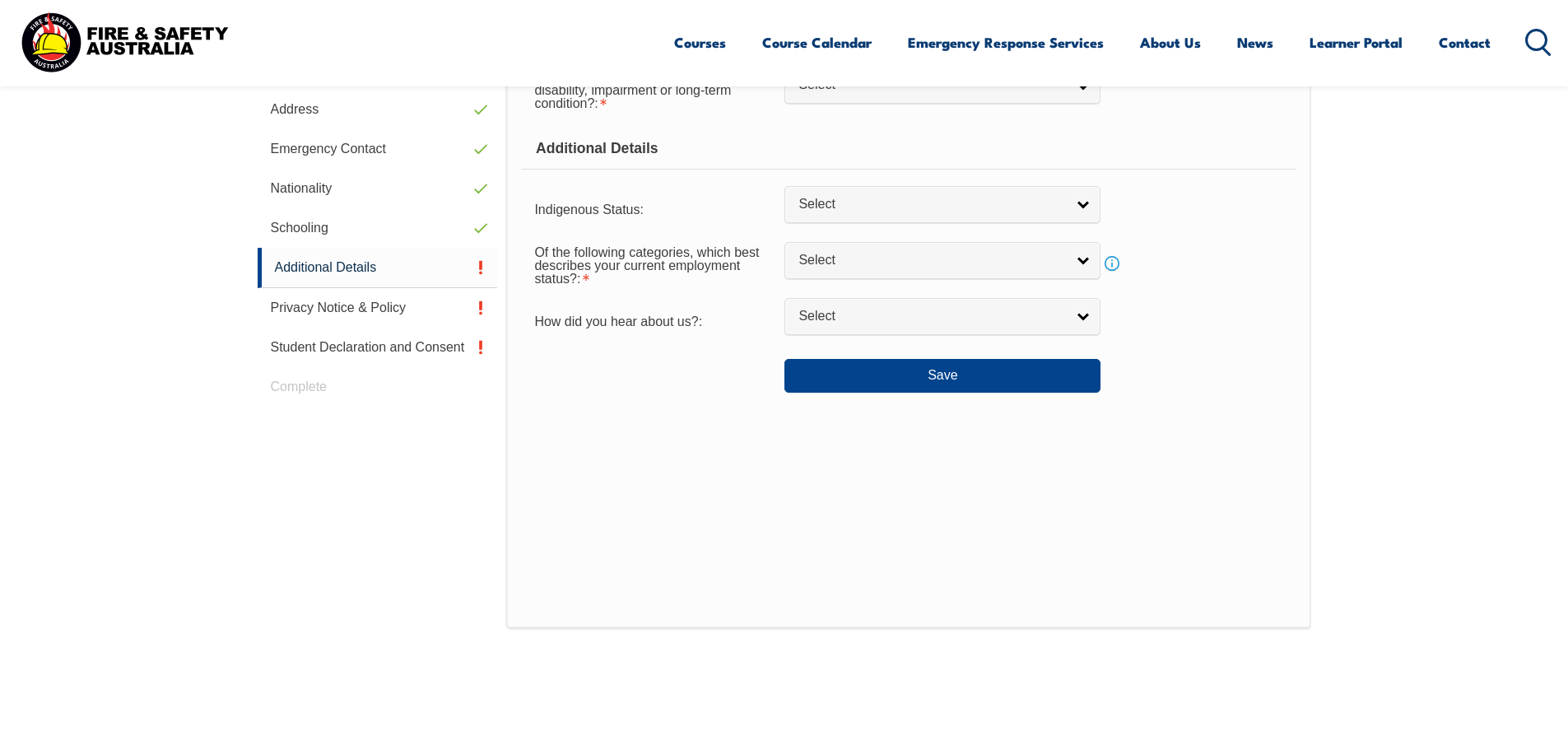
scroll to position [449, 0]
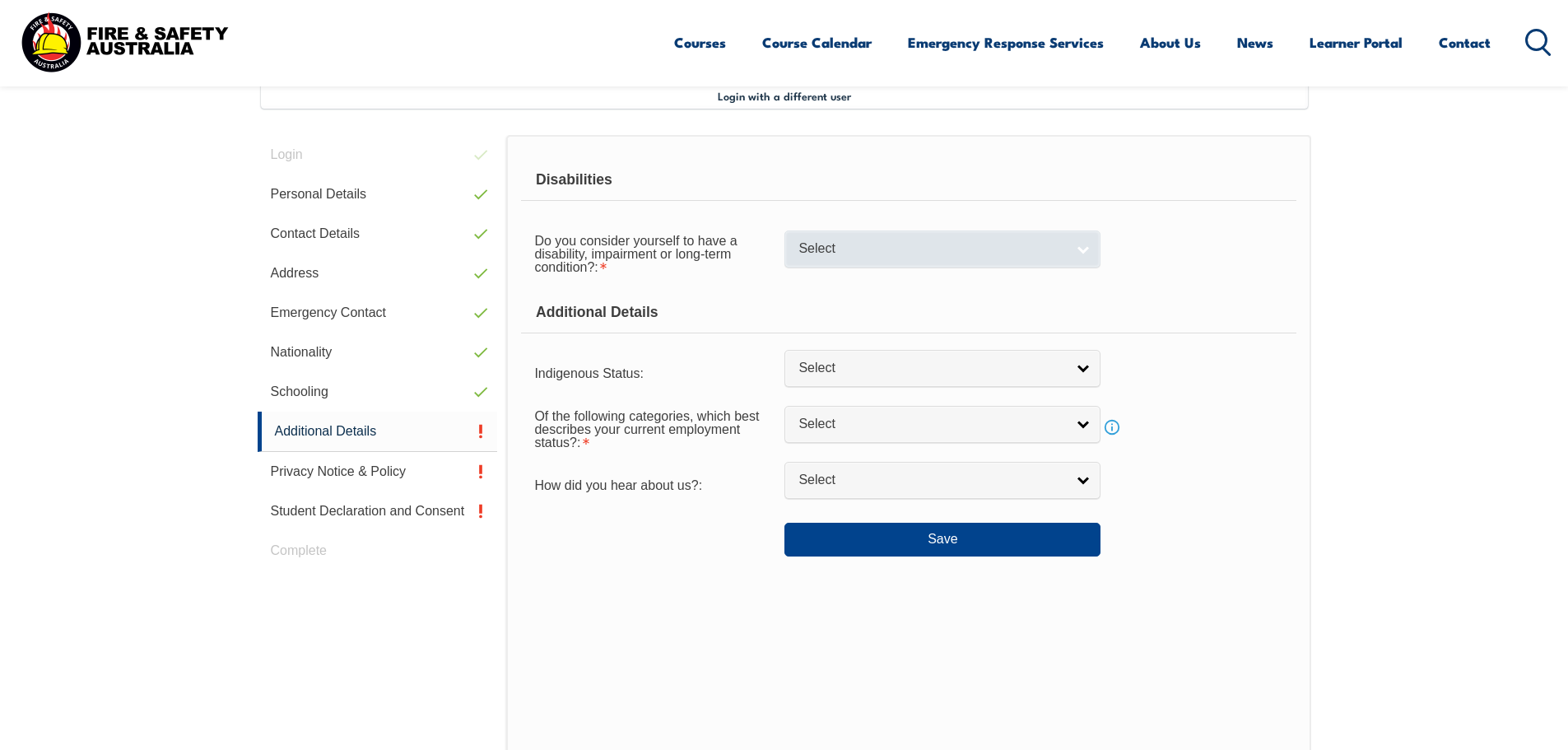
click at [853, 249] on span "Select" at bounding box center [932, 249] width 267 height 18
click at [832, 280] on li "No" at bounding box center [943, 277] width 308 height 20
select select "false"
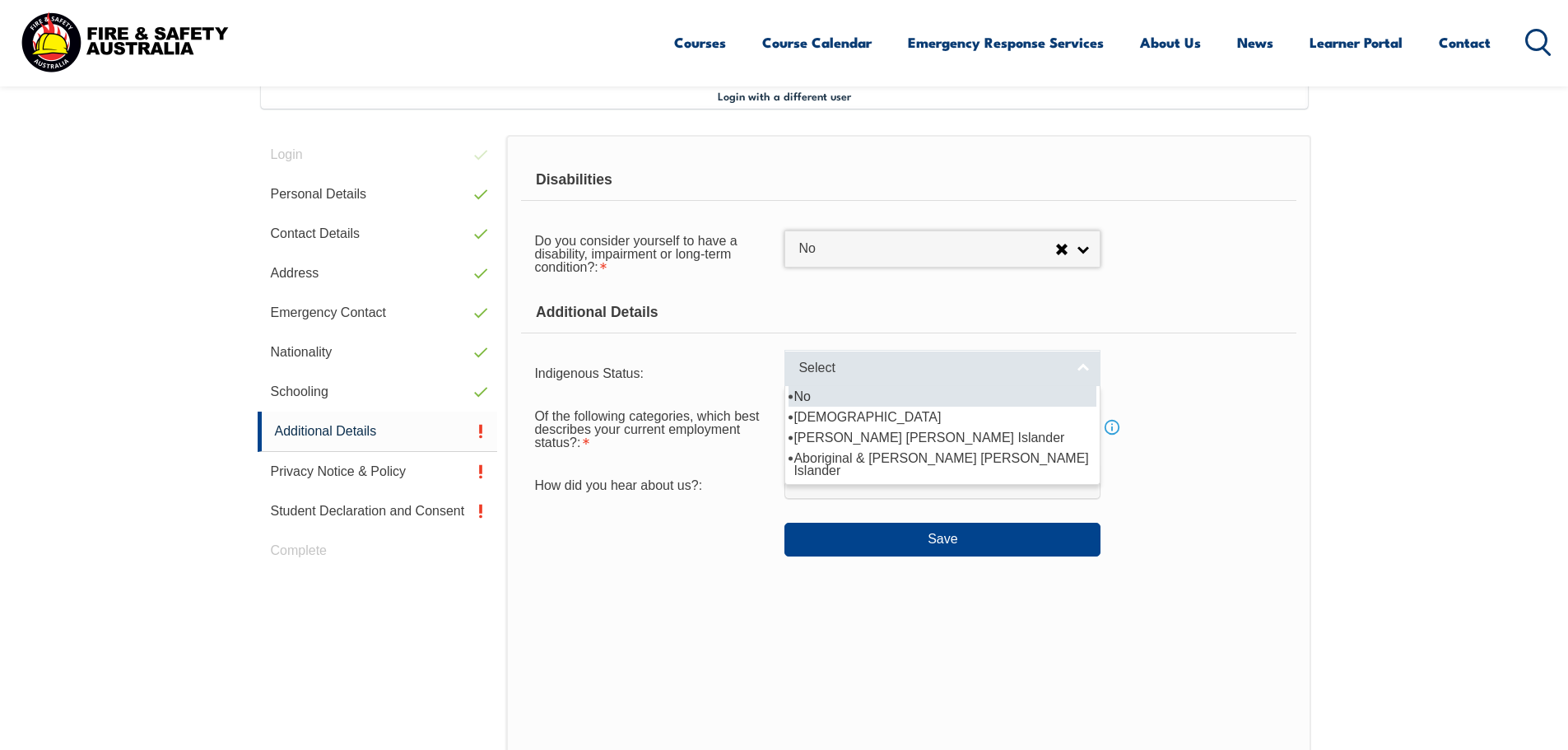
click at [811, 361] on span "Select" at bounding box center [932, 368] width 267 height 18
click at [817, 402] on li "No" at bounding box center [943, 396] width 308 height 20
select select "4"
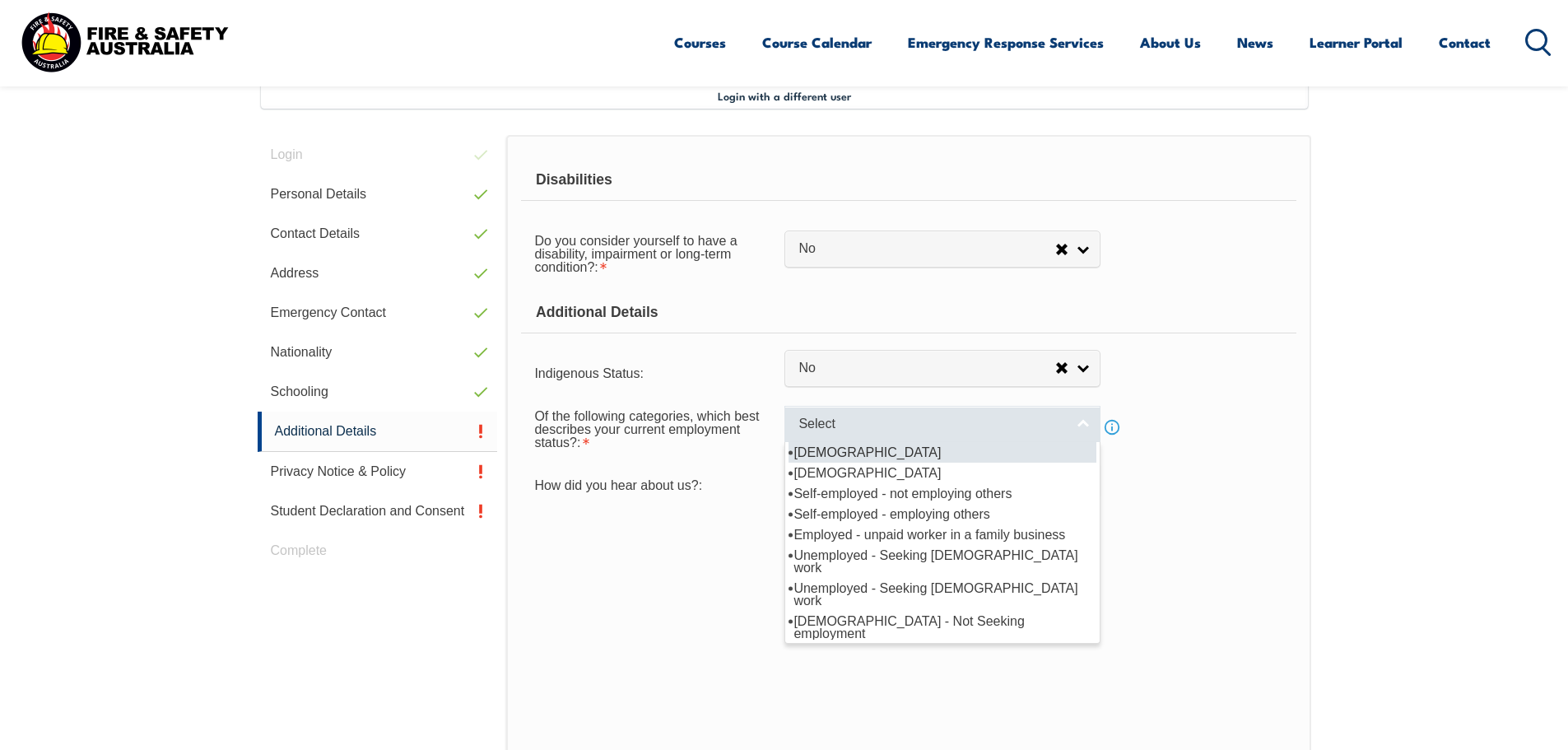
click at [1053, 434] on link "Select" at bounding box center [943, 424] width 316 height 37
click at [885, 452] on li "[DEMOGRAPHIC_DATA]" at bounding box center [943, 452] width 308 height 20
select select "1"
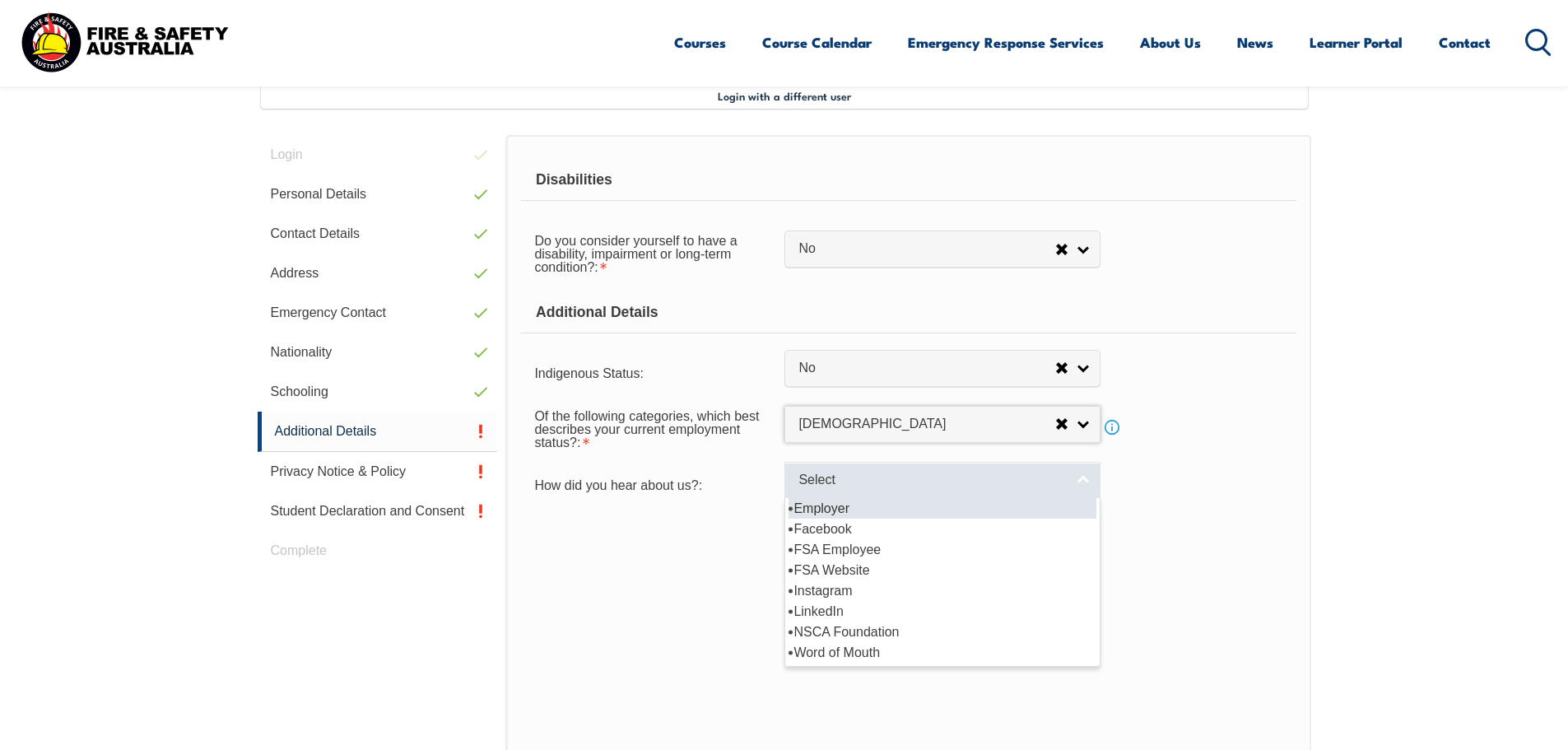
click at [916, 483] on span "Select" at bounding box center [932, 480] width 267 height 18
click at [847, 511] on li "Employer" at bounding box center [943, 508] width 308 height 20
select select "8019"
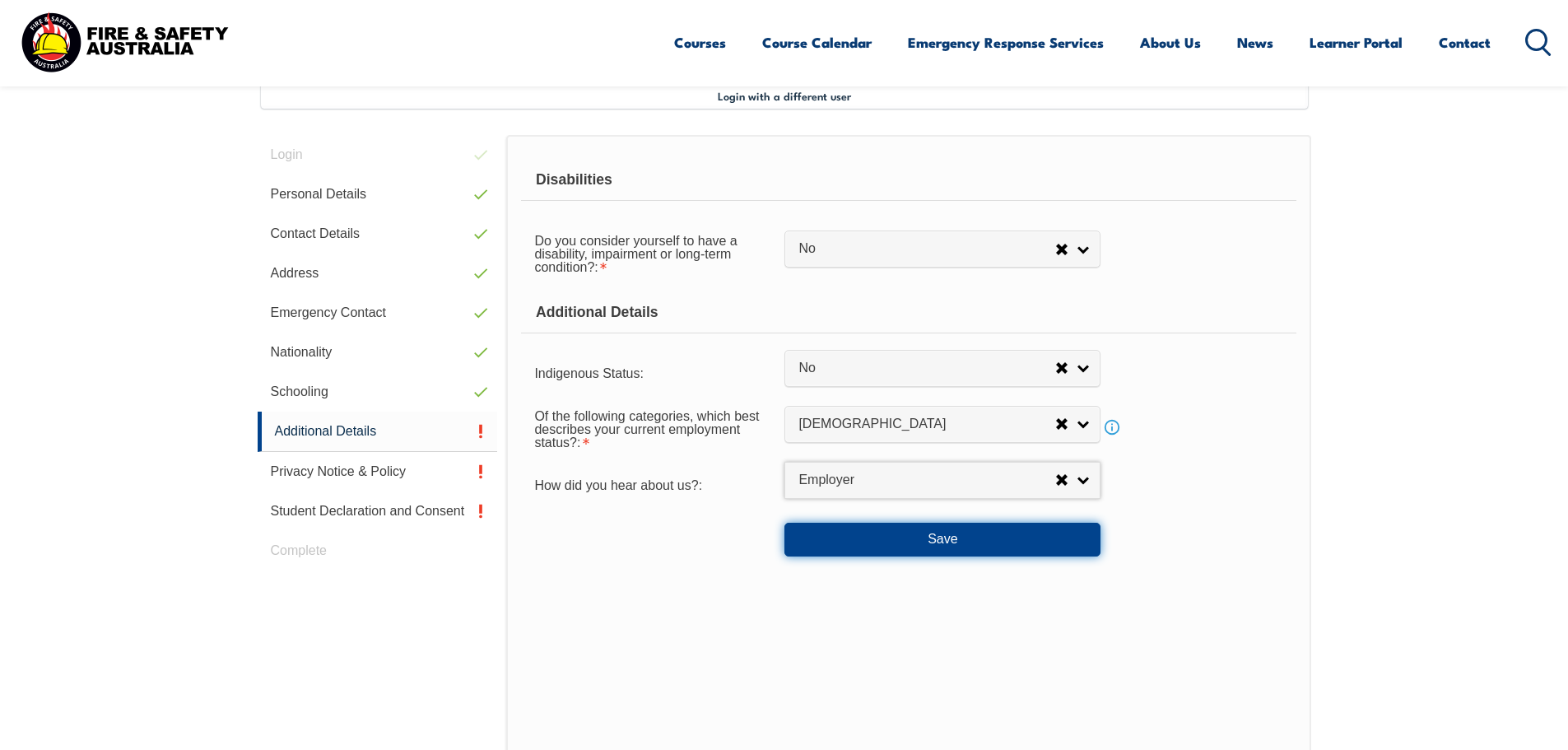
click at [931, 546] on button "Save" at bounding box center [943, 539] width 316 height 33
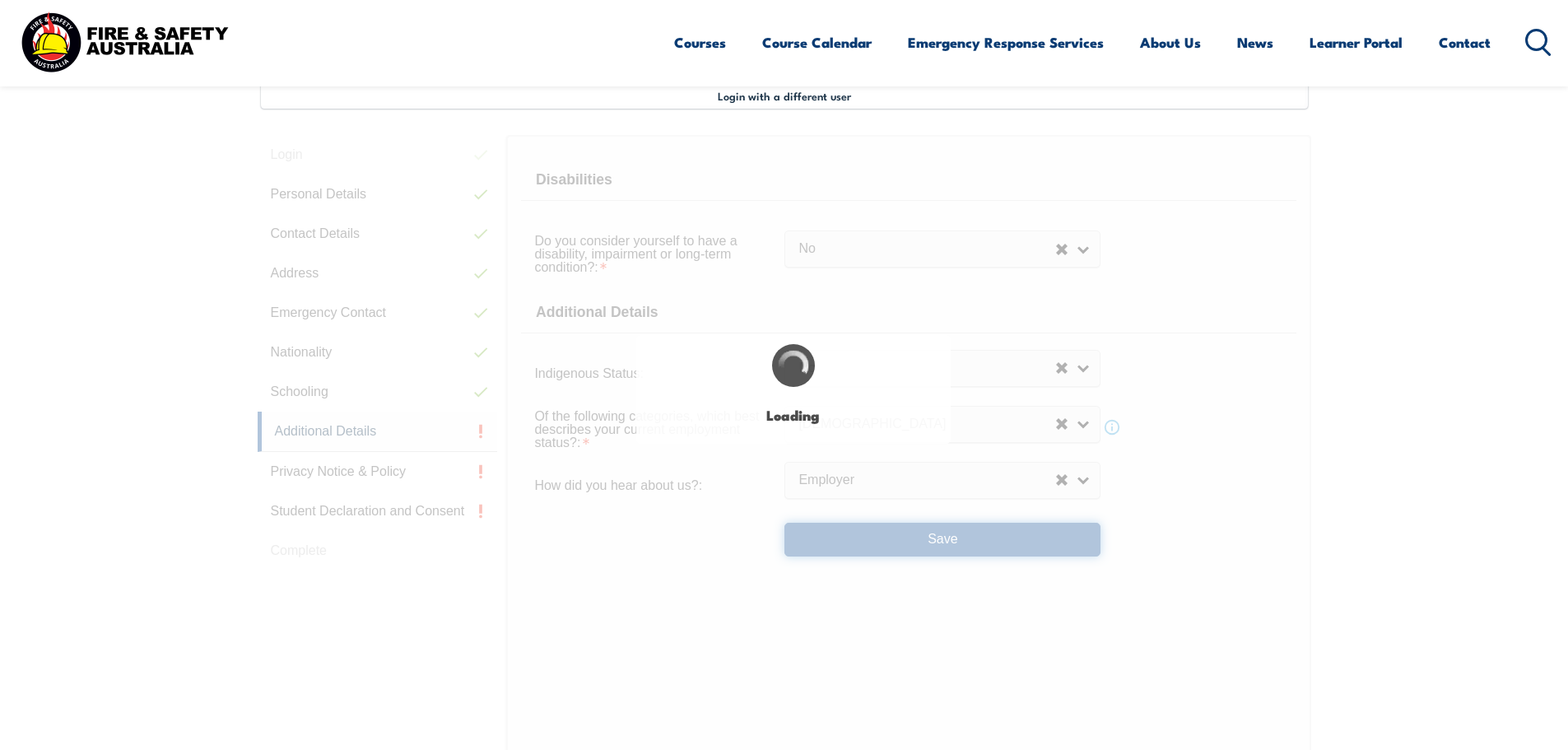
select select "false"
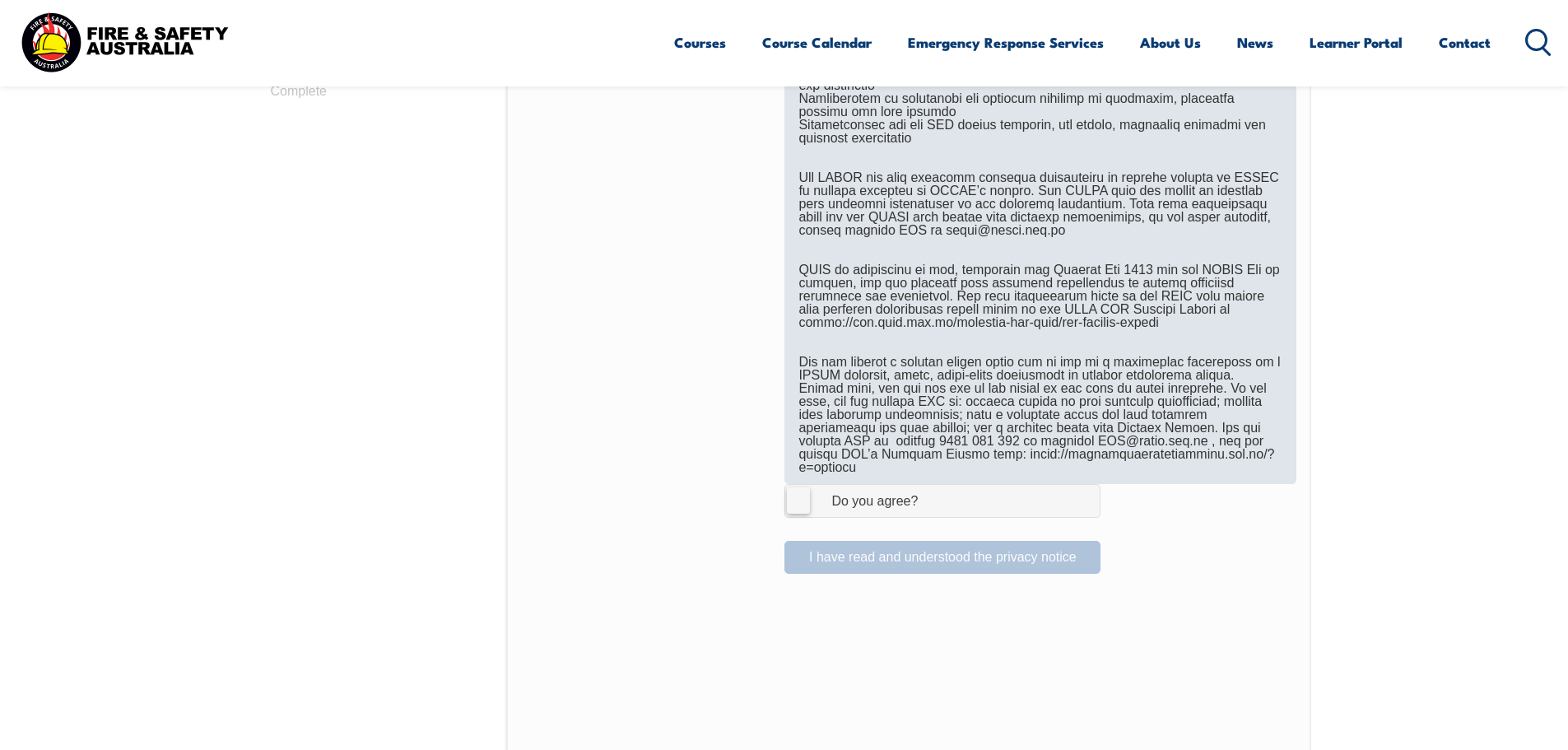
scroll to position [943, 0]
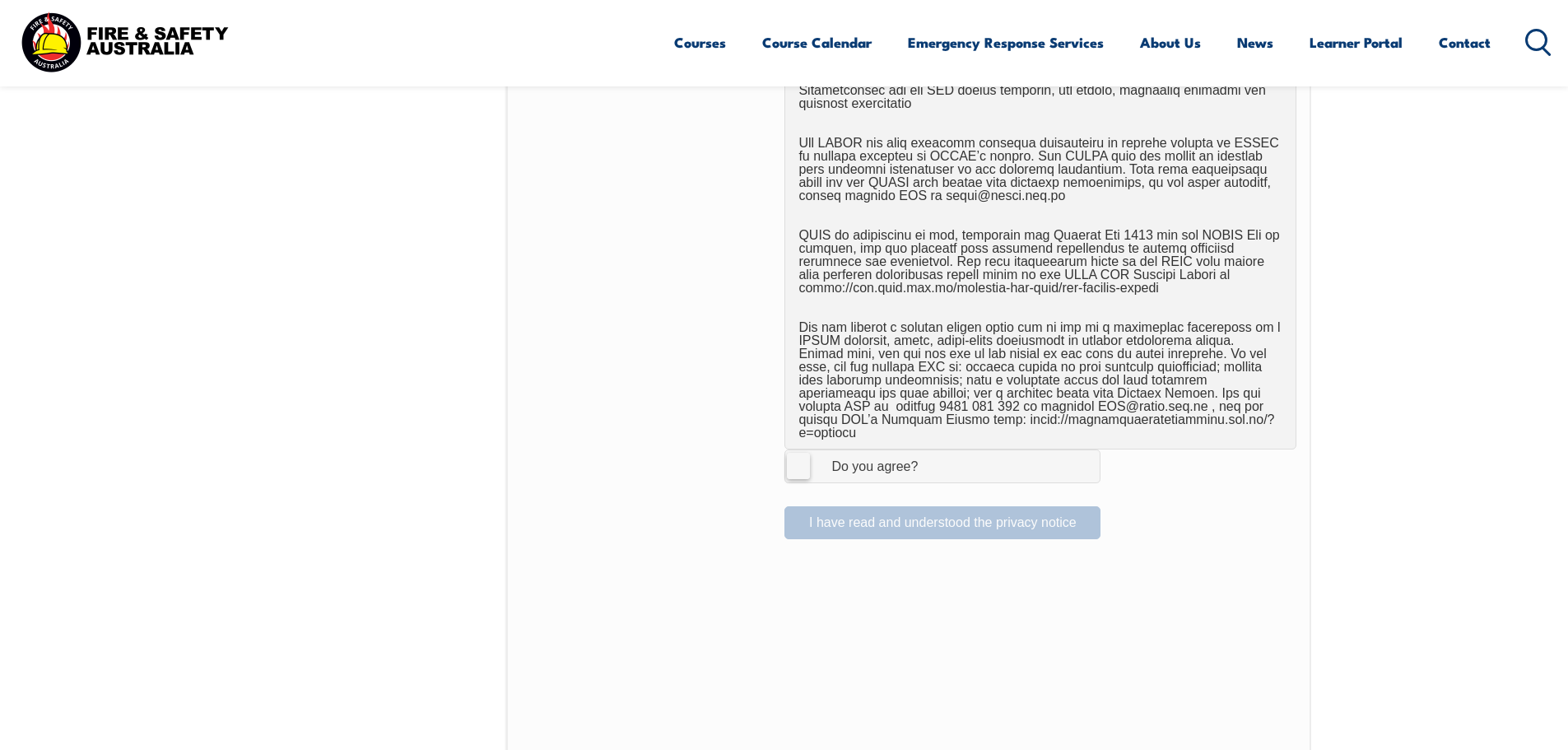
click at [795, 454] on label "I Agree Do you agree?" at bounding box center [943, 465] width 316 height 33
click at [931, 454] on input "I Agree Do you agree?" at bounding box center [944, 465] width 28 height 31
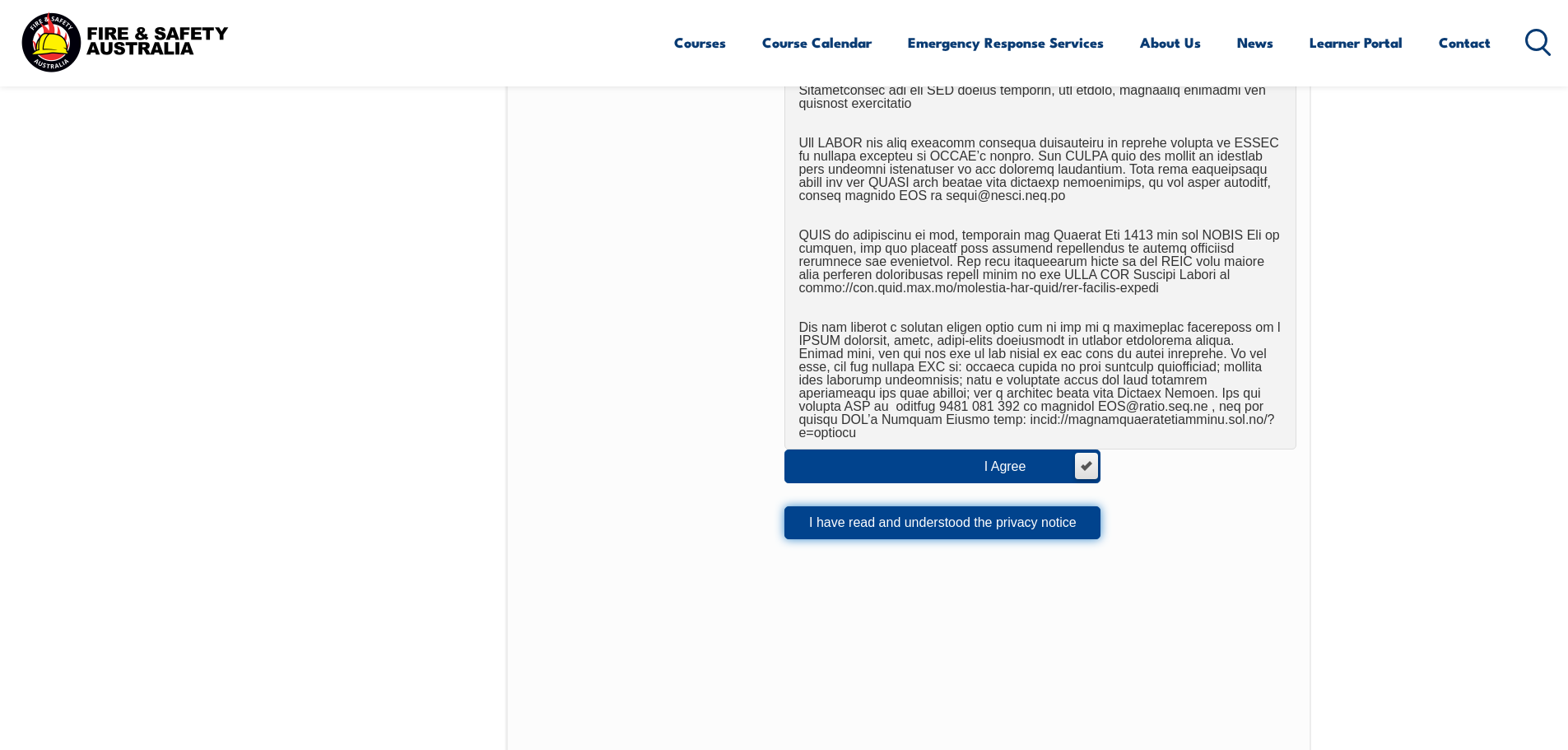
click at [911, 514] on button "I have read and understood the privacy notice" at bounding box center [943, 522] width 316 height 33
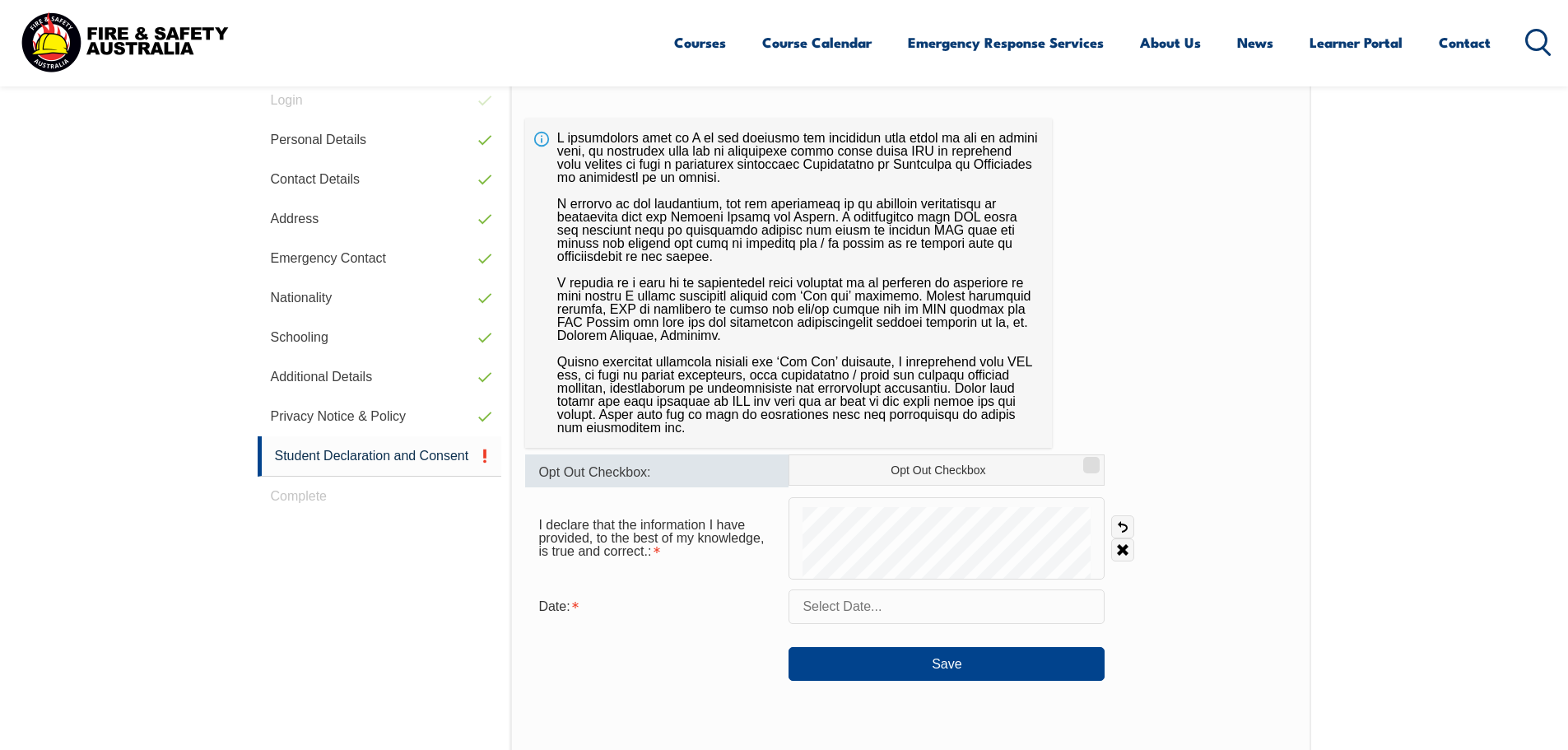
scroll to position [531, 0]
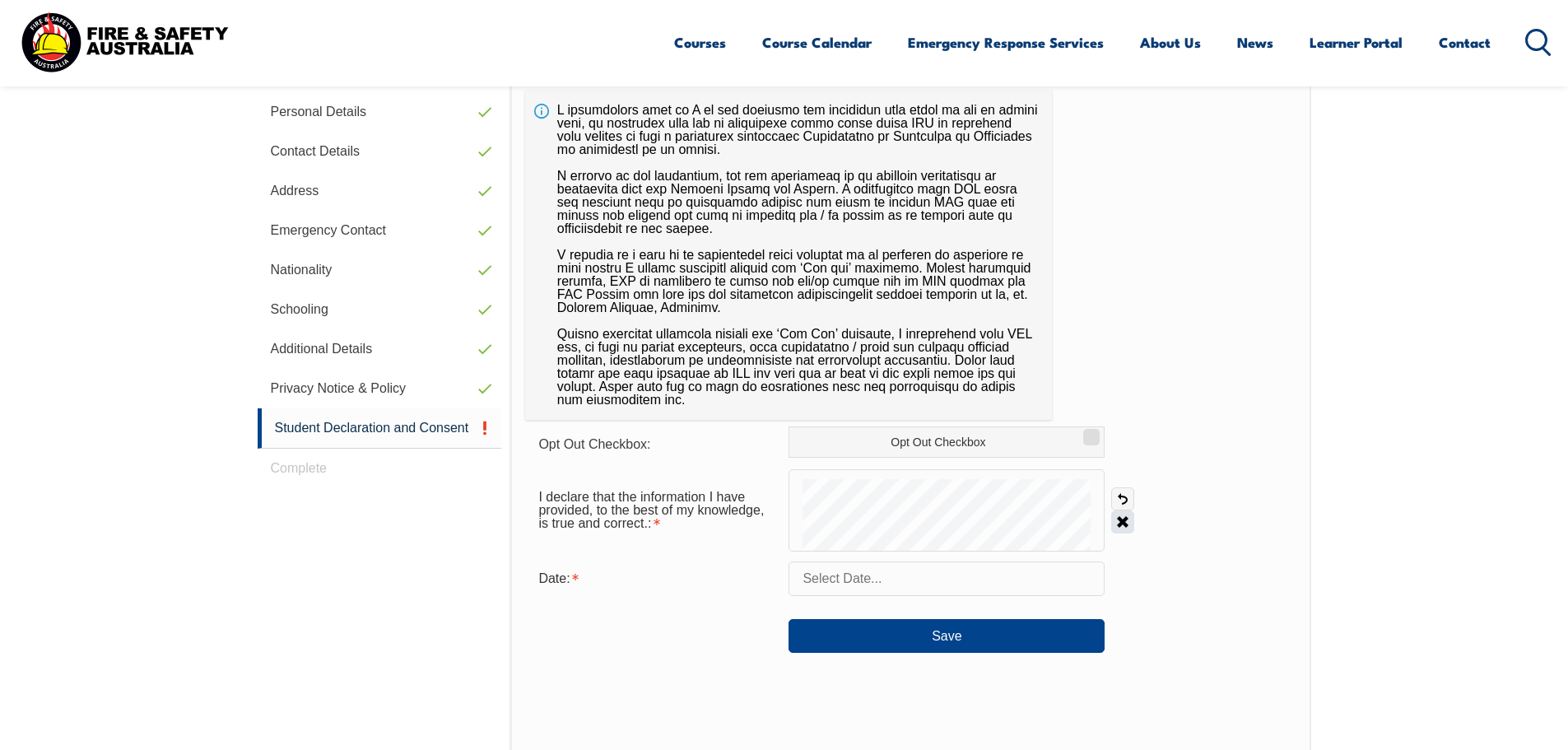
click at [1118, 520] on link "Clear" at bounding box center [1122, 521] width 23 height 23
click at [882, 578] on input "text" at bounding box center [947, 578] width 316 height 35
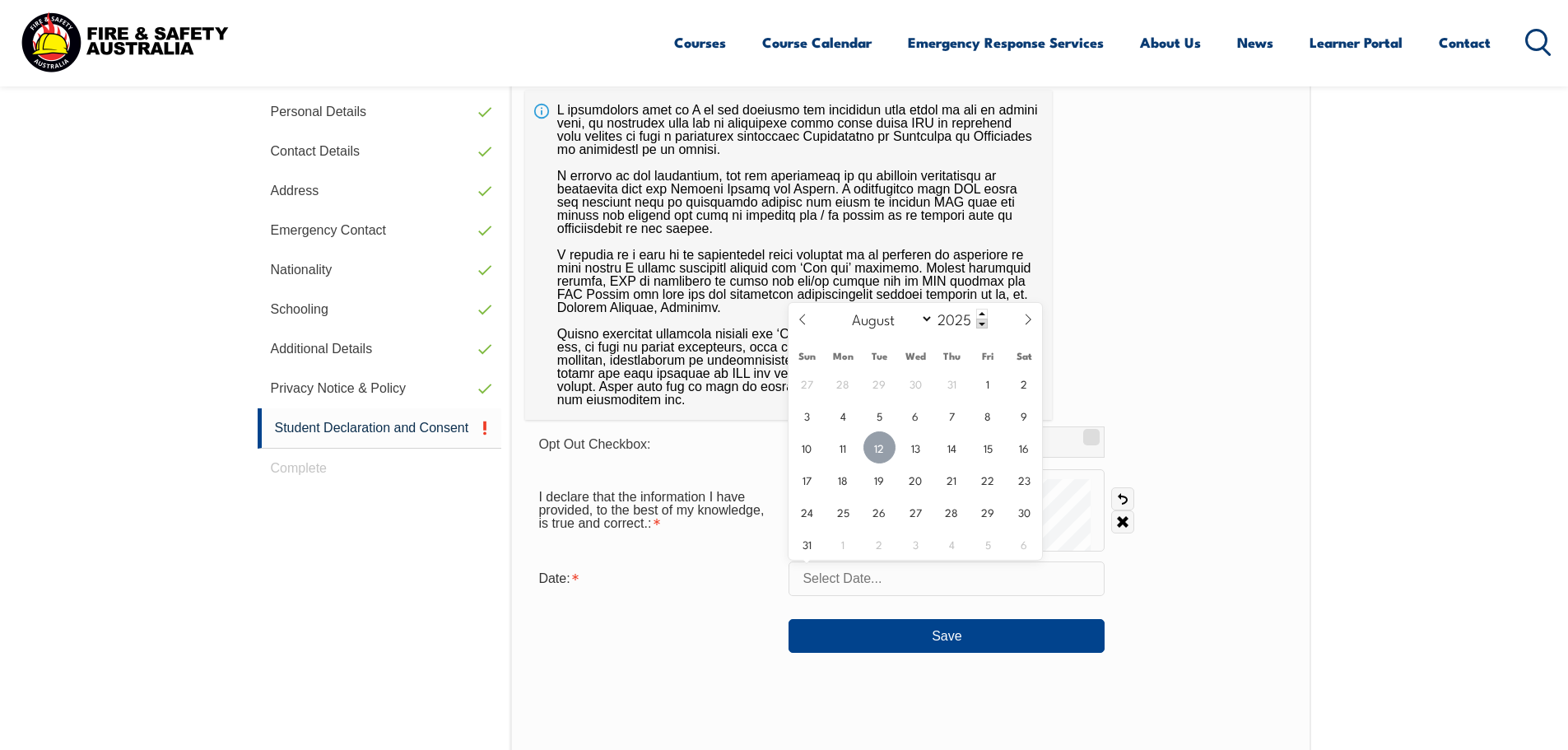
click at [880, 449] on span "12" at bounding box center [880, 447] width 32 height 32
type input "August 12, 2025"
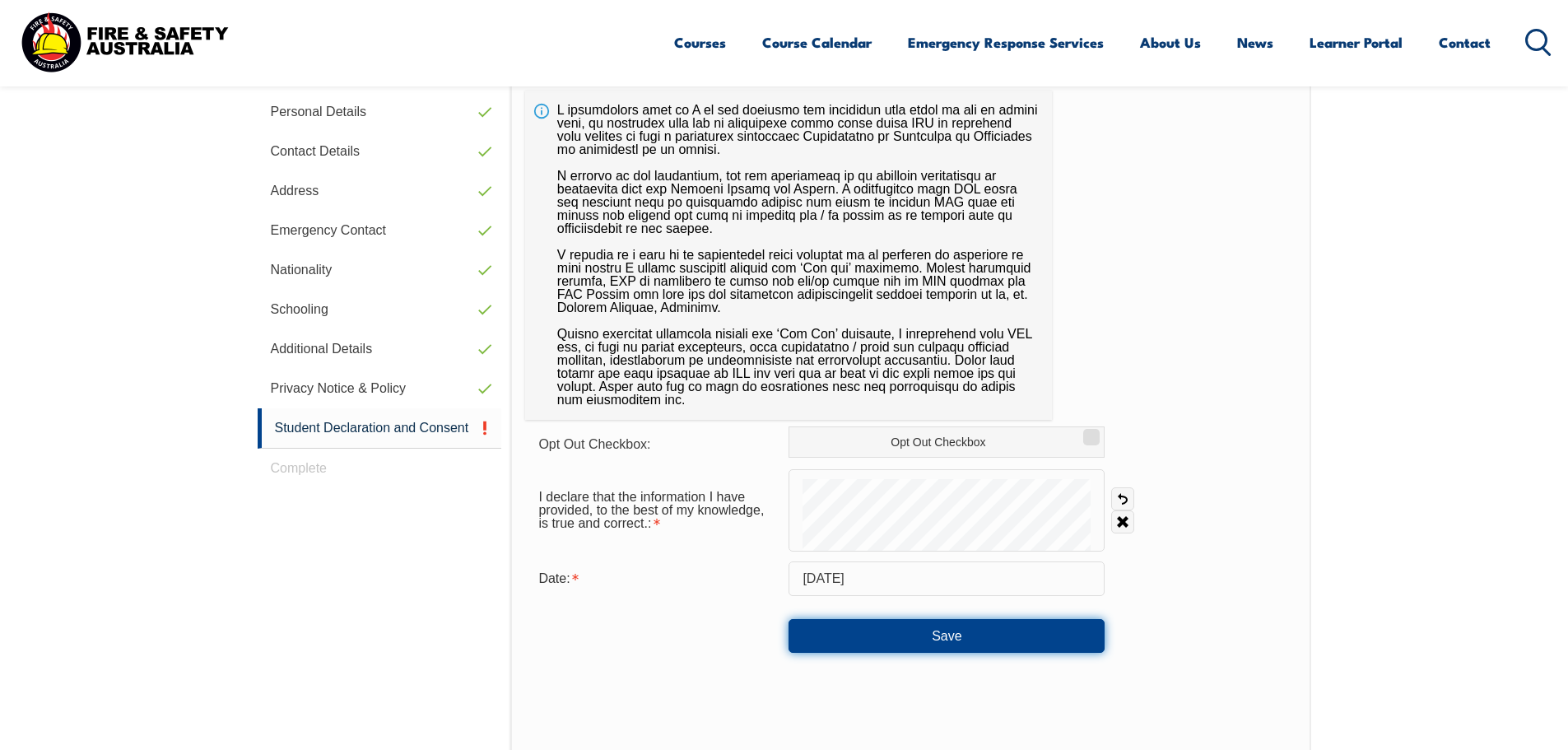
click at [952, 640] on button "Save" at bounding box center [947, 635] width 316 height 33
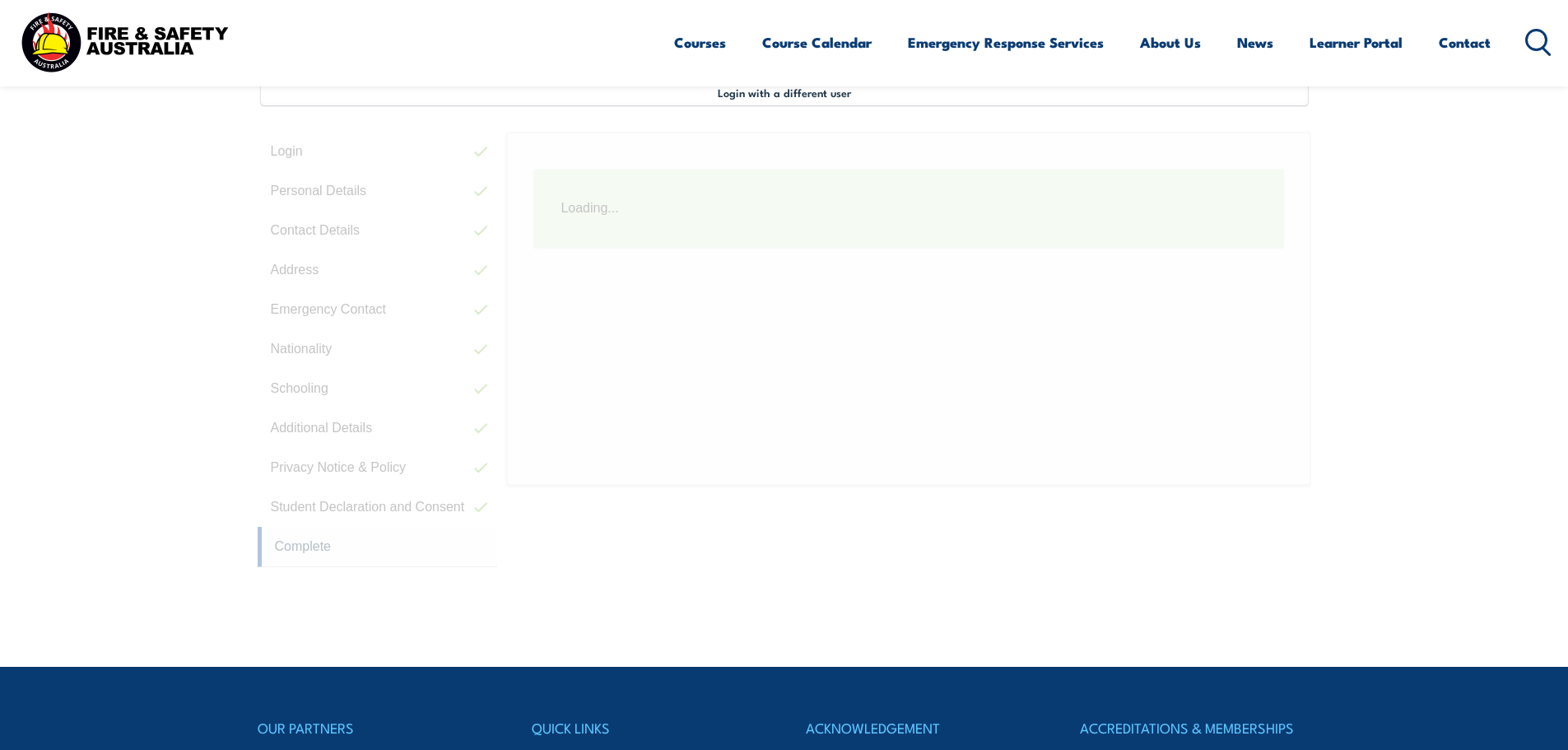
scroll to position [449, 0]
